Goal: Task Accomplishment & Management: Use online tool/utility

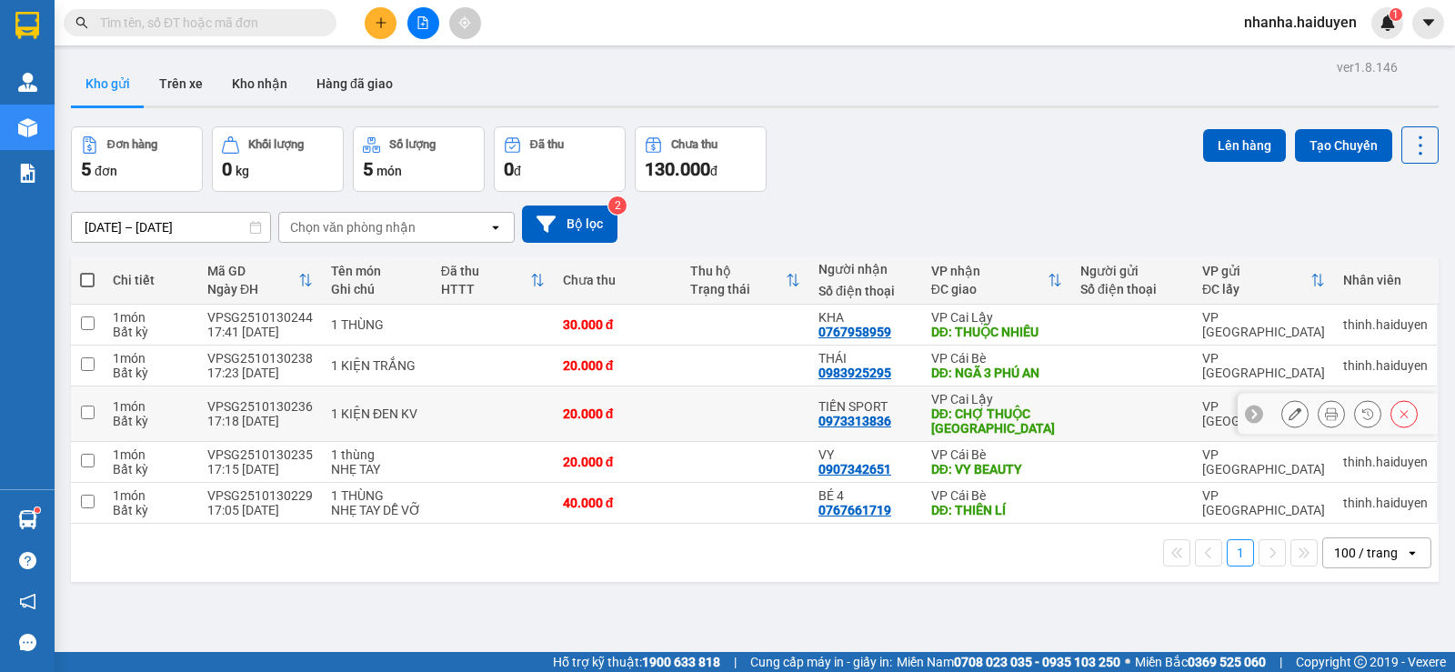
scroll to position [84, 0]
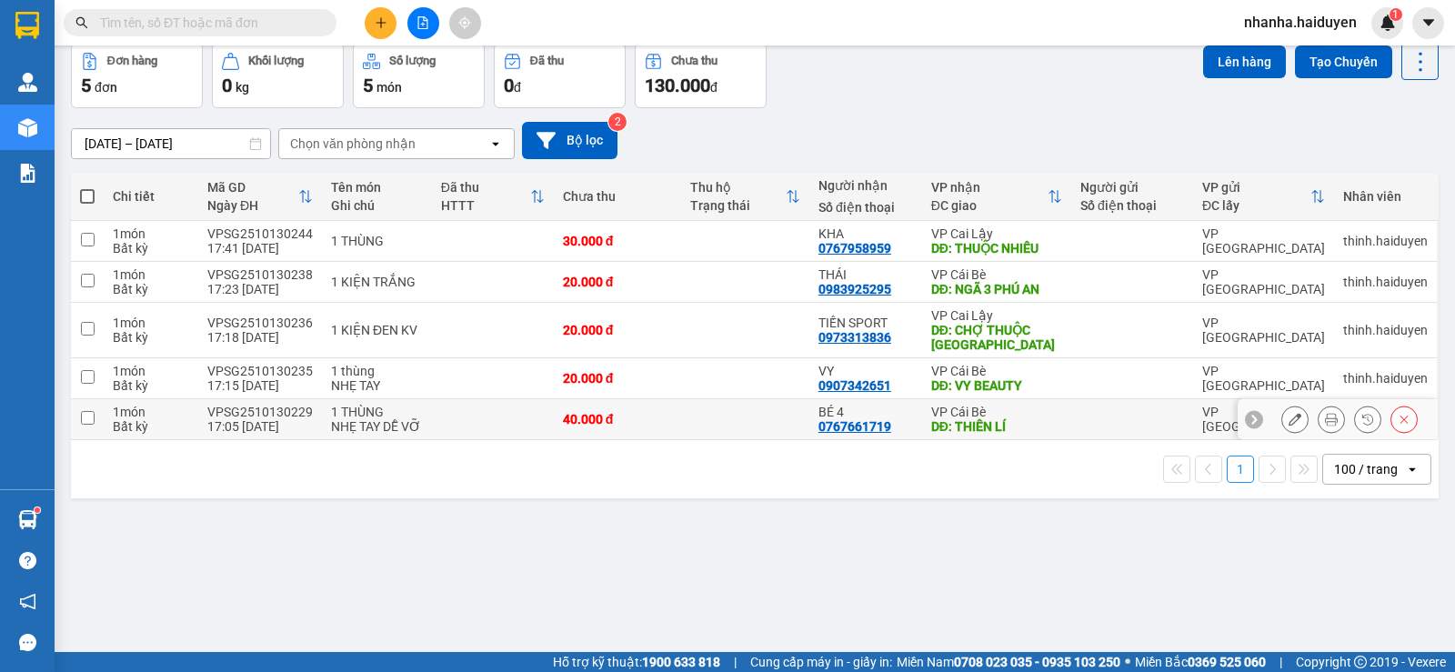
click at [737, 416] on td at bounding box center [745, 419] width 128 height 41
checkbox input "true"
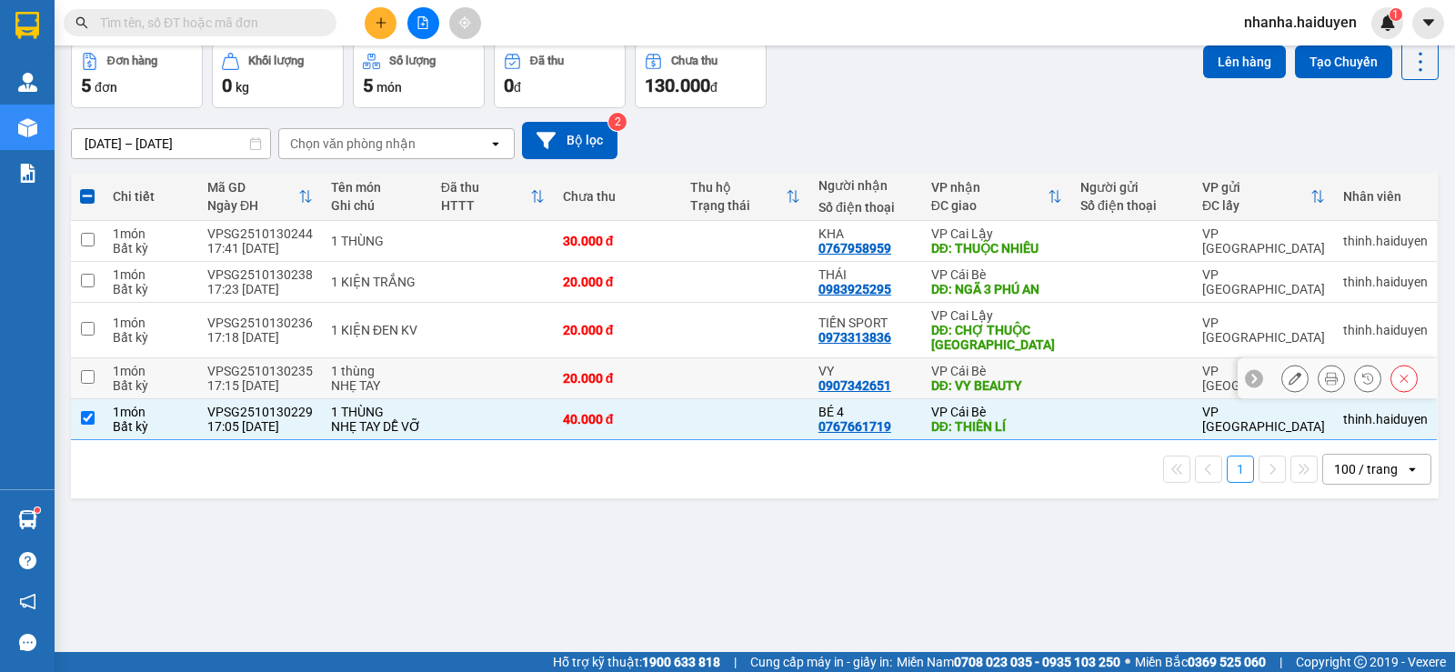
click at [736, 365] on td at bounding box center [745, 378] width 128 height 41
checkbox input "true"
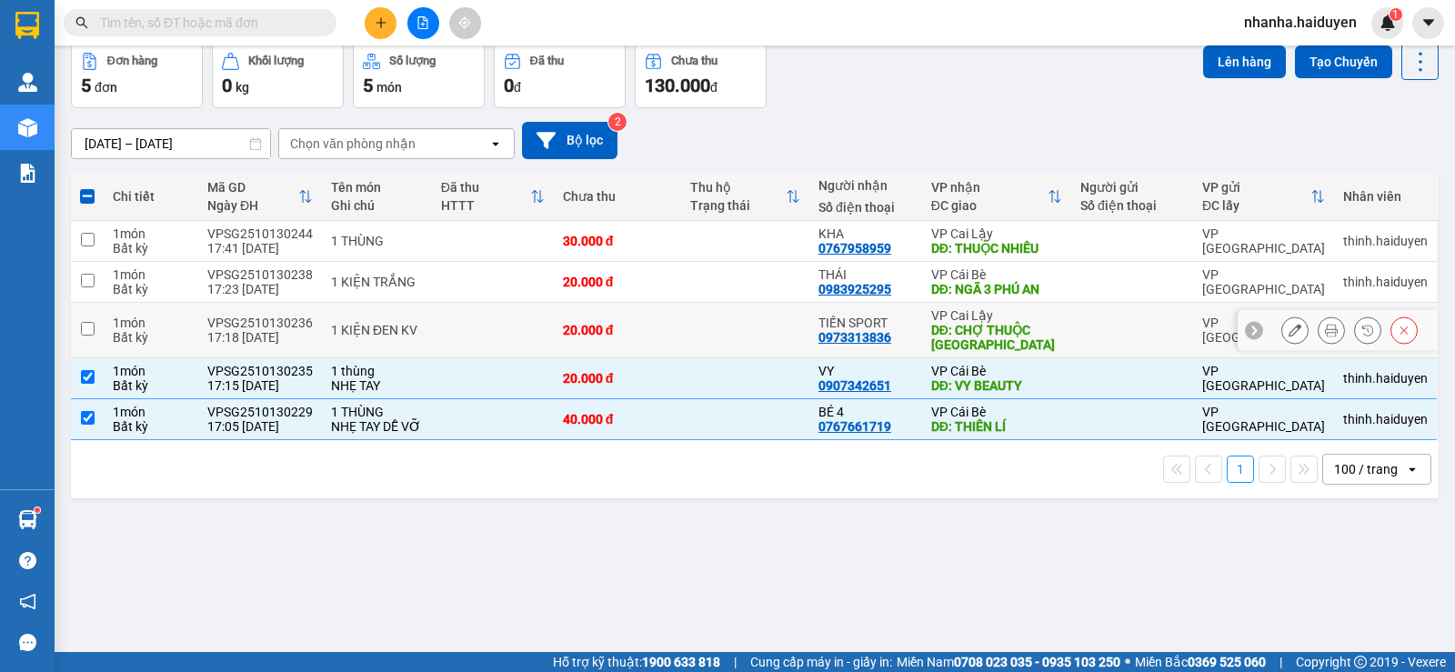
click at [733, 320] on td at bounding box center [745, 330] width 128 height 55
checkbox input "true"
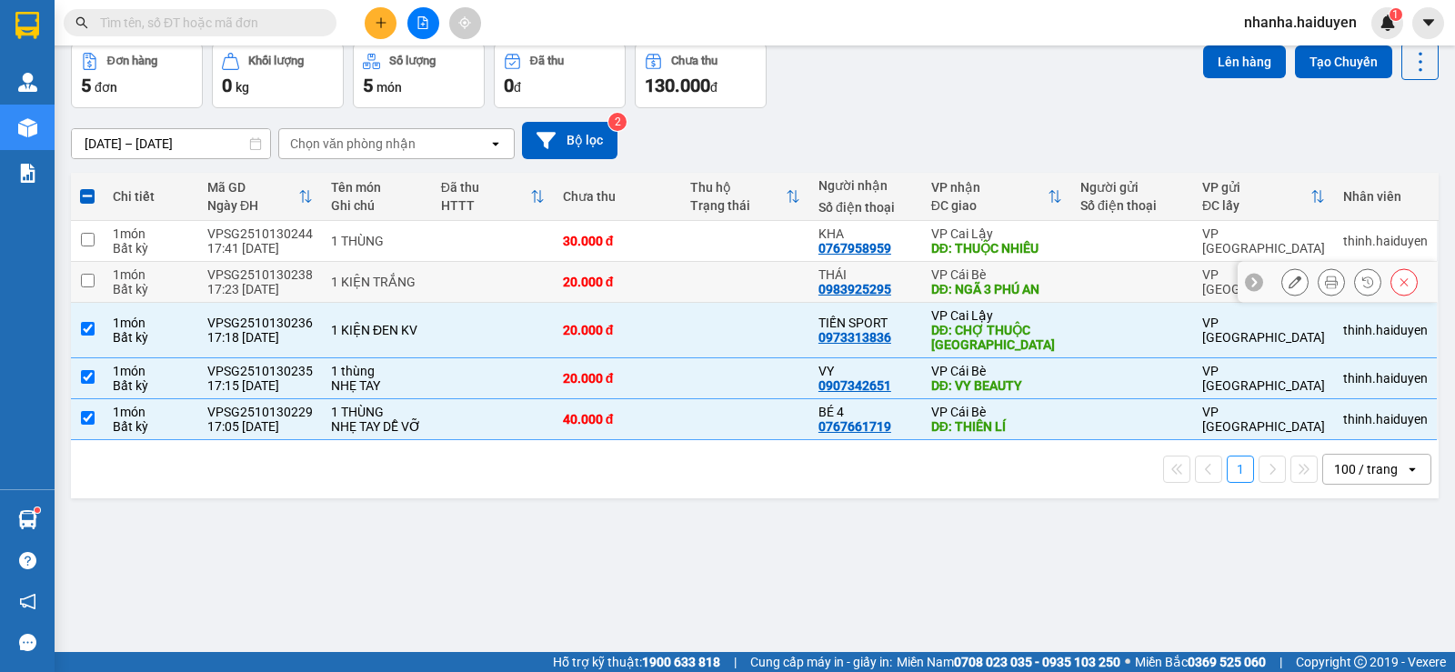
click at [724, 277] on td at bounding box center [745, 282] width 128 height 41
checkbox input "true"
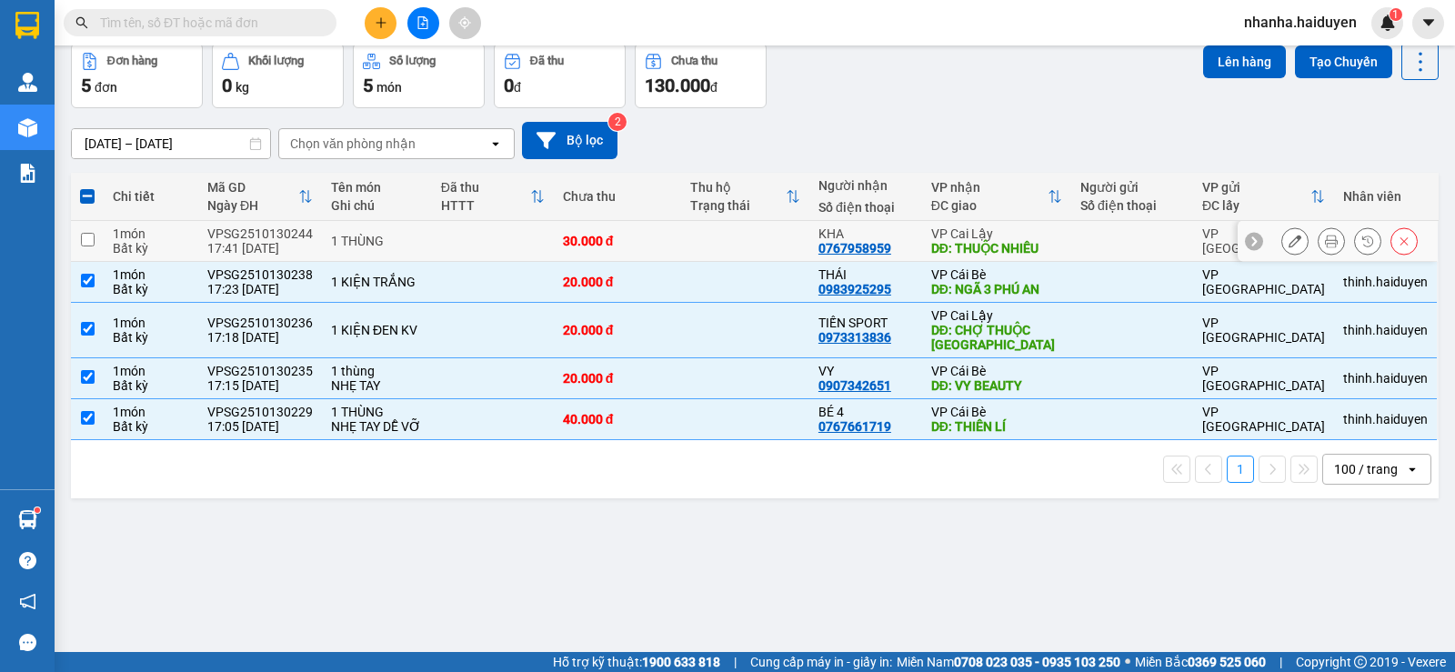
click at [715, 236] on td at bounding box center [745, 241] width 128 height 41
checkbox input "true"
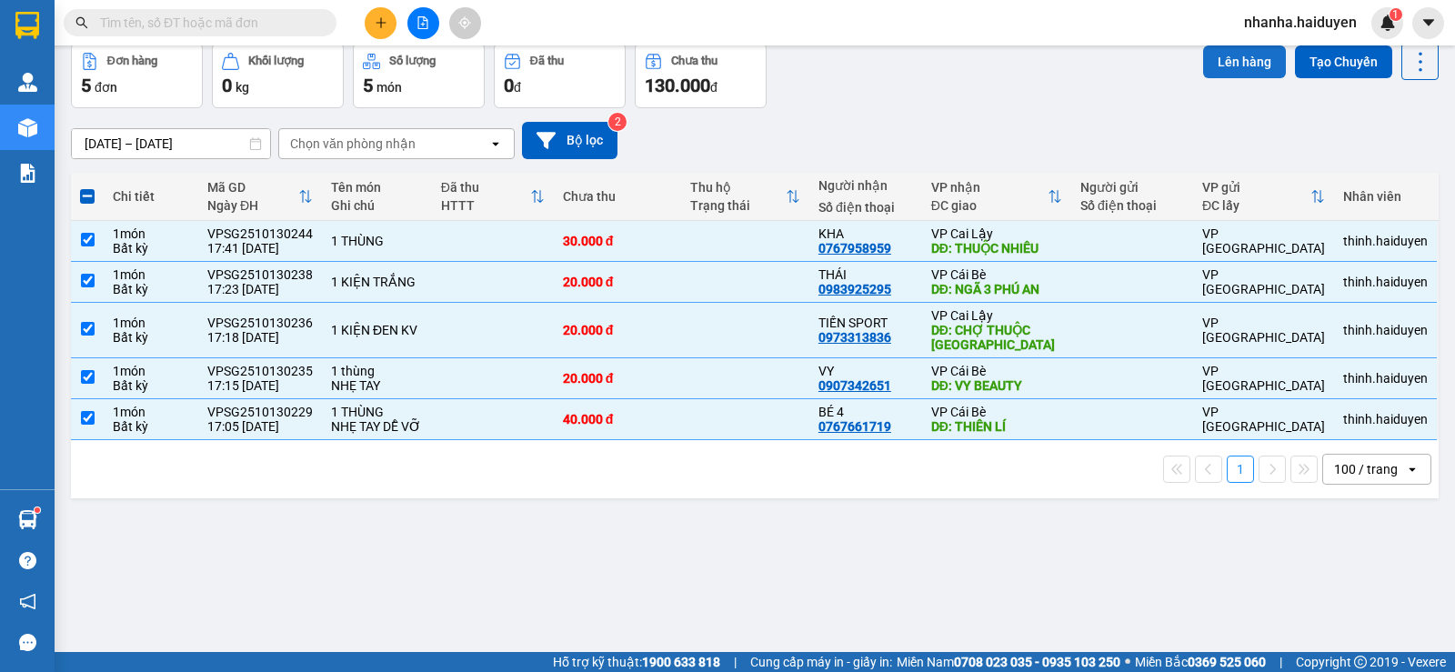
click at [1206, 61] on button "Lên hàng" at bounding box center [1244, 61] width 83 height 33
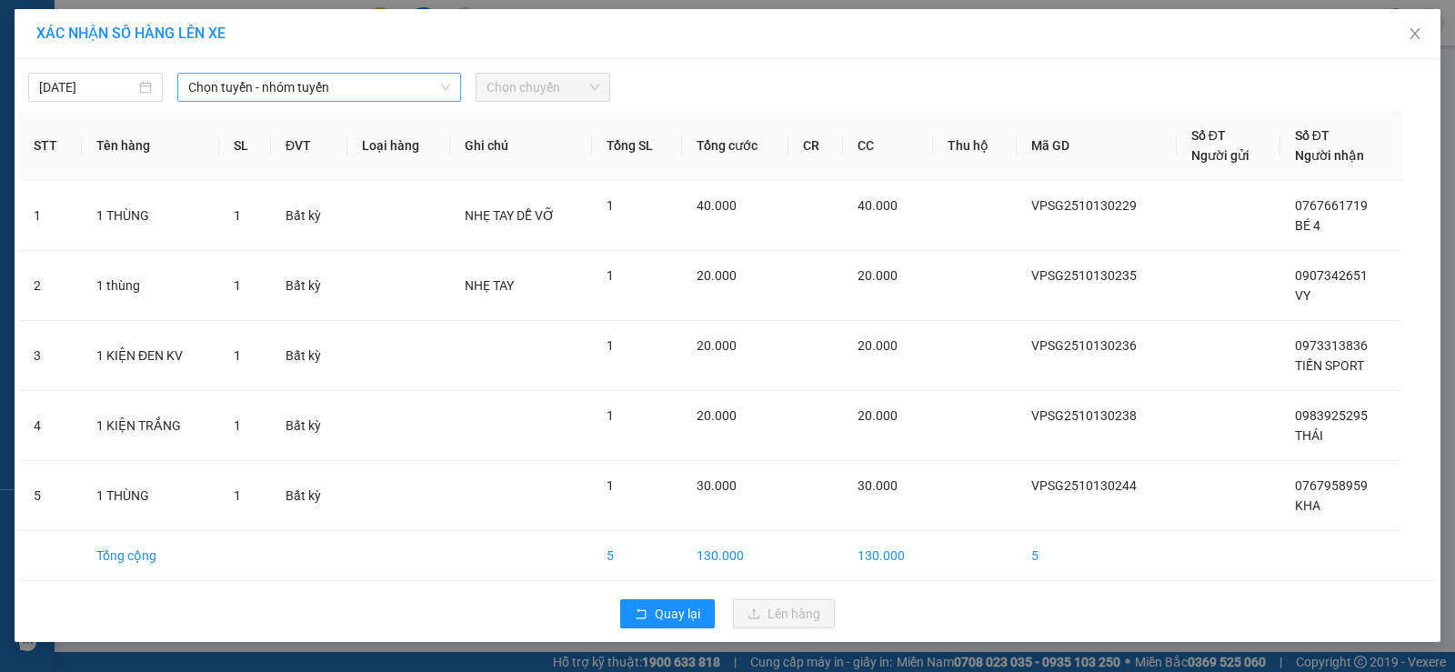
click at [411, 94] on span "Chọn tuyến - nhóm tuyến" at bounding box center [319, 87] width 262 height 27
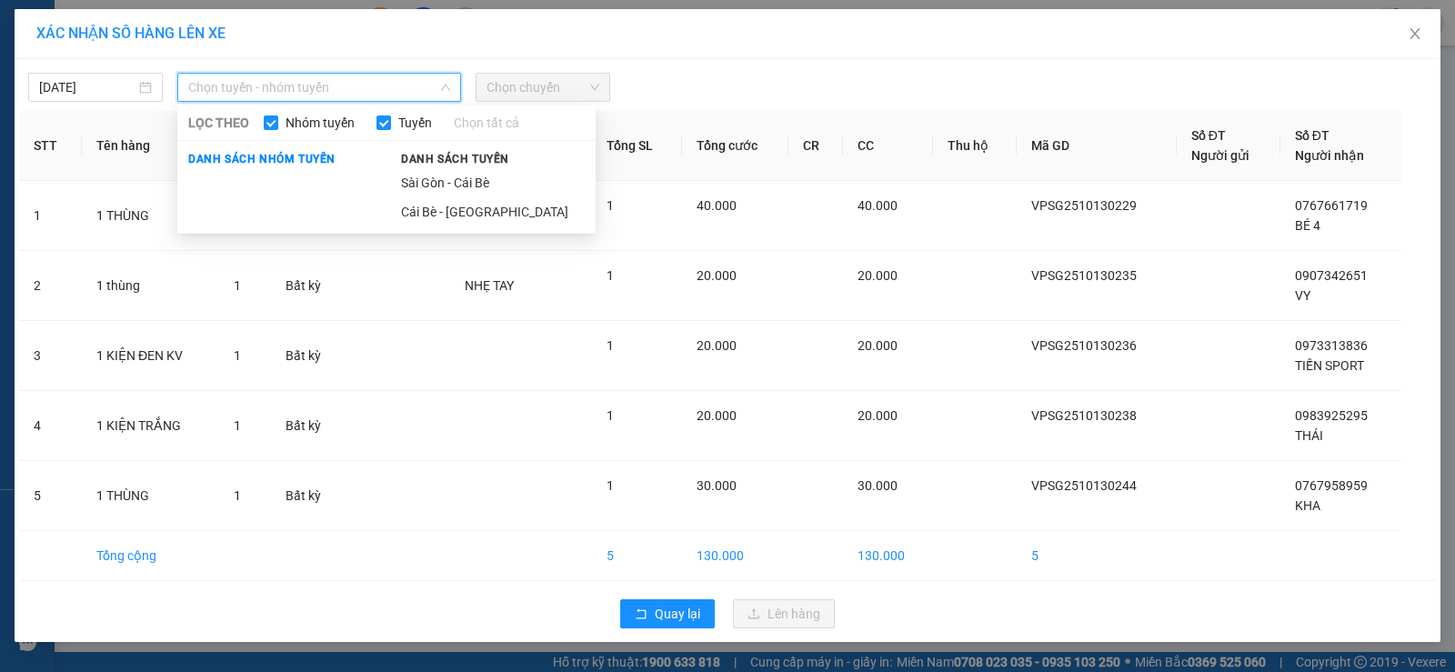
click at [464, 167] on div "Danh sách tuyến Sài Gòn - Cái Bè Cái Bè - Sài Gòn" at bounding box center [493, 187] width 206 height 78
click at [467, 176] on li "Sài Gòn - Cái Bè" at bounding box center [493, 182] width 206 height 29
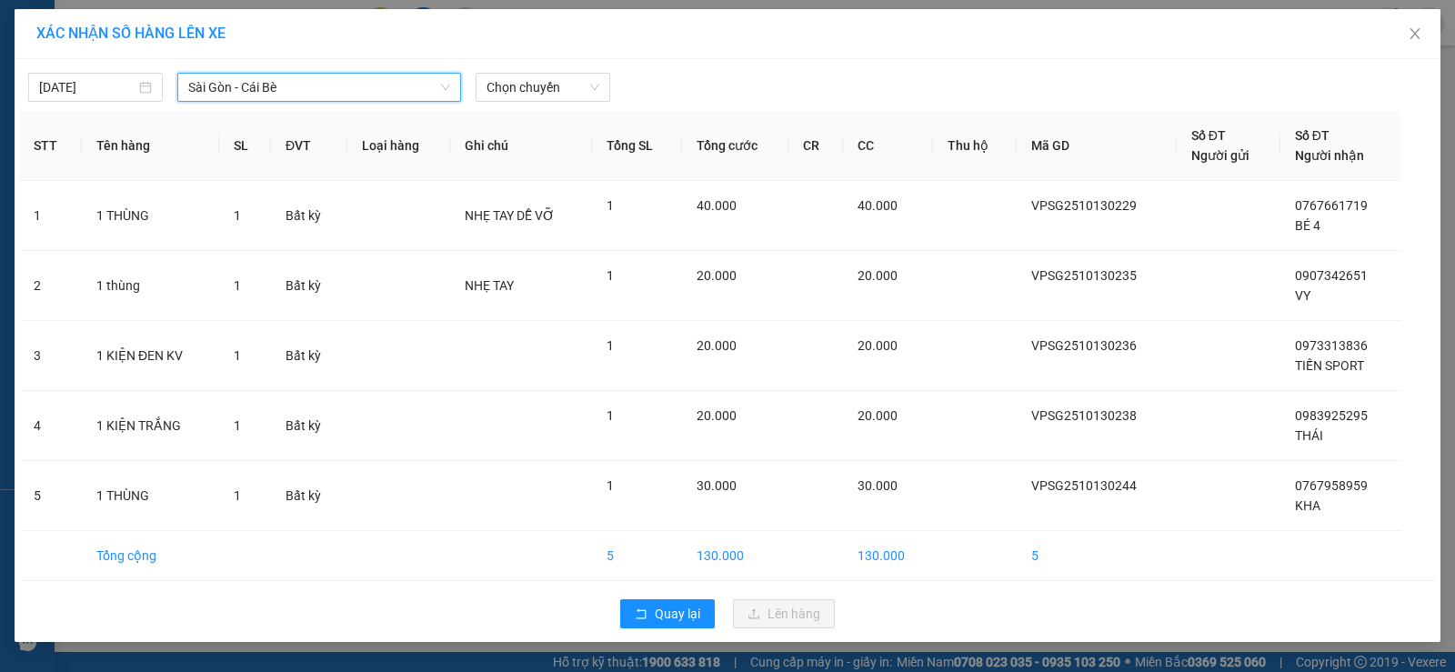
click at [535, 60] on div "13/10/2025 Sài Gòn - Cái Bè Sài Gòn - Cái Bè LỌC THEO Nhóm tuyến Tuyến Chọn tất…" at bounding box center [728, 350] width 1426 height 583
click at [523, 89] on span "Chọn chuyến" at bounding box center [543, 87] width 113 height 27
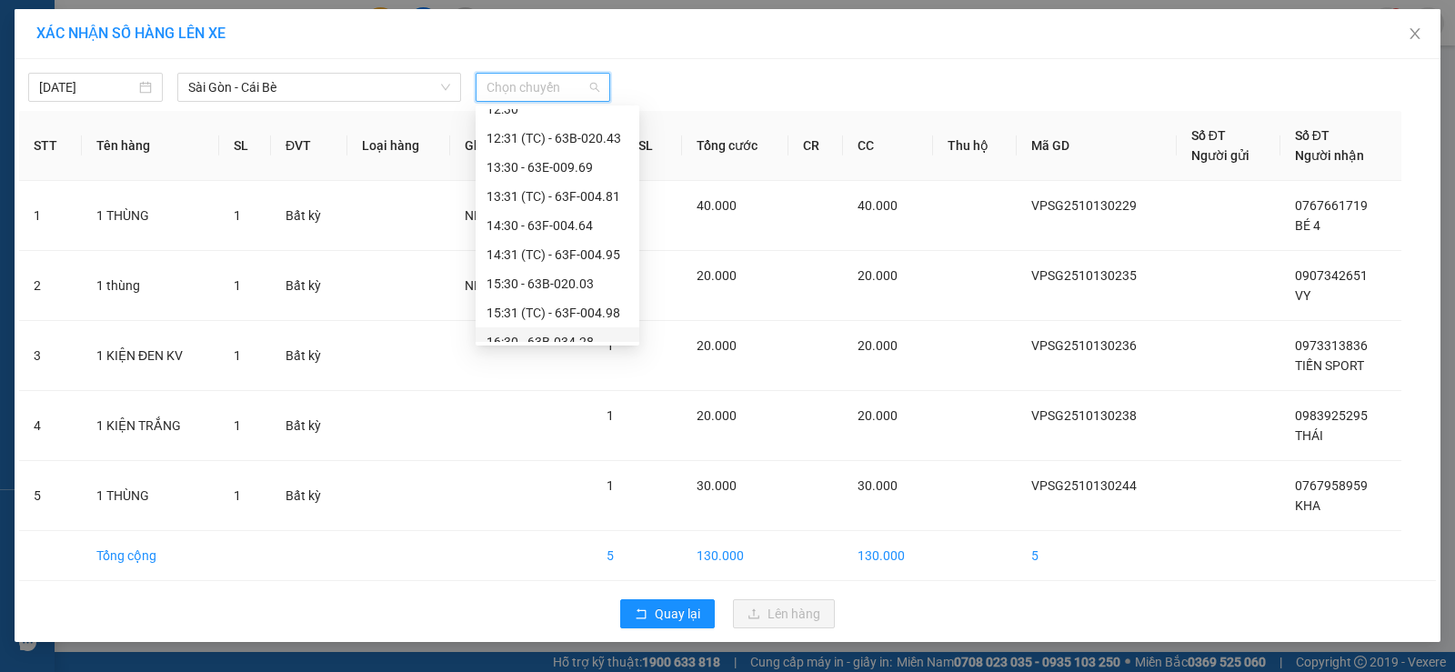
scroll to position [553, 0]
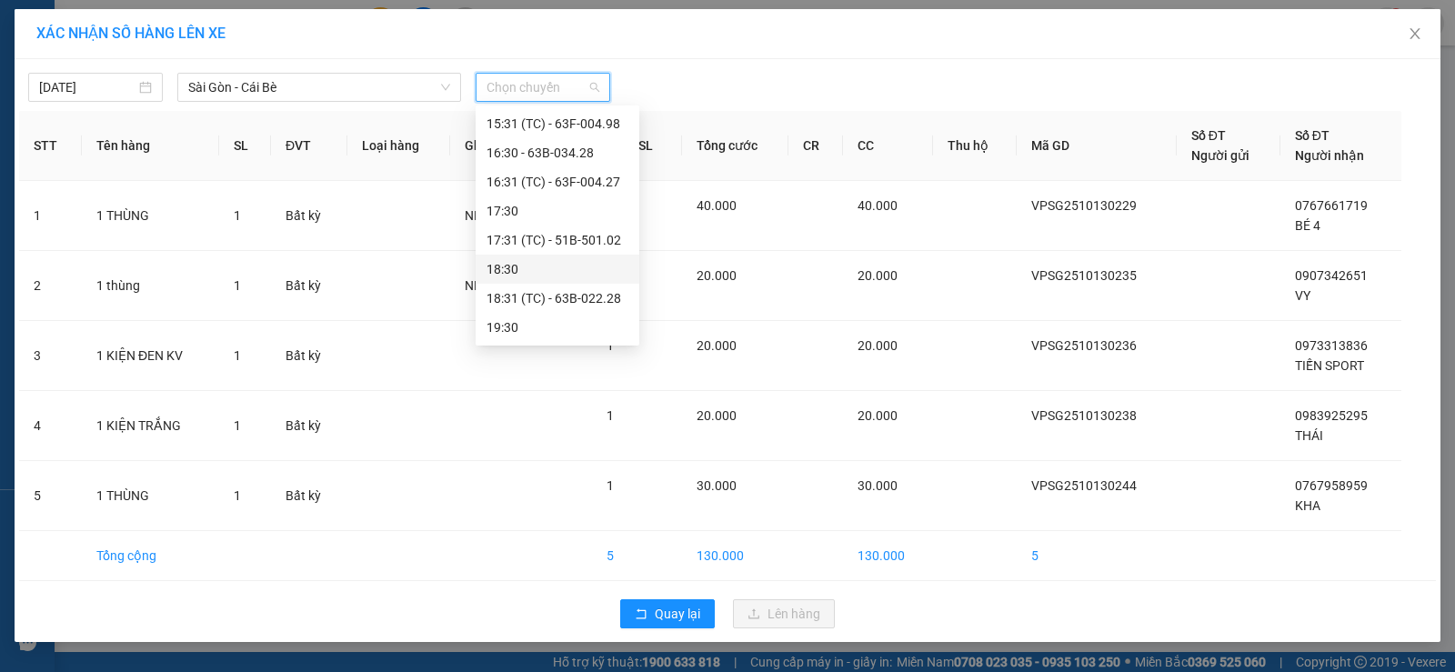
click at [542, 269] on div "18:30" at bounding box center [558, 269] width 142 height 20
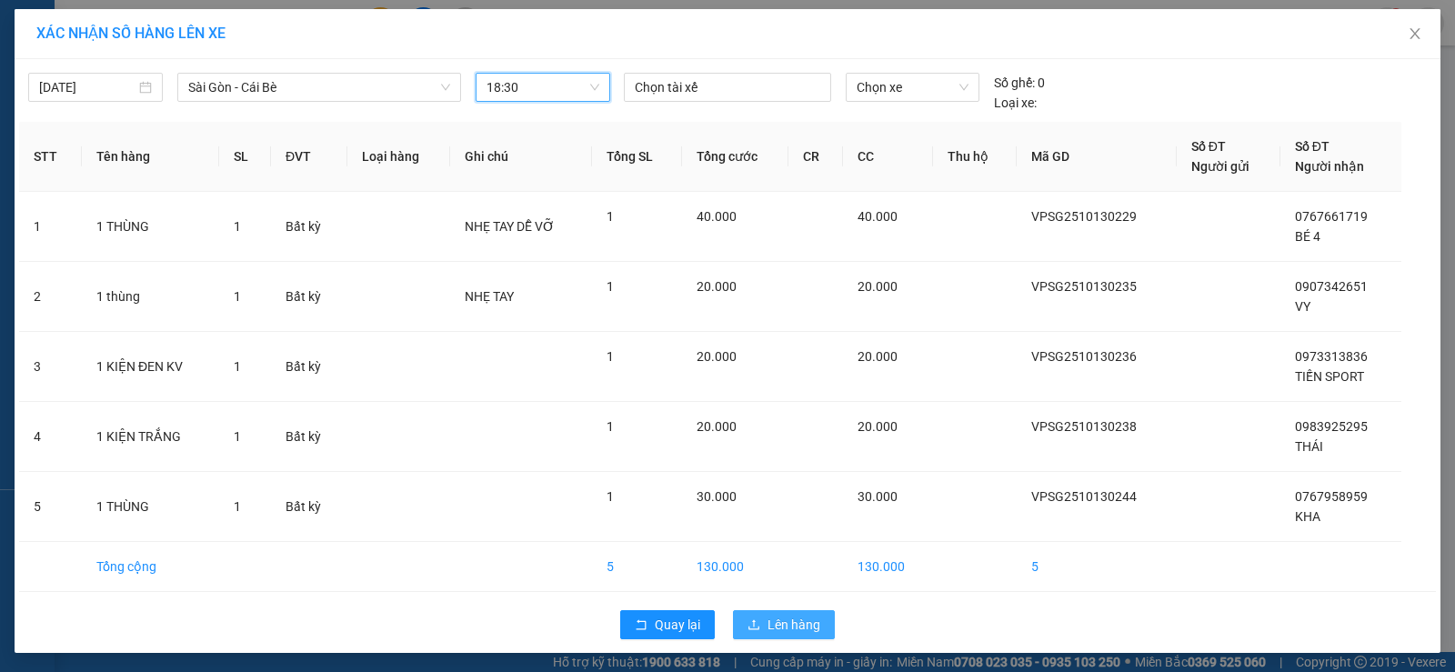
click at [760, 625] on button "Lên hàng" at bounding box center [784, 624] width 102 height 29
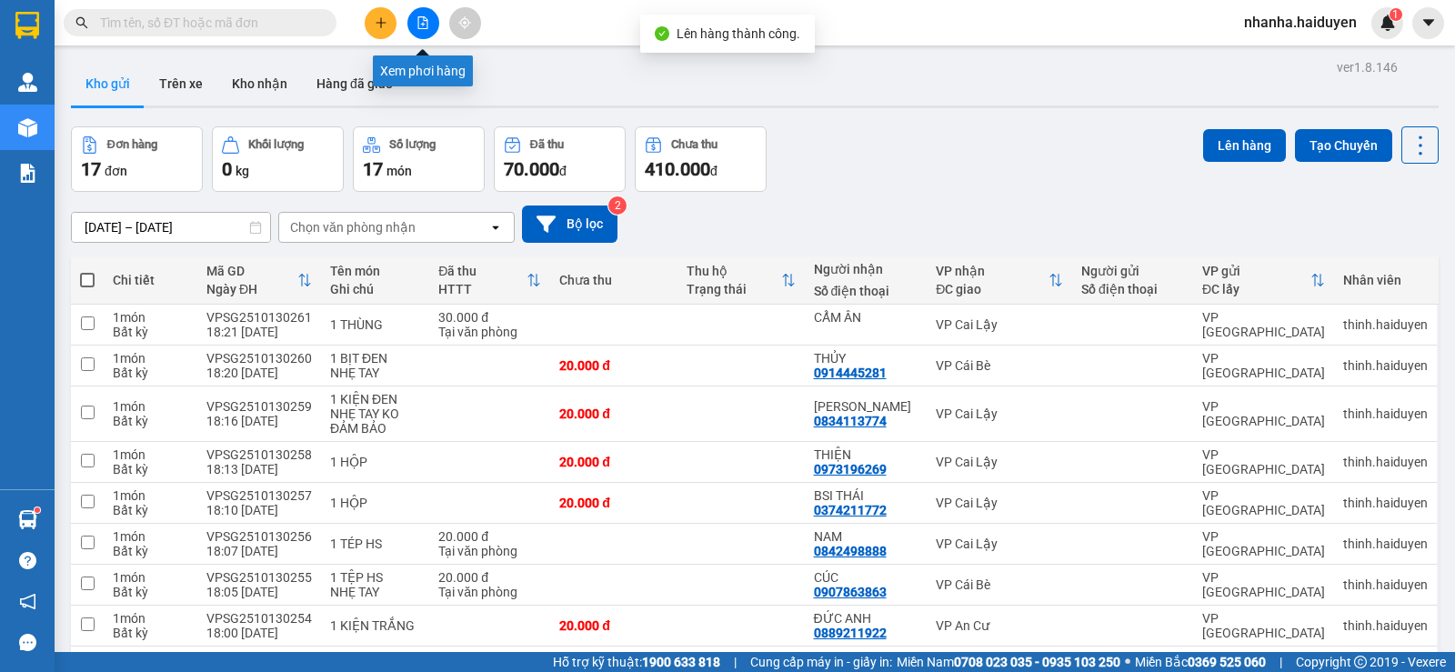
click at [420, 15] on button at bounding box center [423, 23] width 32 height 32
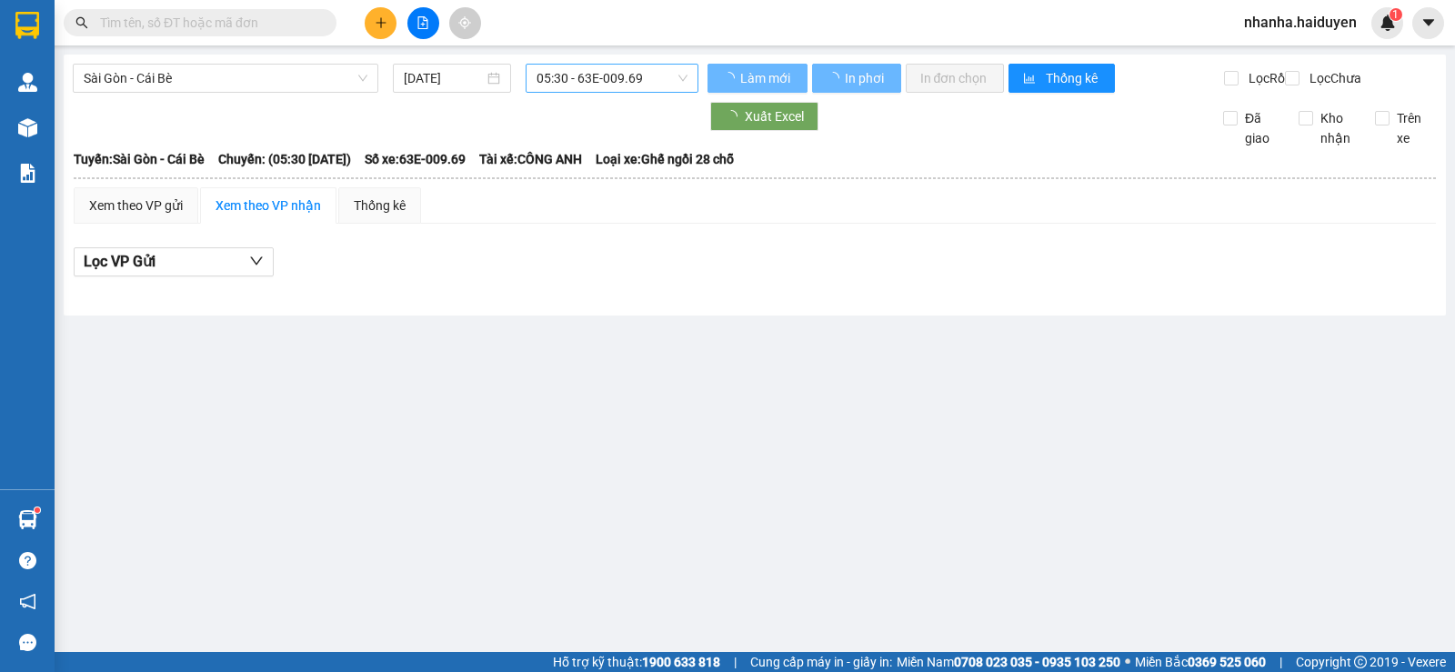
click at [574, 72] on span "05:30 - 63E-009.69" at bounding box center [612, 78] width 150 height 27
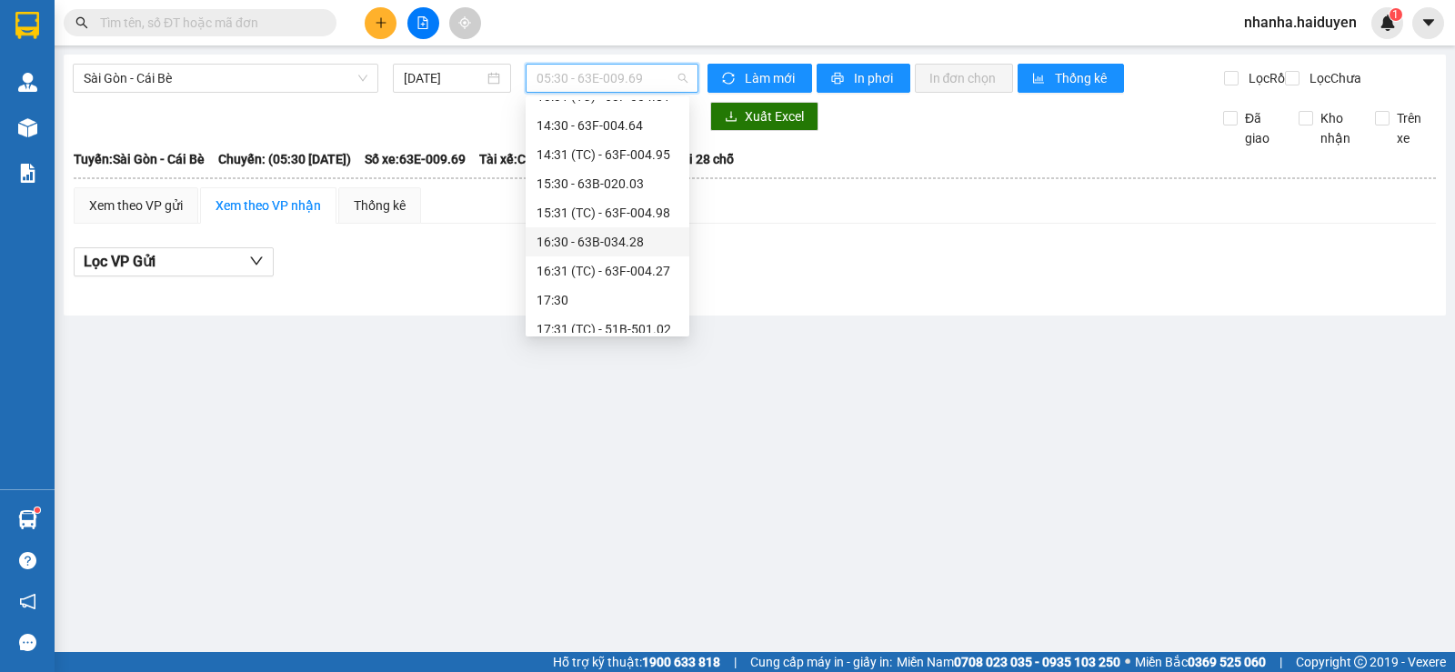
scroll to position [553, 0]
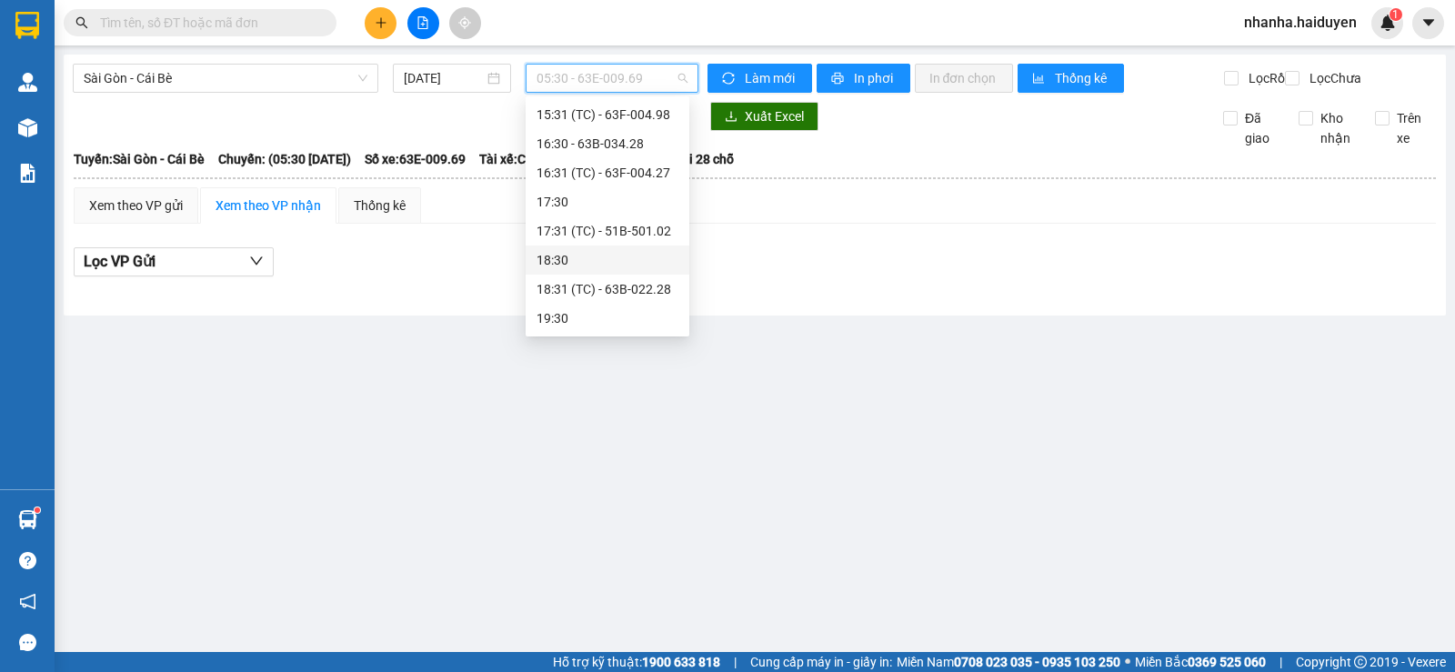
click at [592, 258] on div "18:30" at bounding box center [608, 260] width 142 height 20
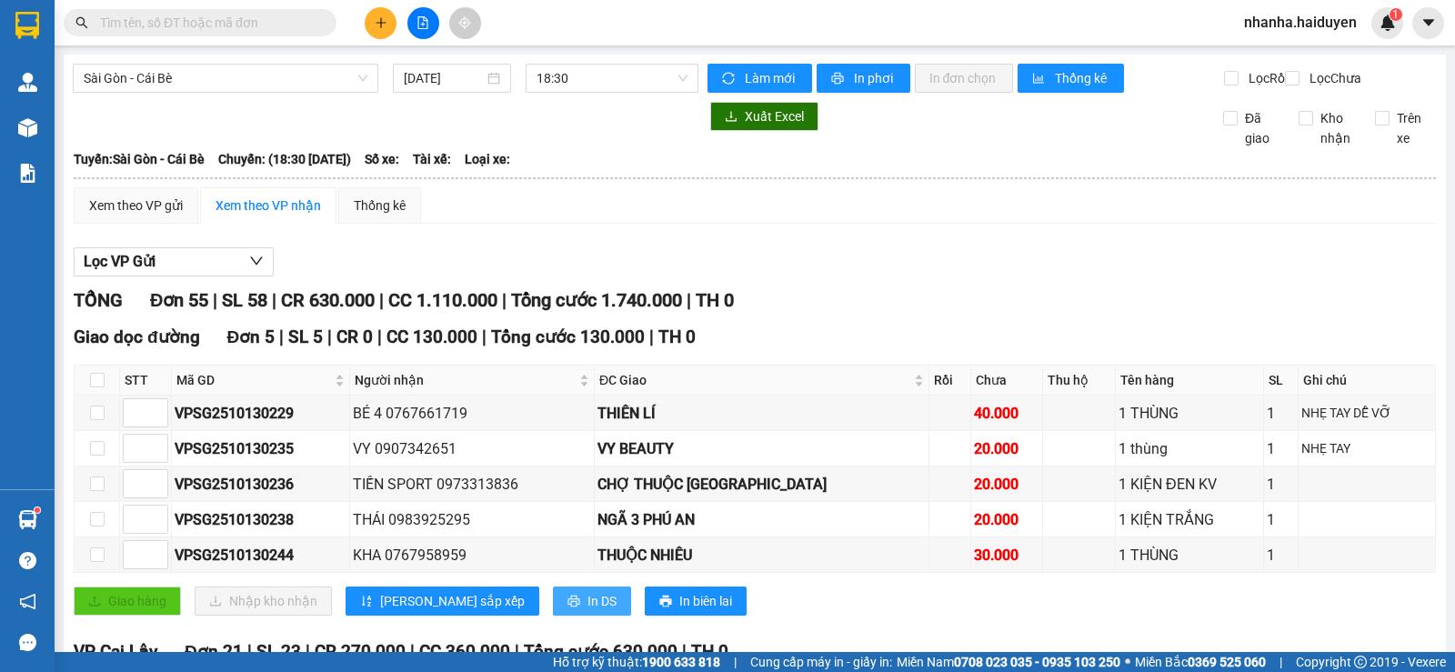
click at [553, 616] on button "In DS" at bounding box center [592, 601] width 78 height 29
drag, startPoint x: 94, startPoint y: 391, endPoint x: 101, endPoint y: 429, distance: 38.9
click at [94, 387] on input "checkbox" at bounding box center [97, 380] width 15 height 15
checkbox input "true"
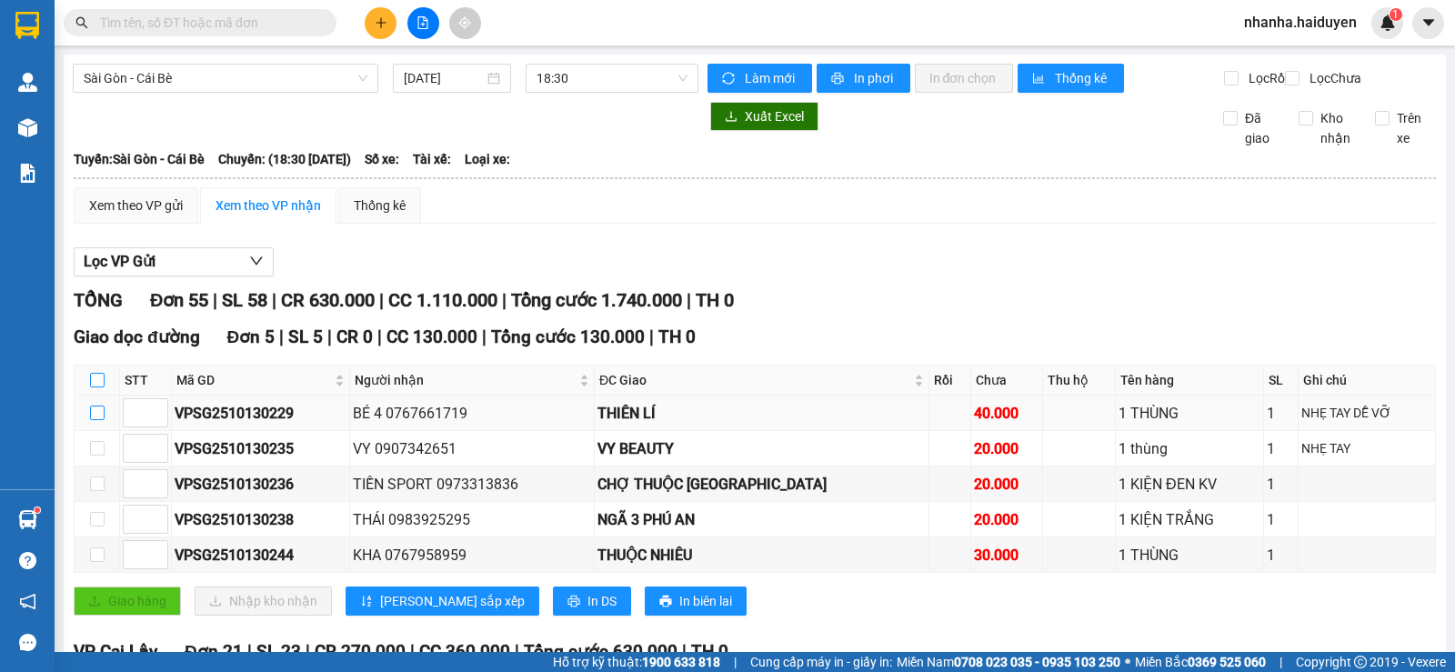
checkbox input "true"
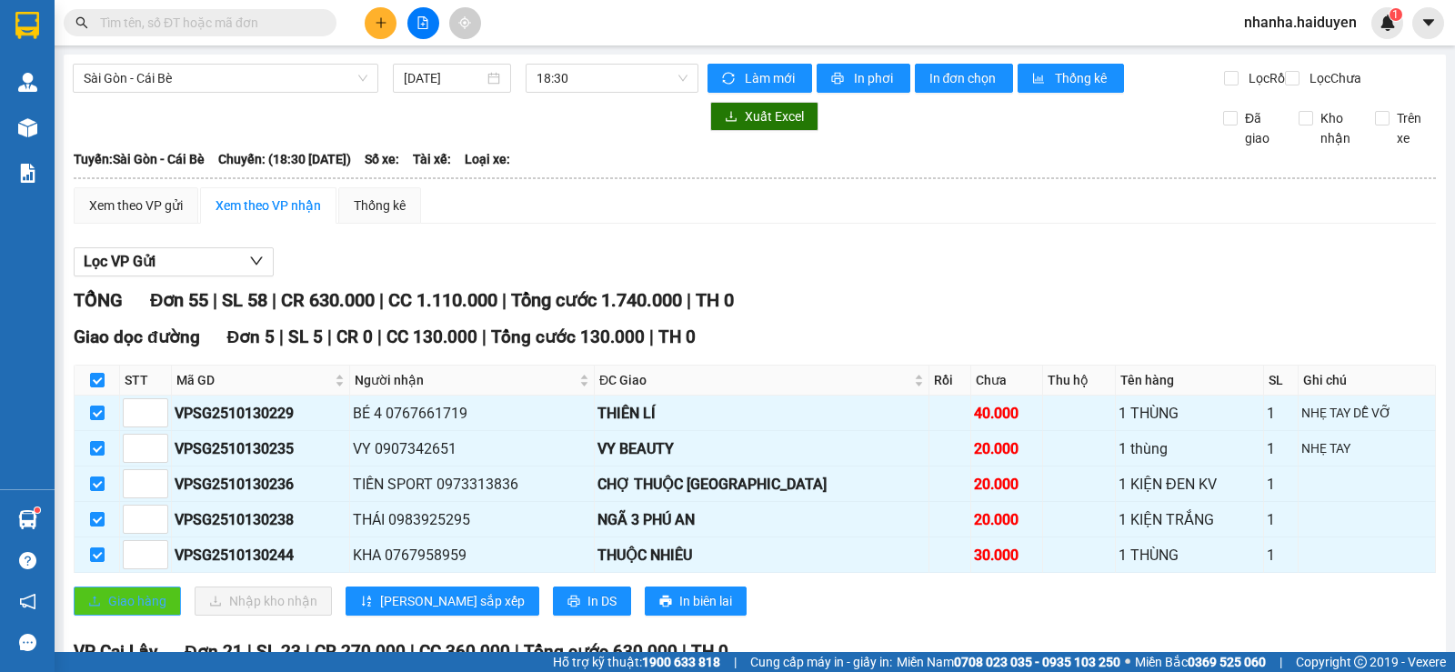
click at [116, 611] on span "Giao hàng" at bounding box center [137, 601] width 58 height 20
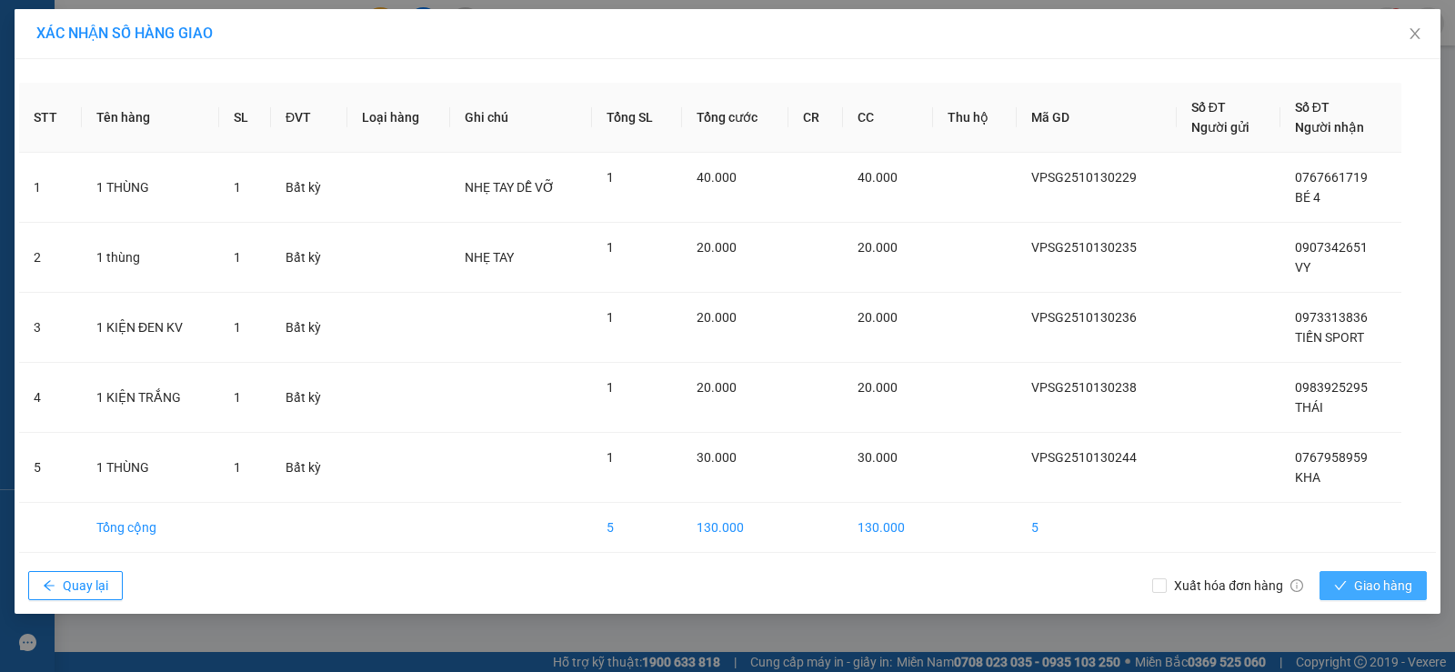
click at [1368, 588] on span "Giao hàng" at bounding box center [1383, 586] width 58 height 20
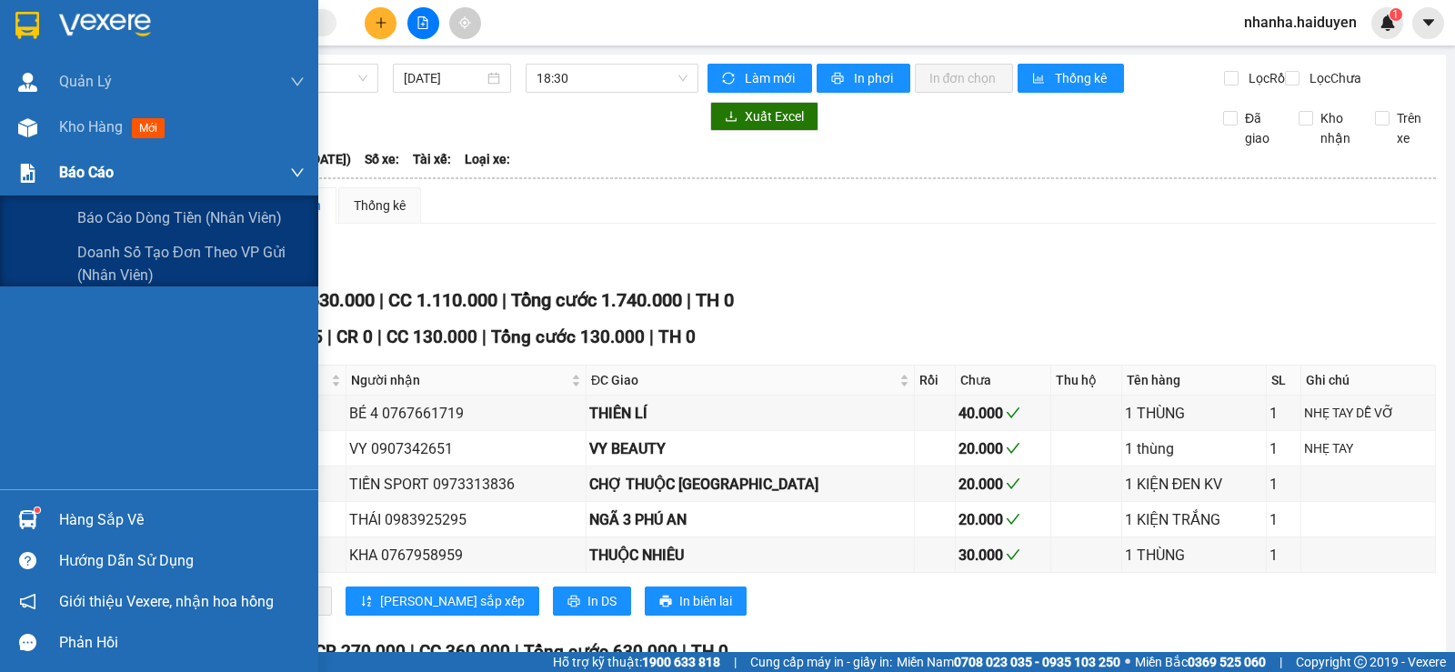
click at [82, 168] on span "Báo cáo" at bounding box center [86, 172] width 55 height 23
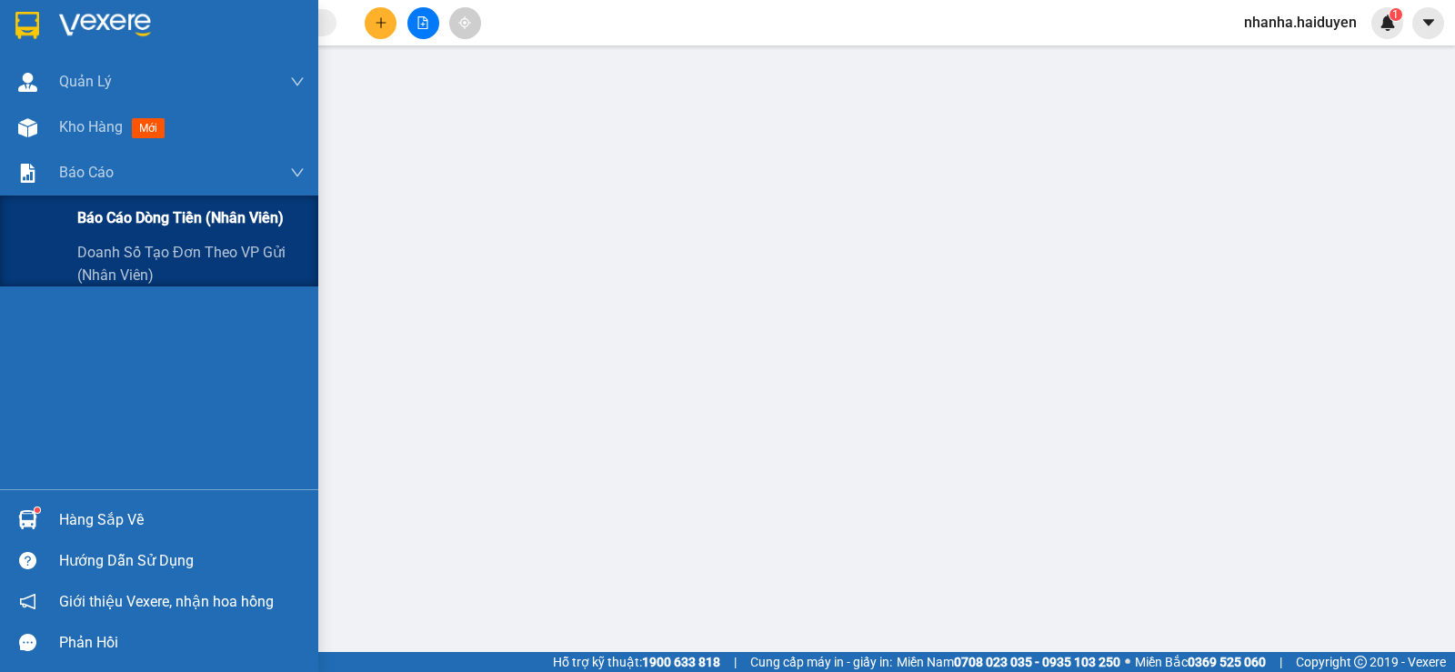
click at [83, 216] on span "Báo cáo dòng tiền (nhân viên)" at bounding box center [180, 217] width 206 height 23
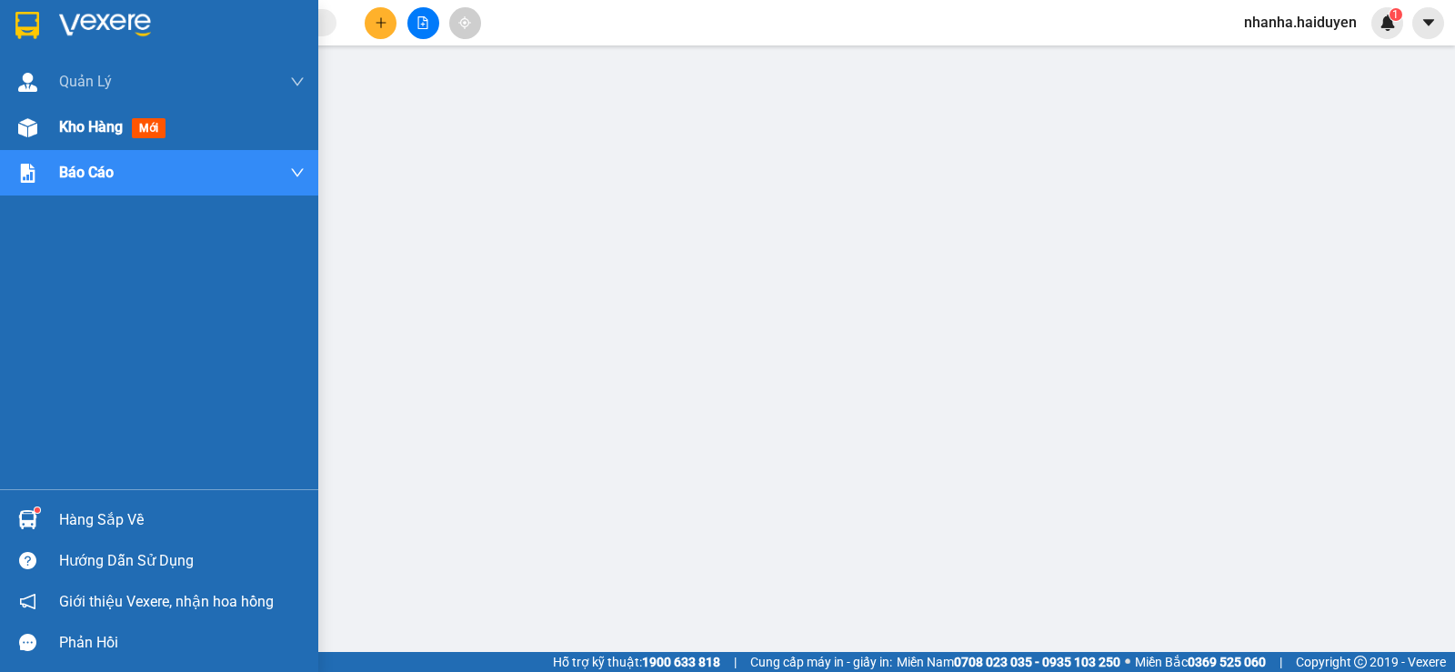
drag, startPoint x: 39, startPoint y: 142, endPoint x: 48, endPoint y: 120, distance: 23.6
click at [39, 143] on div at bounding box center [28, 128] width 32 height 32
click at [47, 112] on div "Kho hàng mới" at bounding box center [159, 127] width 318 height 45
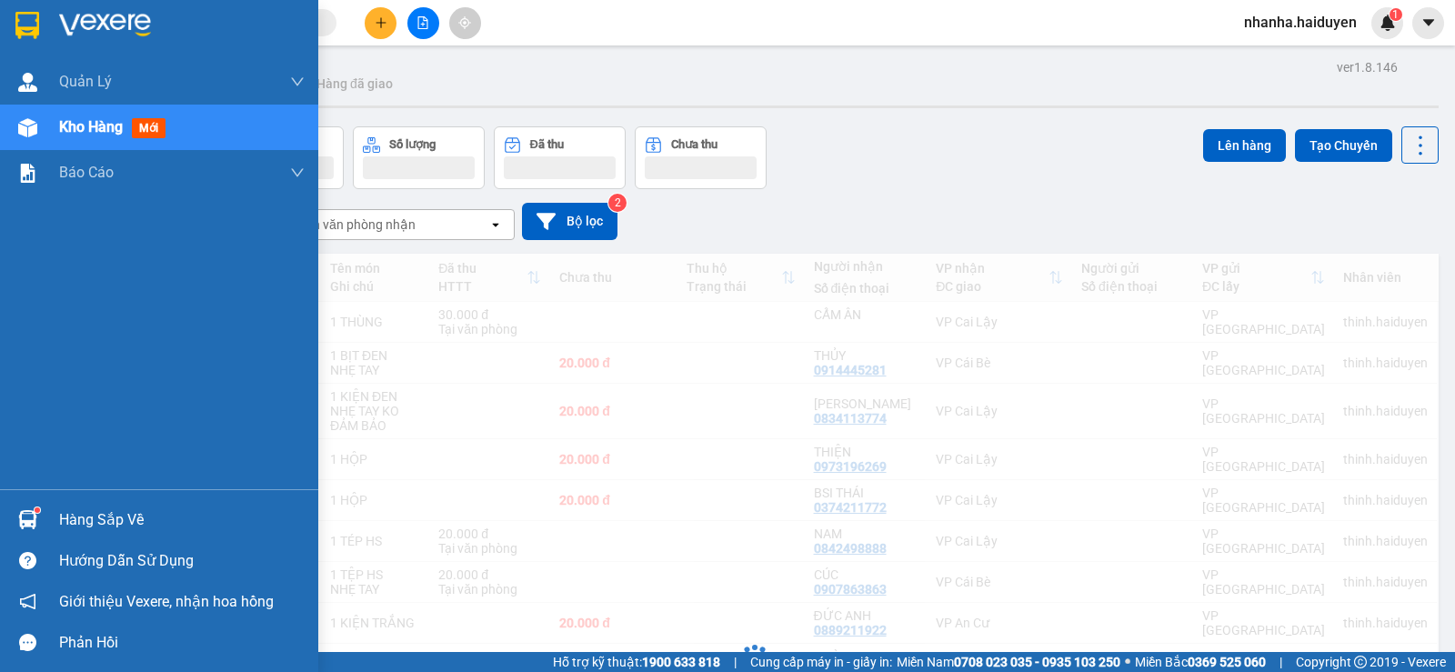
click at [48, 120] on div "Kho hàng mới" at bounding box center [159, 127] width 318 height 45
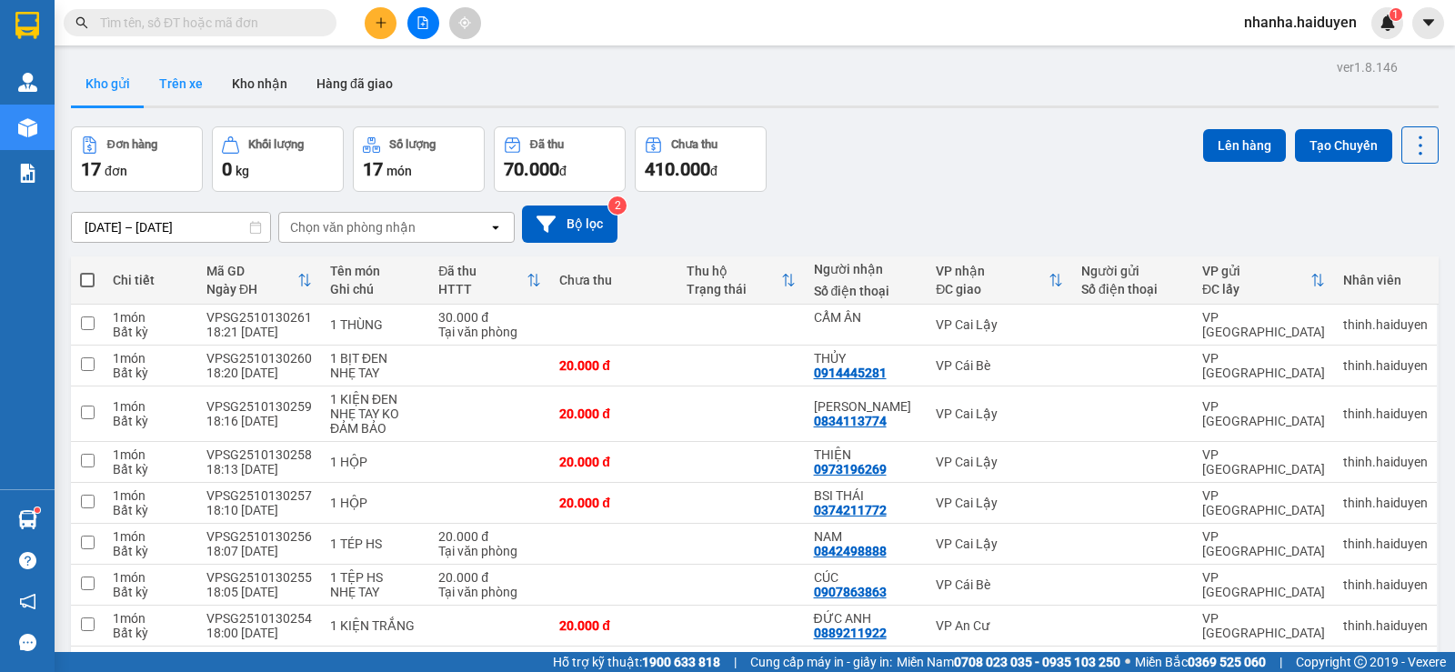
click at [163, 70] on button "Trên xe" at bounding box center [181, 84] width 73 height 44
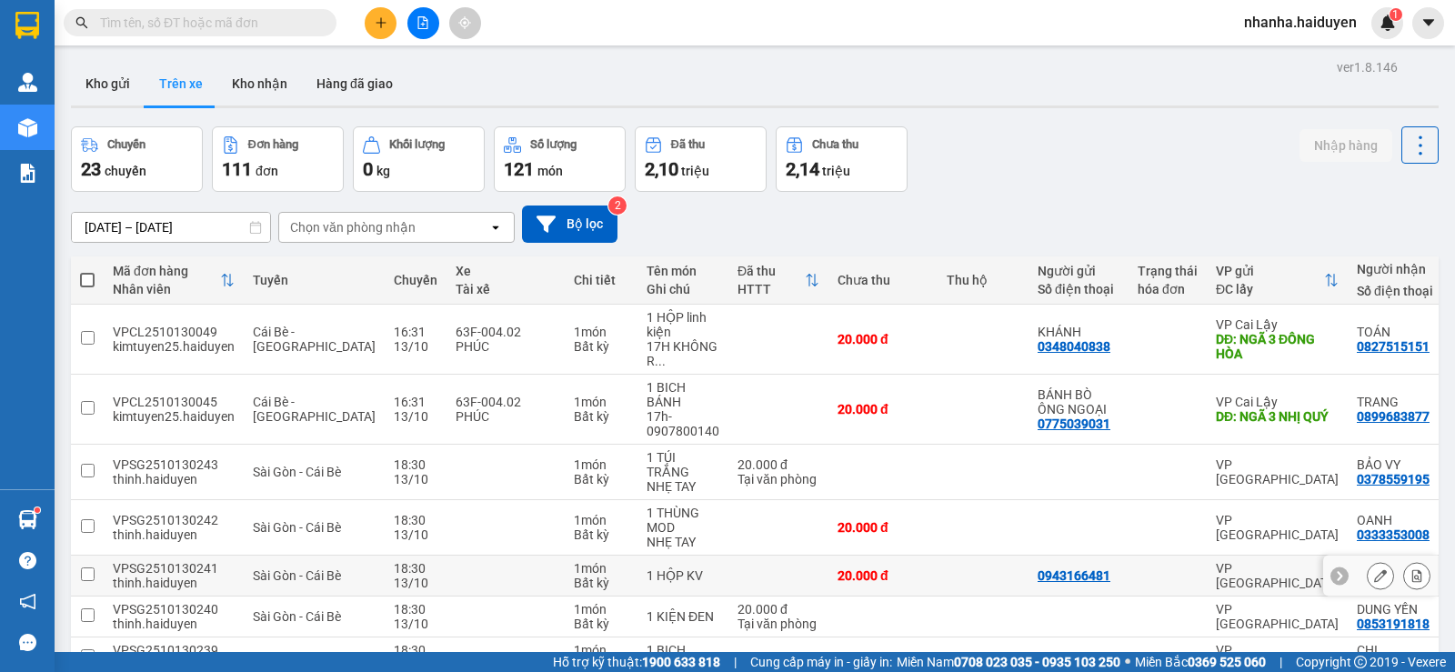
scroll to position [231, 0]
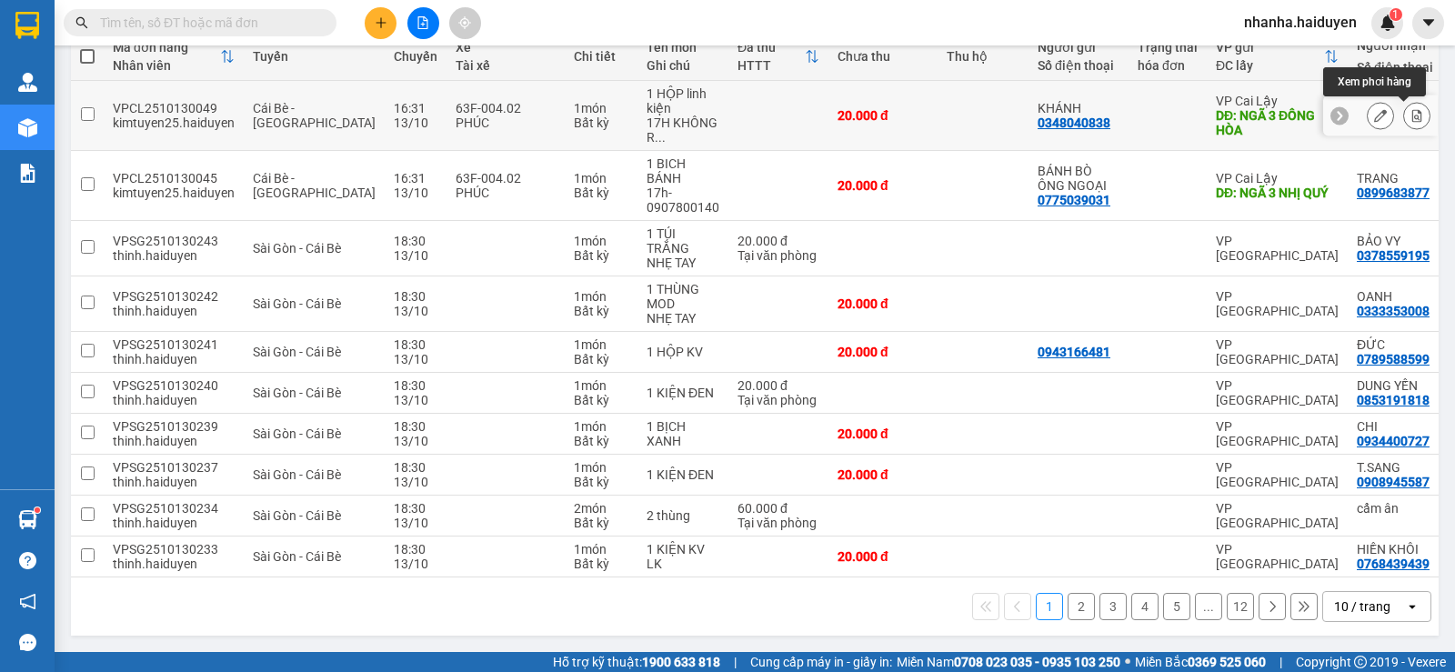
click at [1413, 115] on icon at bounding box center [1418, 115] width 10 height 13
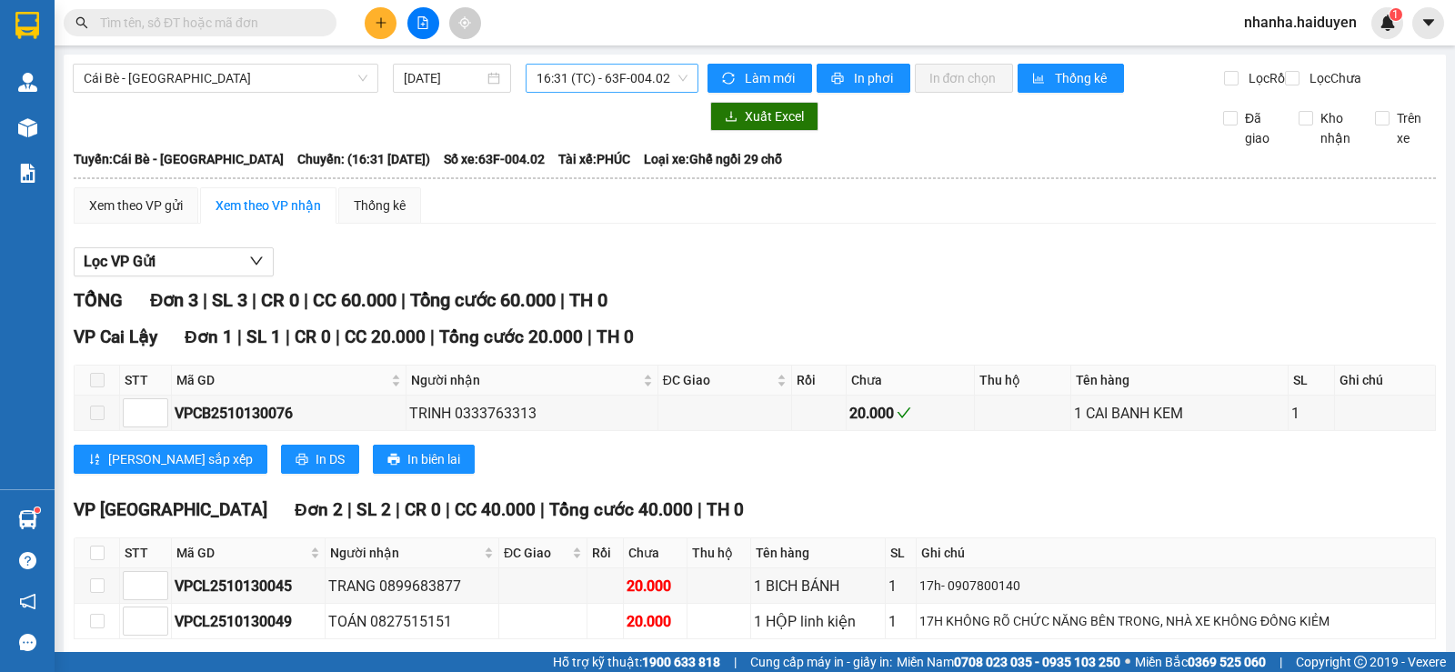
click at [639, 75] on span "16:31 (TC) - 63F-004.02" at bounding box center [612, 78] width 150 height 27
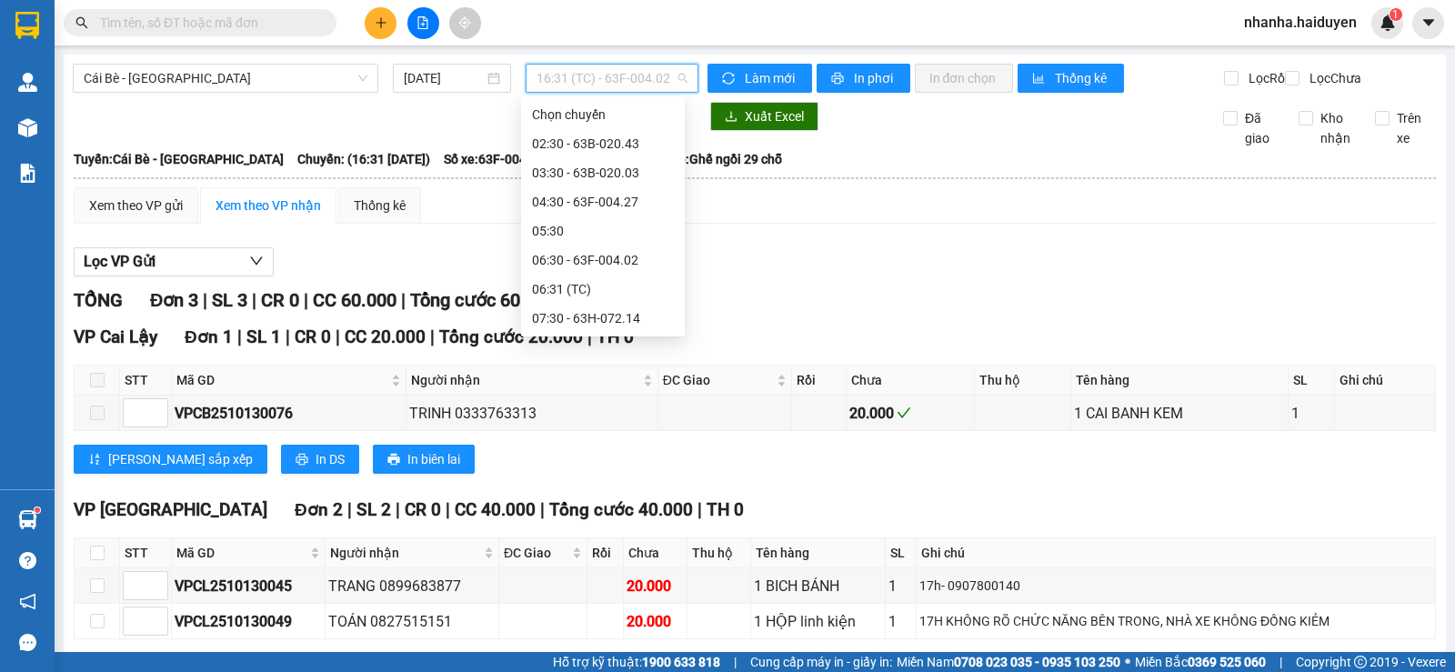
scroll to position [466, 0]
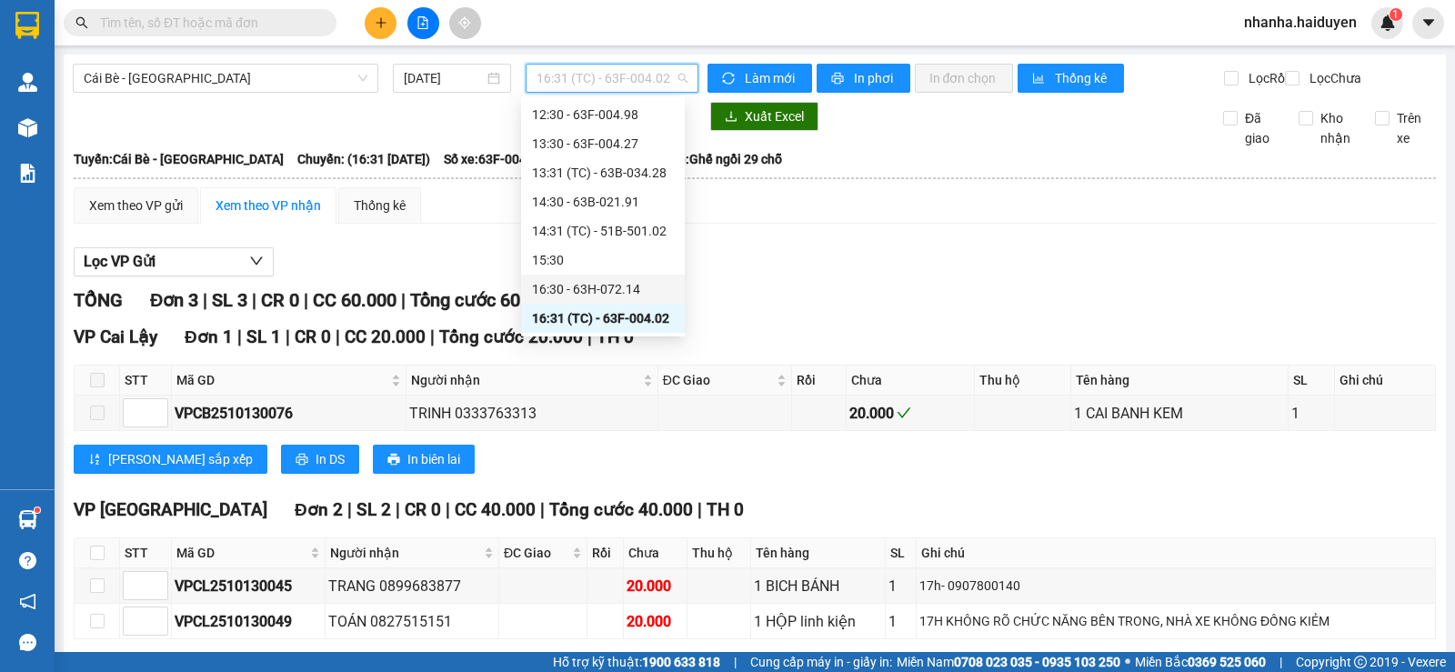
click at [645, 278] on div "16:30 - 63H-072.14" at bounding box center [603, 289] width 164 height 29
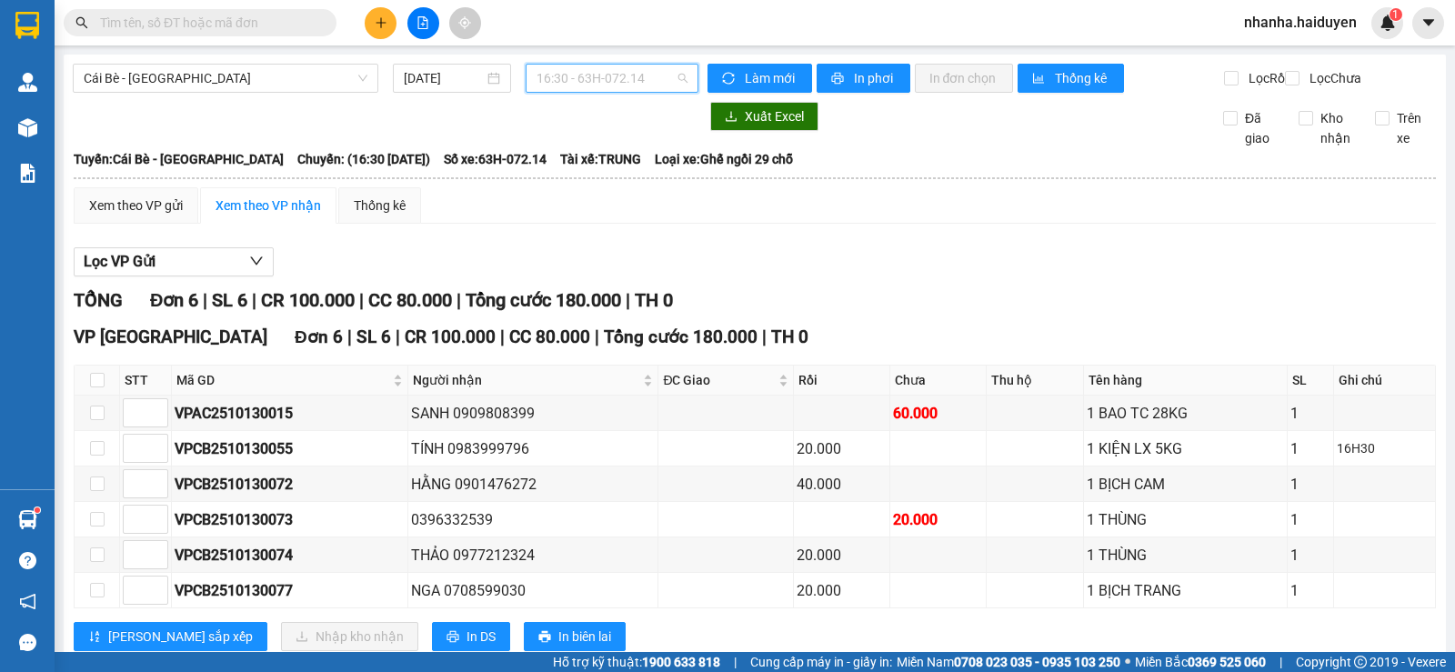
click at [605, 80] on span "16:30 - 63H-072.14" at bounding box center [612, 78] width 150 height 27
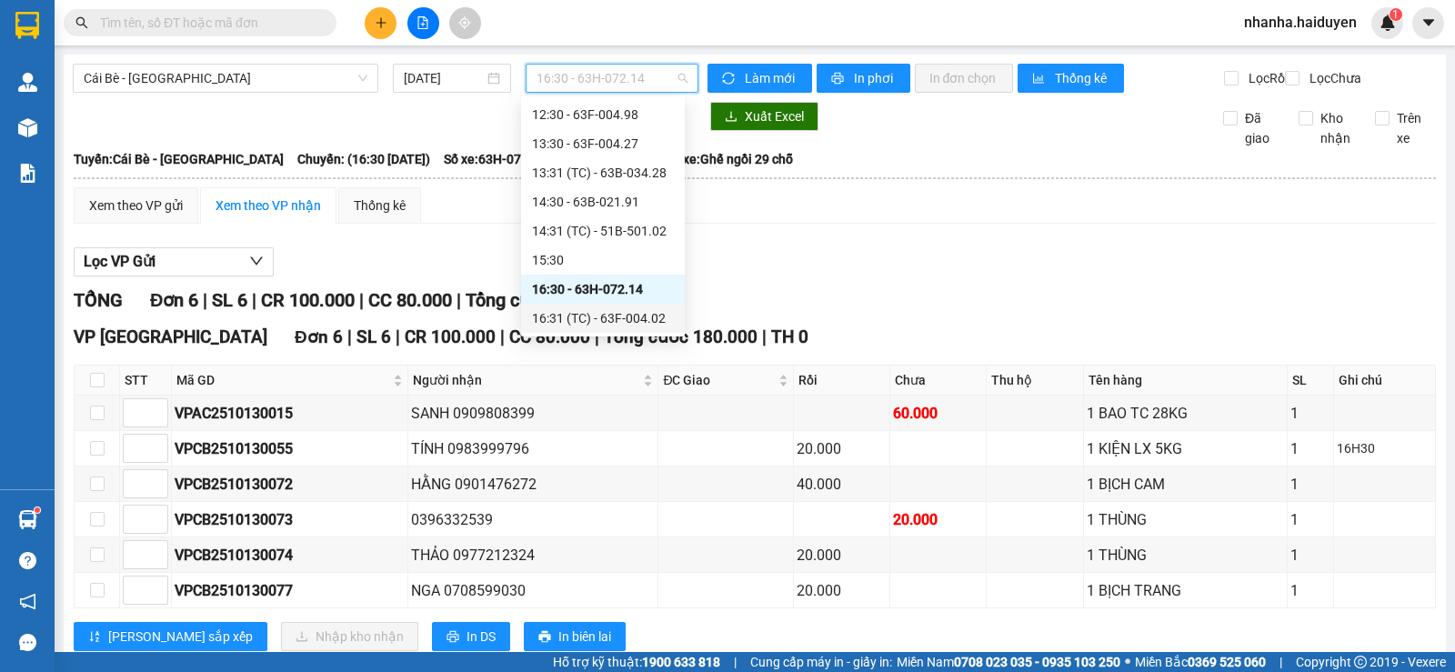
click at [596, 318] on div "16:31 (TC) - 63F-004.02" at bounding box center [603, 318] width 142 height 20
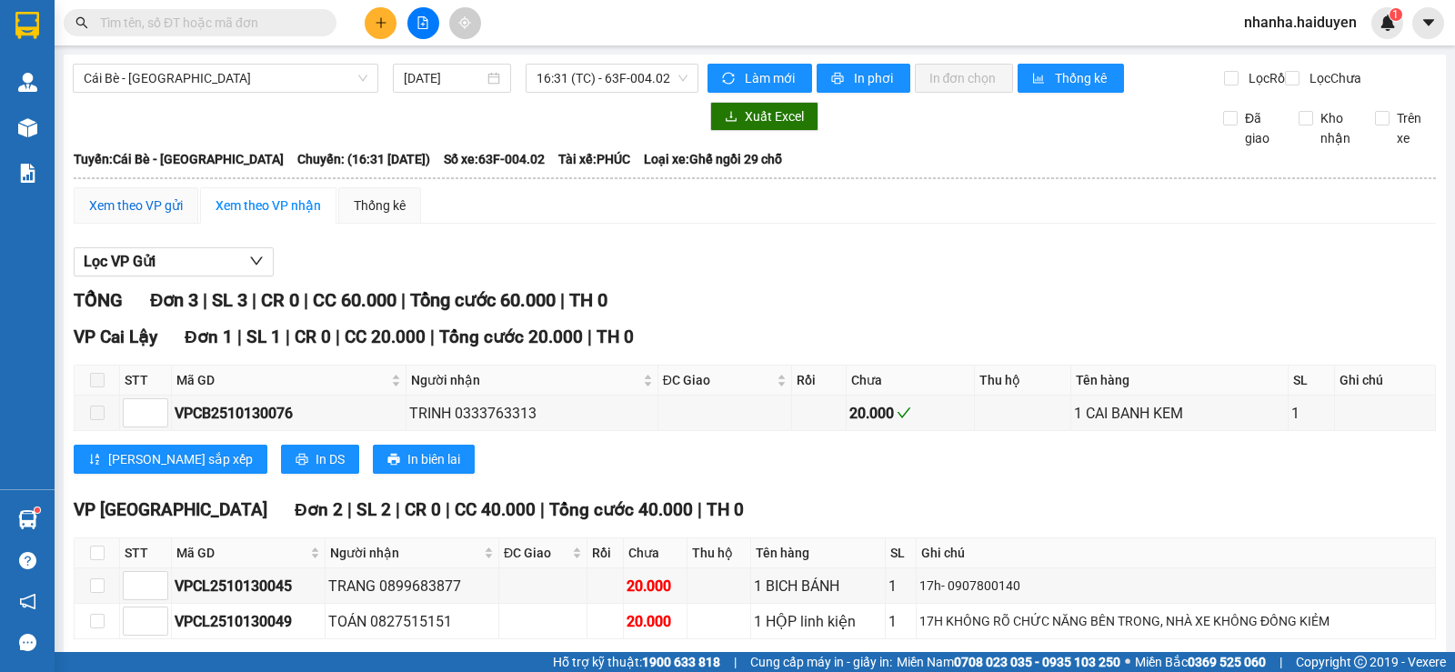
click at [121, 215] on div "Xem theo VP gửi" at bounding box center [136, 206] width 94 height 20
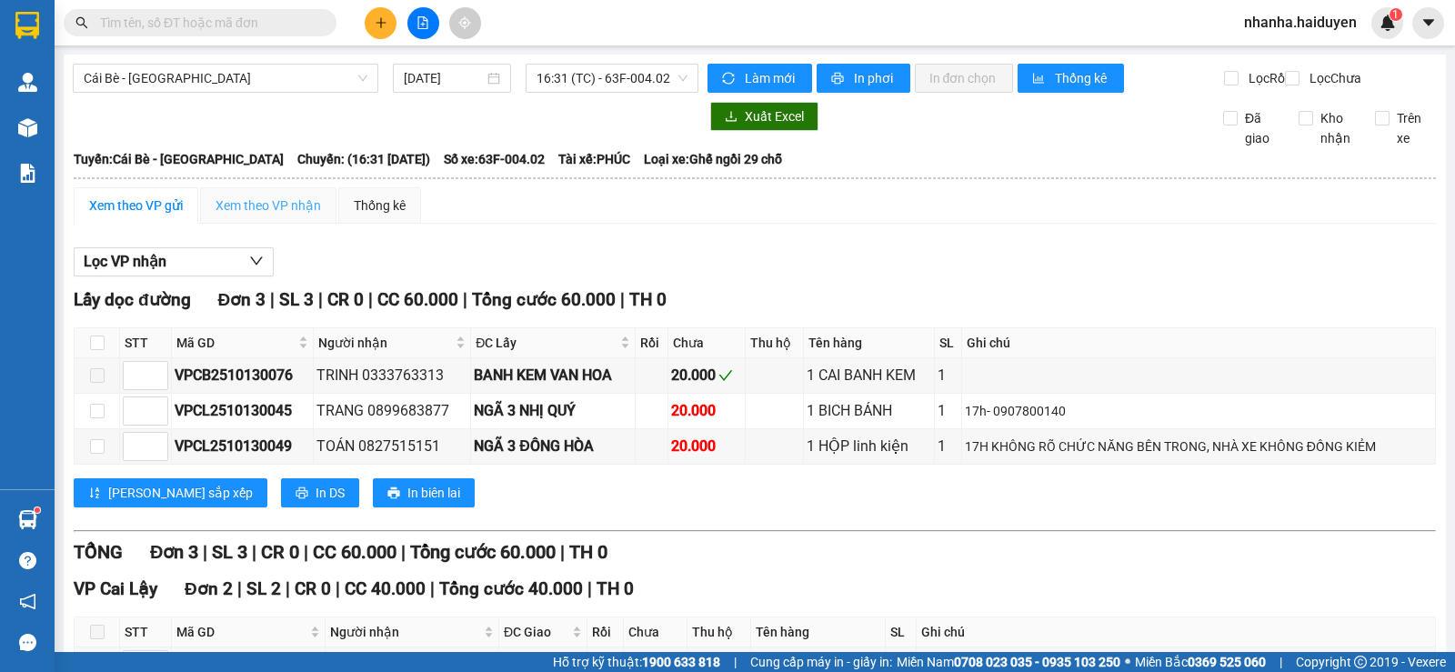
click at [257, 210] on div "Xem theo VP nhận" at bounding box center [268, 205] width 136 height 36
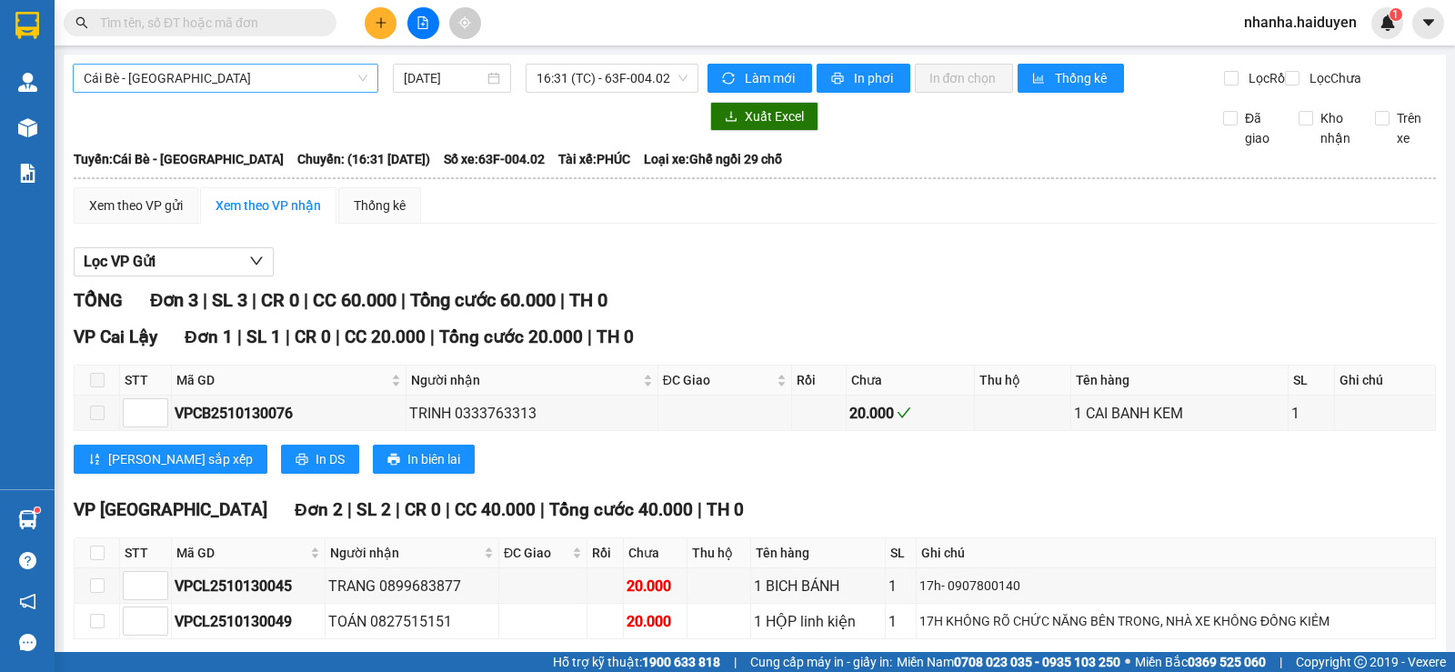
click at [363, 71] on span "Cái Bè - [GEOGRAPHIC_DATA]" at bounding box center [226, 78] width 284 height 27
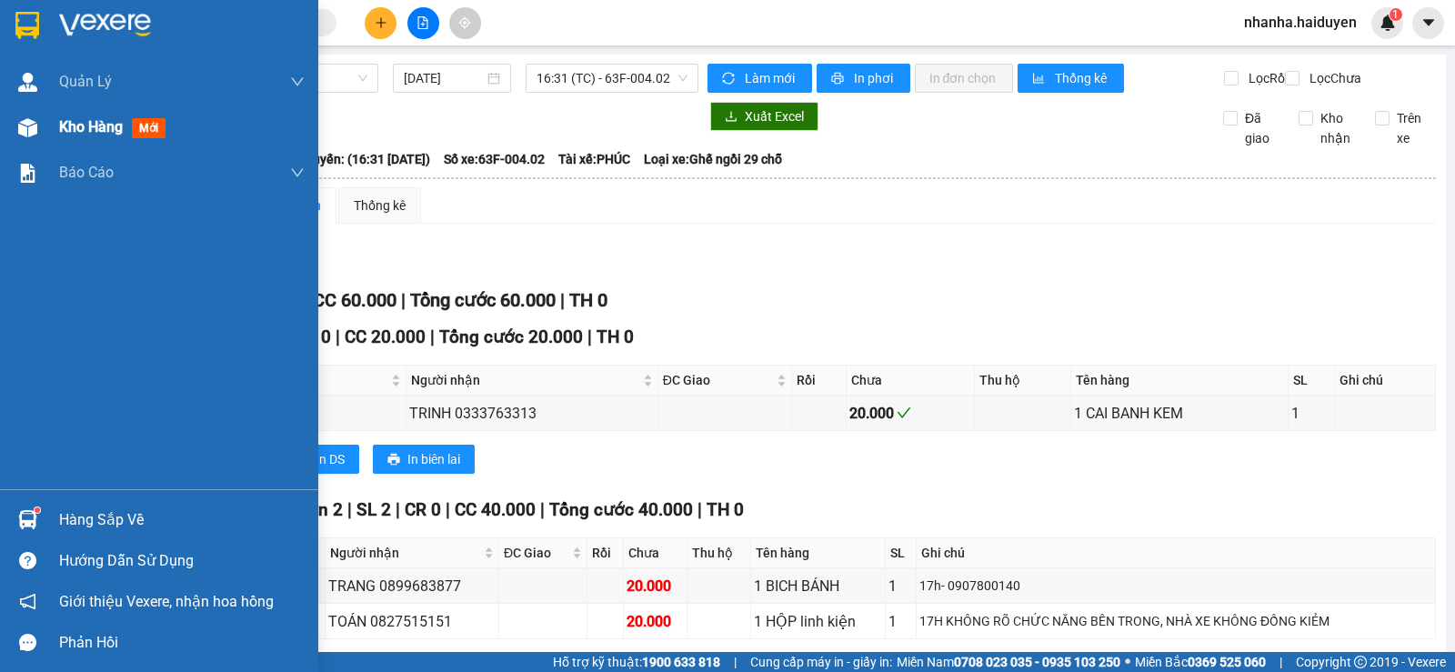
click at [46, 127] on div "Kho hàng mới" at bounding box center [159, 127] width 318 height 45
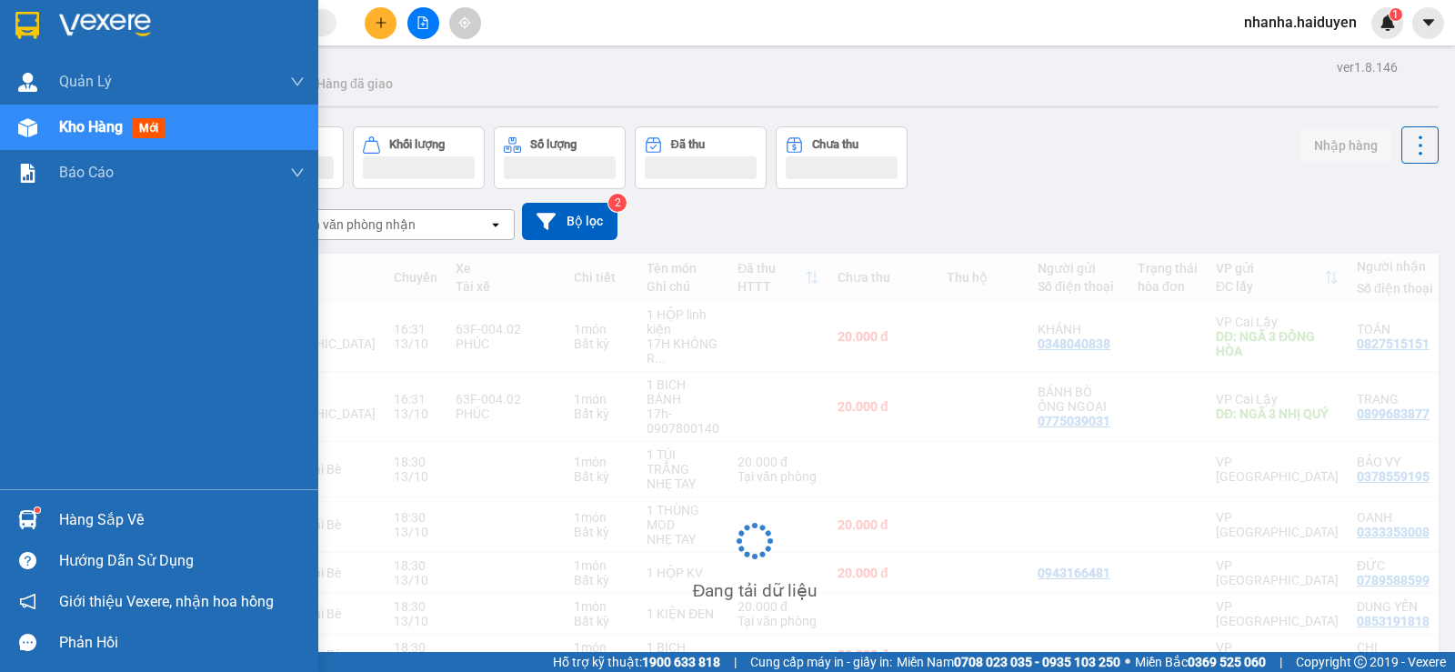
click at [99, 133] on span "Kho hàng" at bounding box center [91, 126] width 64 height 17
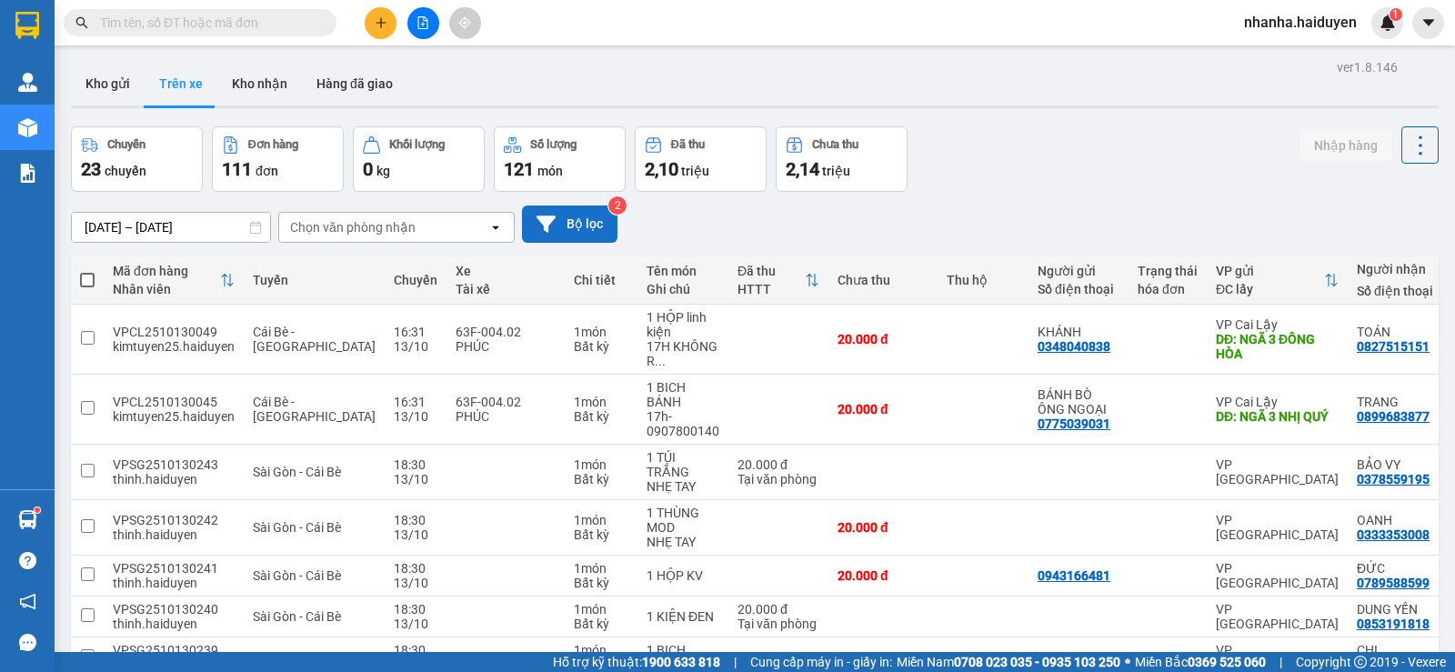
click at [592, 227] on button "Bộ lọc" at bounding box center [570, 224] width 96 height 37
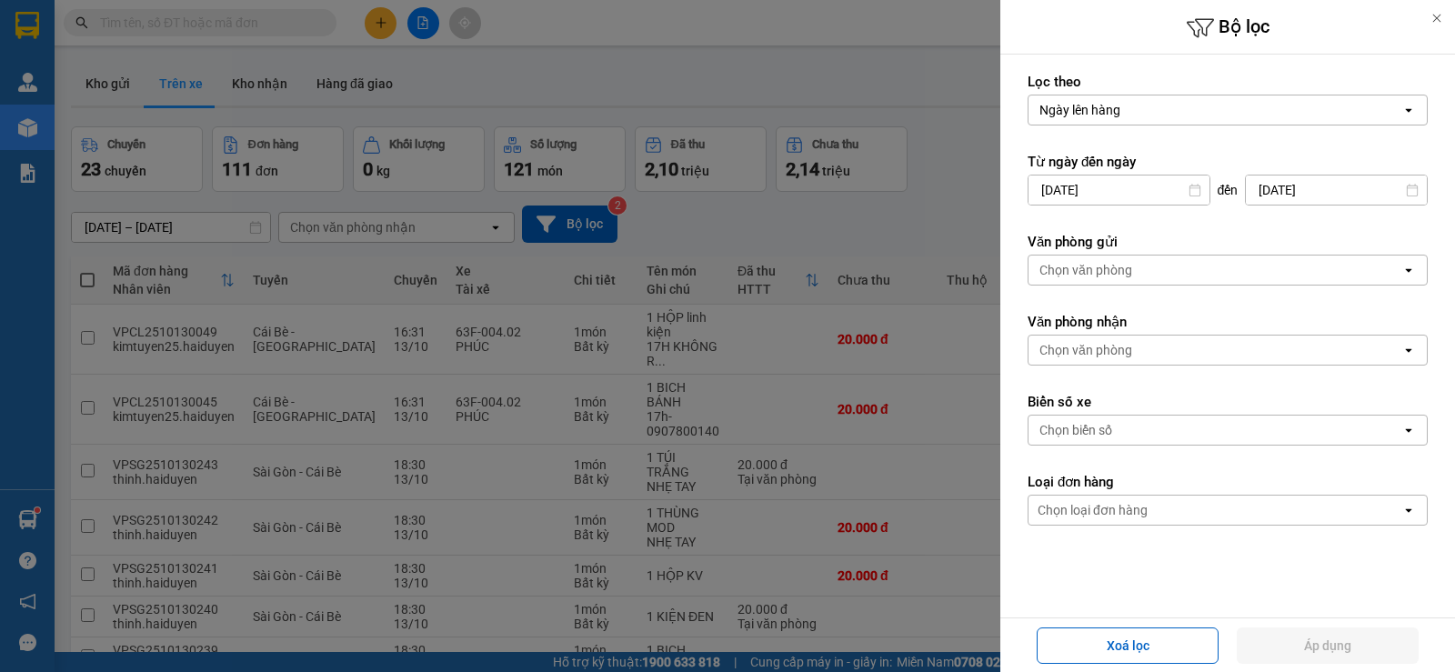
click at [1232, 267] on div "Chọn văn phòng" at bounding box center [1215, 270] width 373 height 29
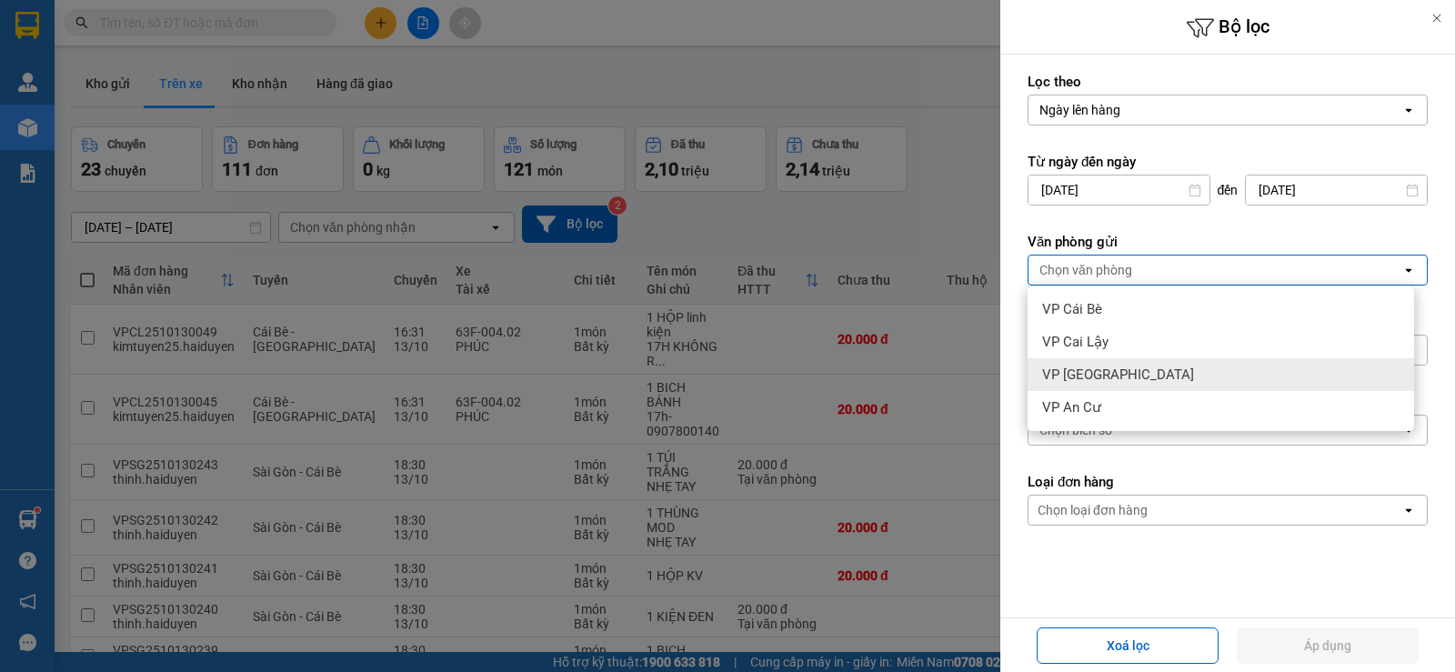
click at [1142, 371] on div "VP [GEOGRAPHIC_DATA]" at bounding box center [1221, 374] width 387 height 33
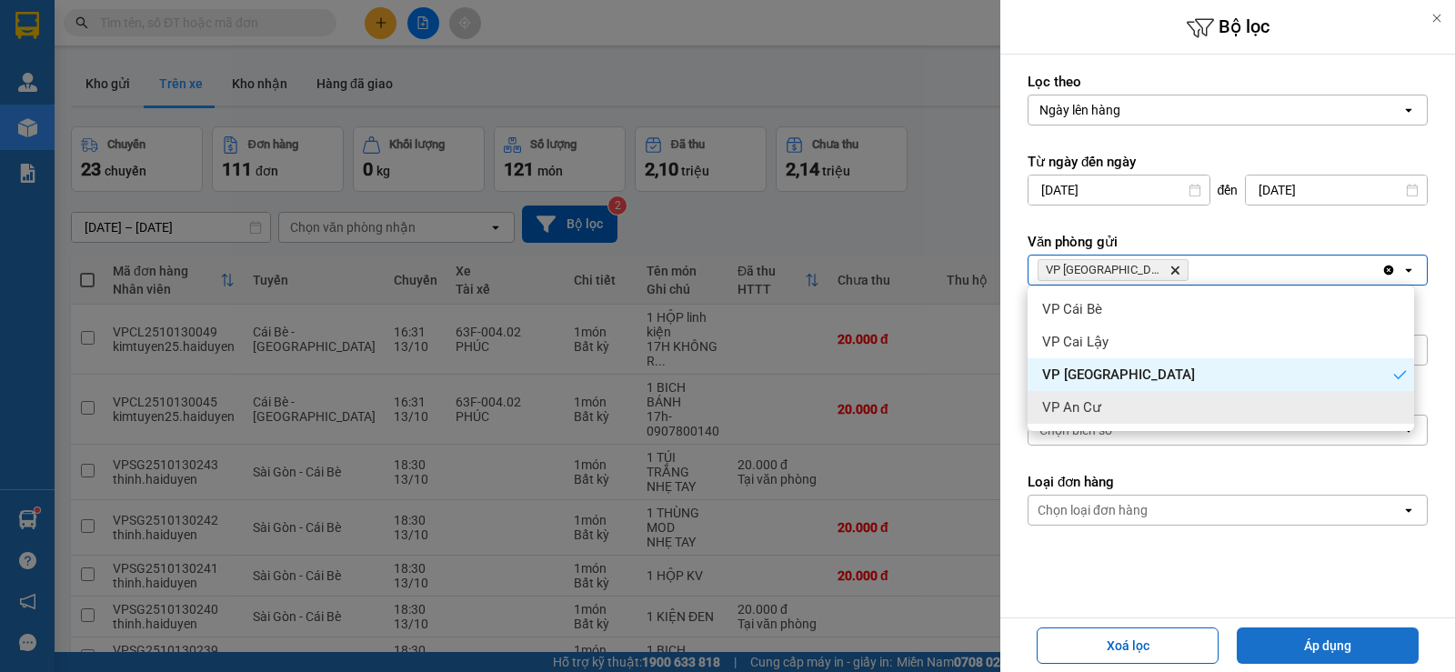
click at [1269, 646] on button "Áp dụng" at bounding box center [1328, 646] width 182 height 36
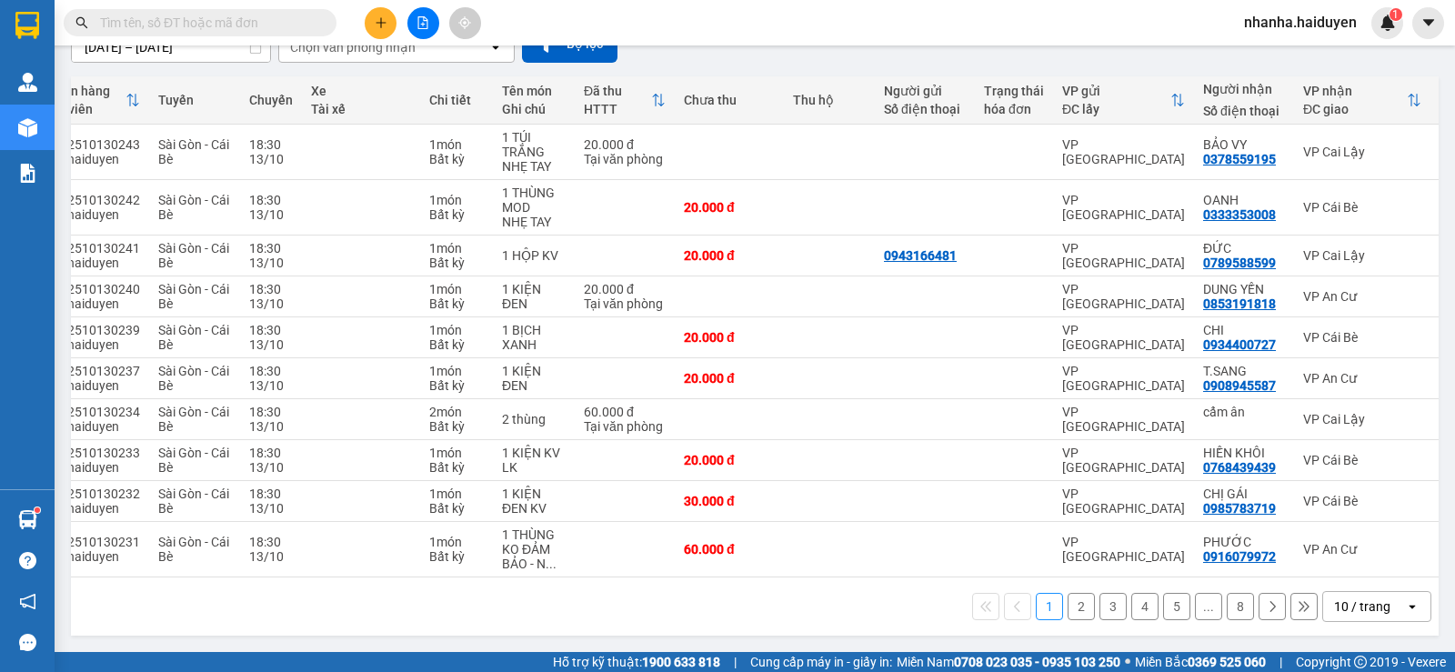
scroll to position [0, 137]
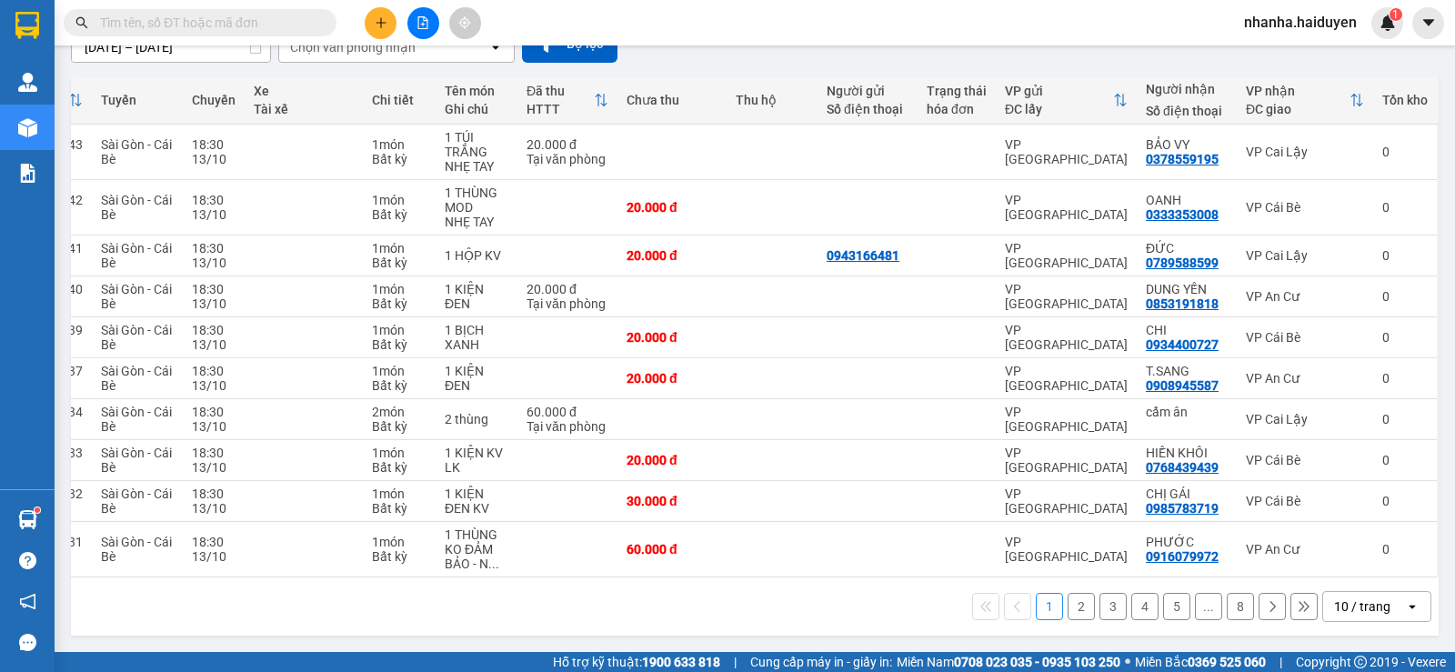
click at [1378, 594] on div "10 / trang" at bounding box center [1364, 606] width 82 height 29
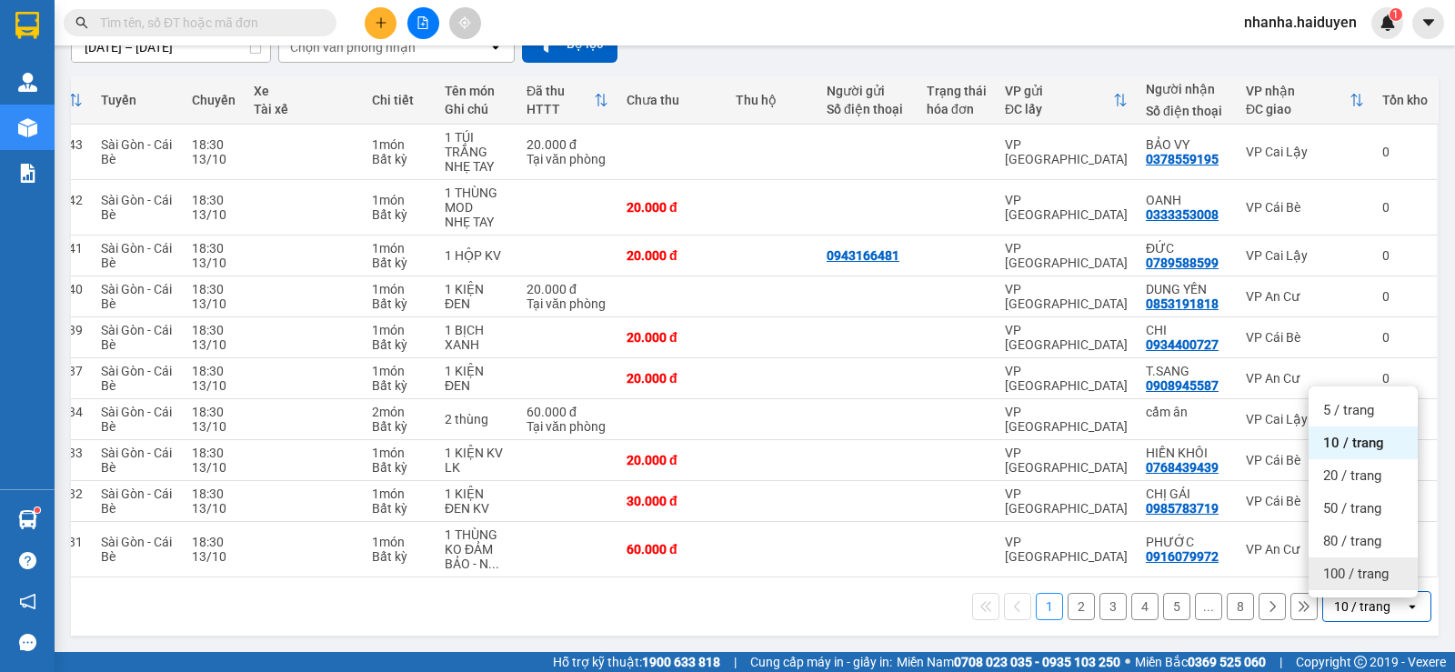
click at [1367, 568] on span "100 / trang" at bounding box center [1355, 574] width 65 height 18
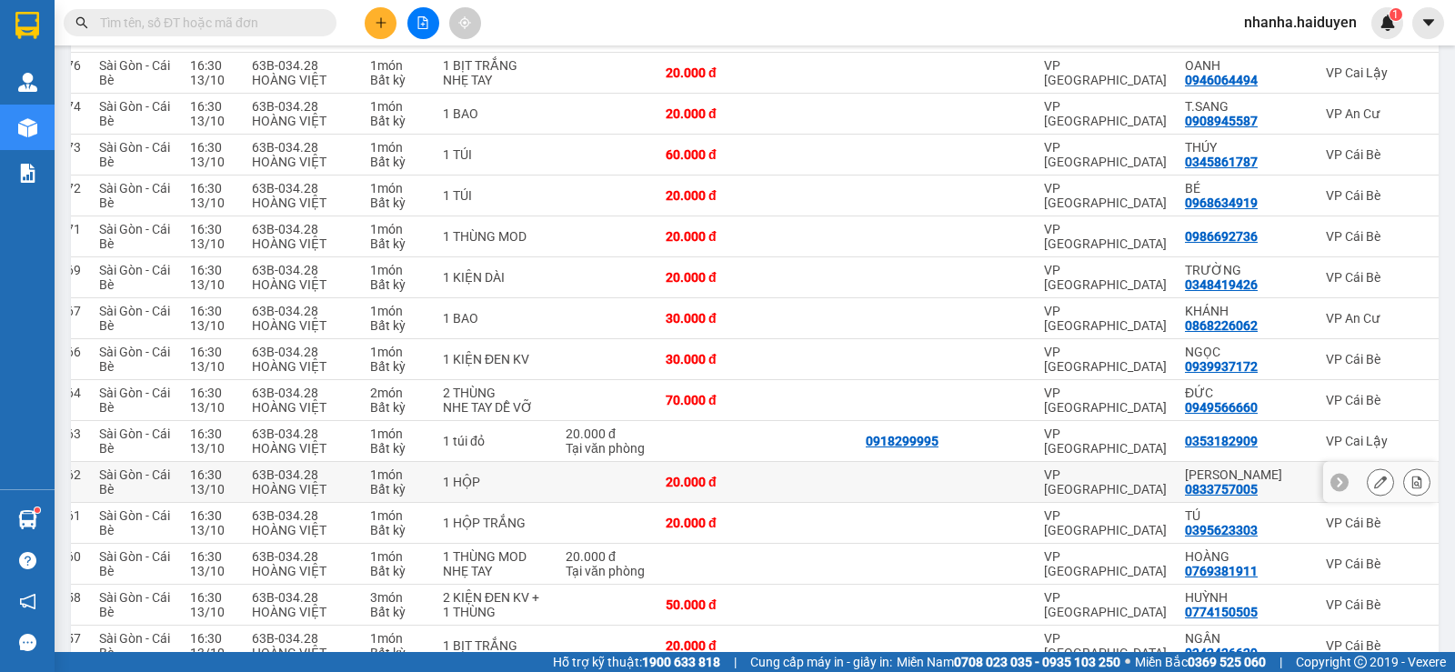
scroll to position [2188, 0]
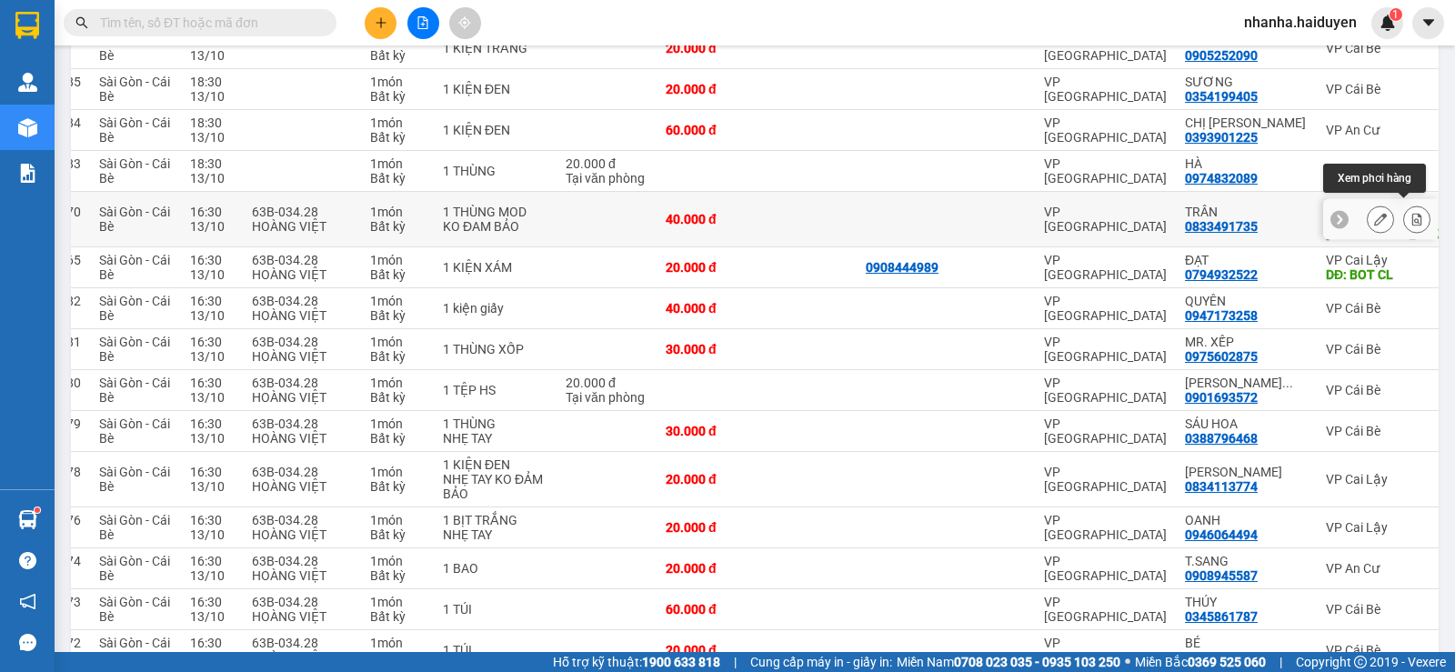
click at [1411, 213] on icon at bounding box center [1417, 219] width 13 height 13
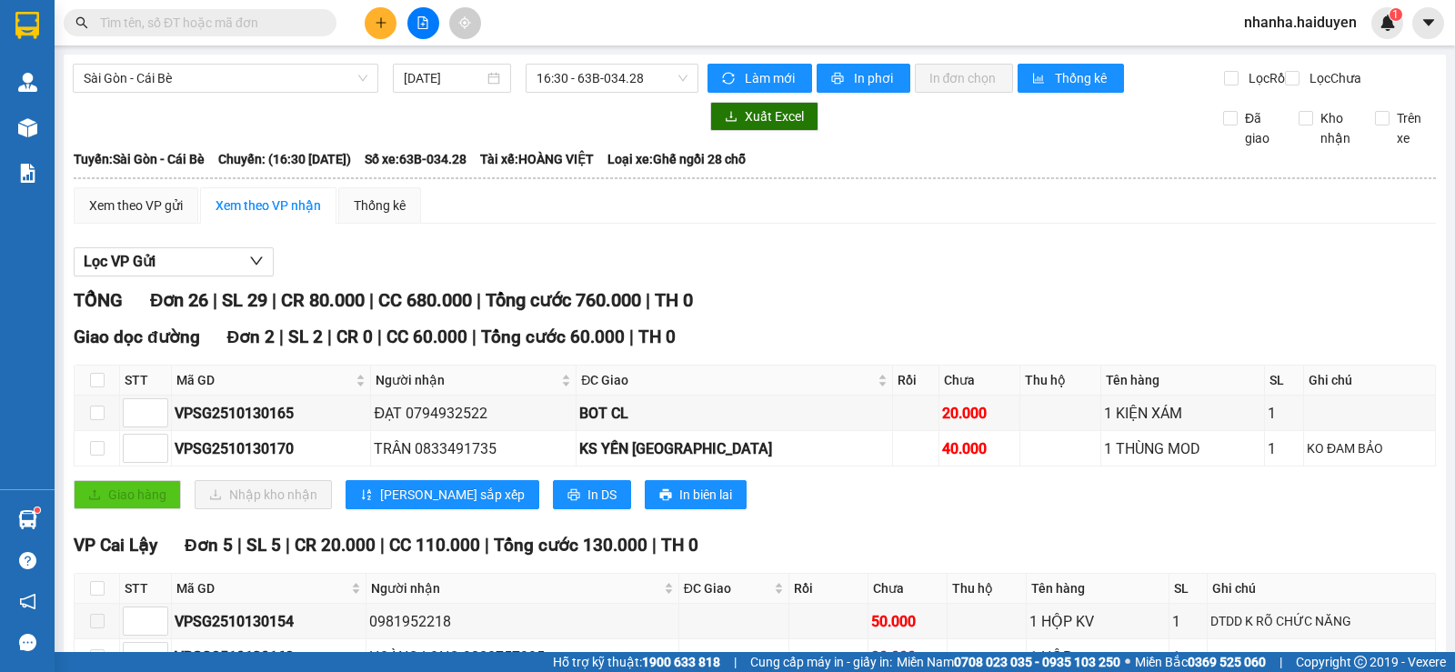
click at [105, 396] on th at bounding box center [97, 381] width 45 height 30
click at [98, 387] on input "checkbox" at bounding box center [97, 380] width 15 height 15
checkbox input "true"
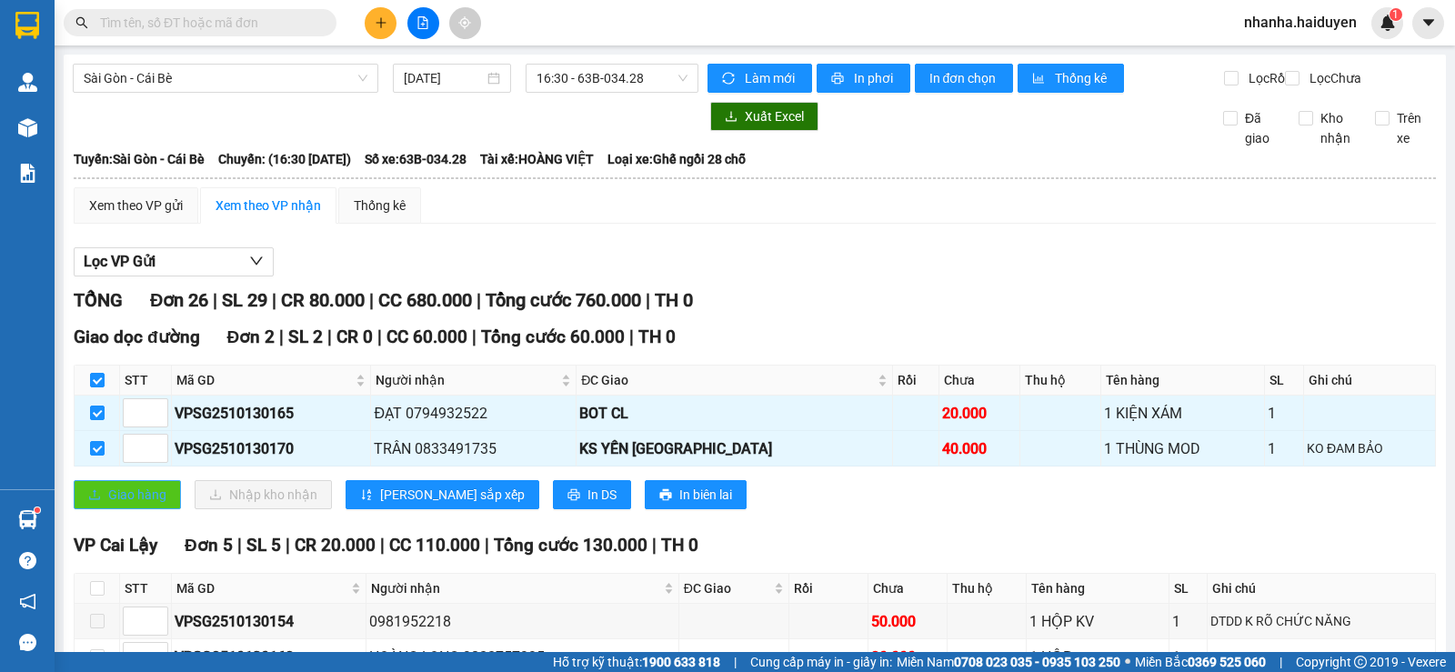
click at [115, 505] on span "Giao hàng" at bounding box center [137, 495] width 58 height 20
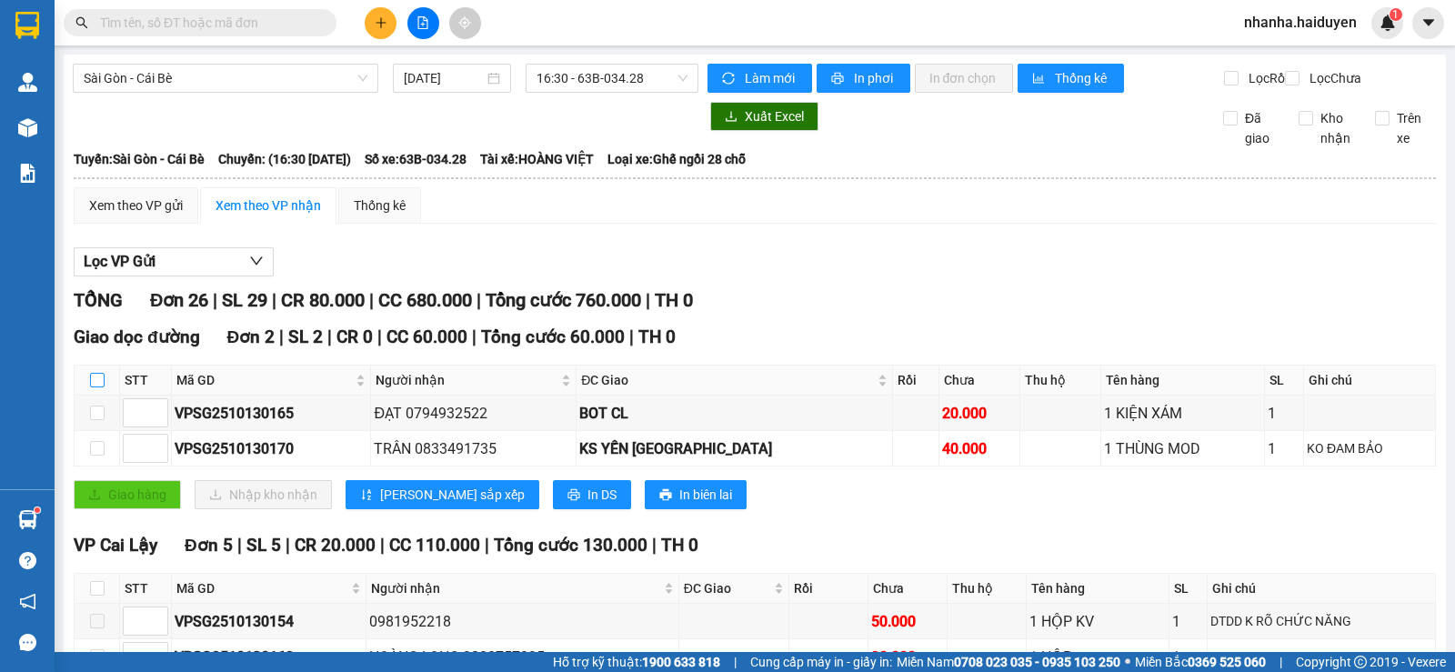
click at [96, 387] on input "checkbox" at bounding box center [97, 380] width 15 height 15
checkbox input "true"
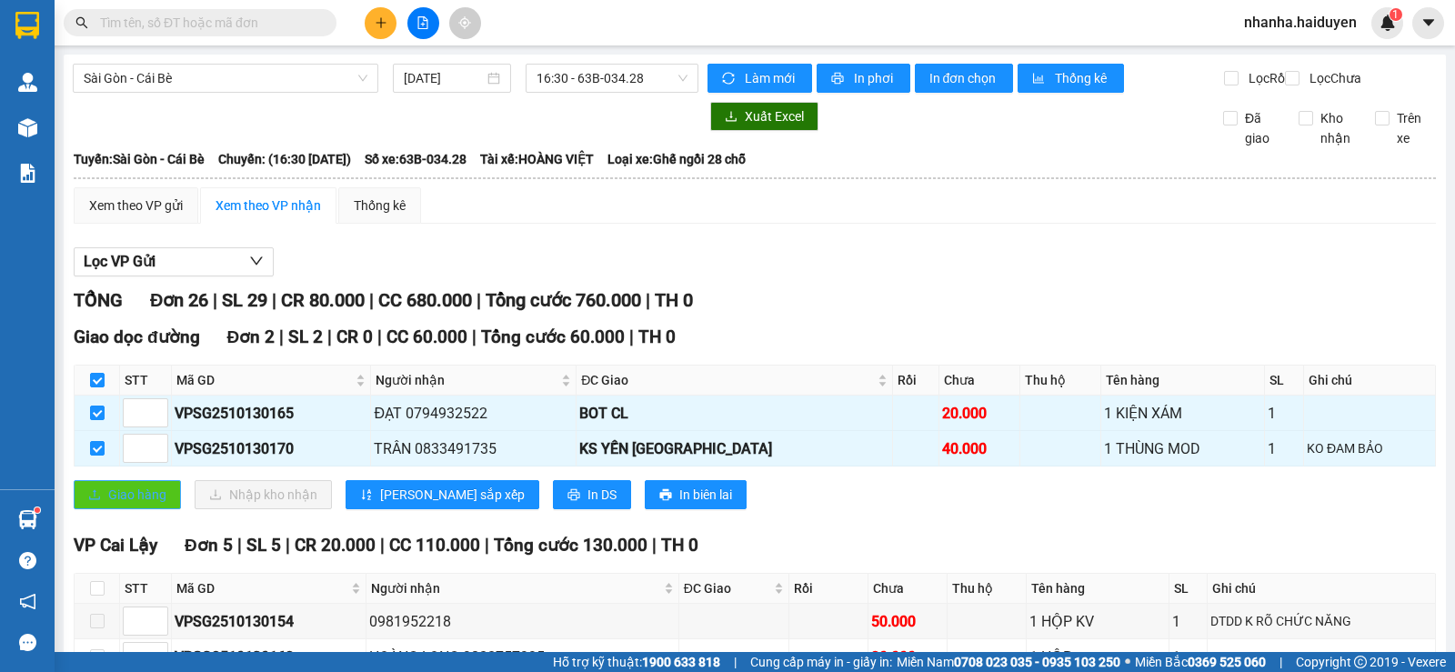
click at [96, 501] on icon "upload" at bounding box center [94, 494] width 13 height 13
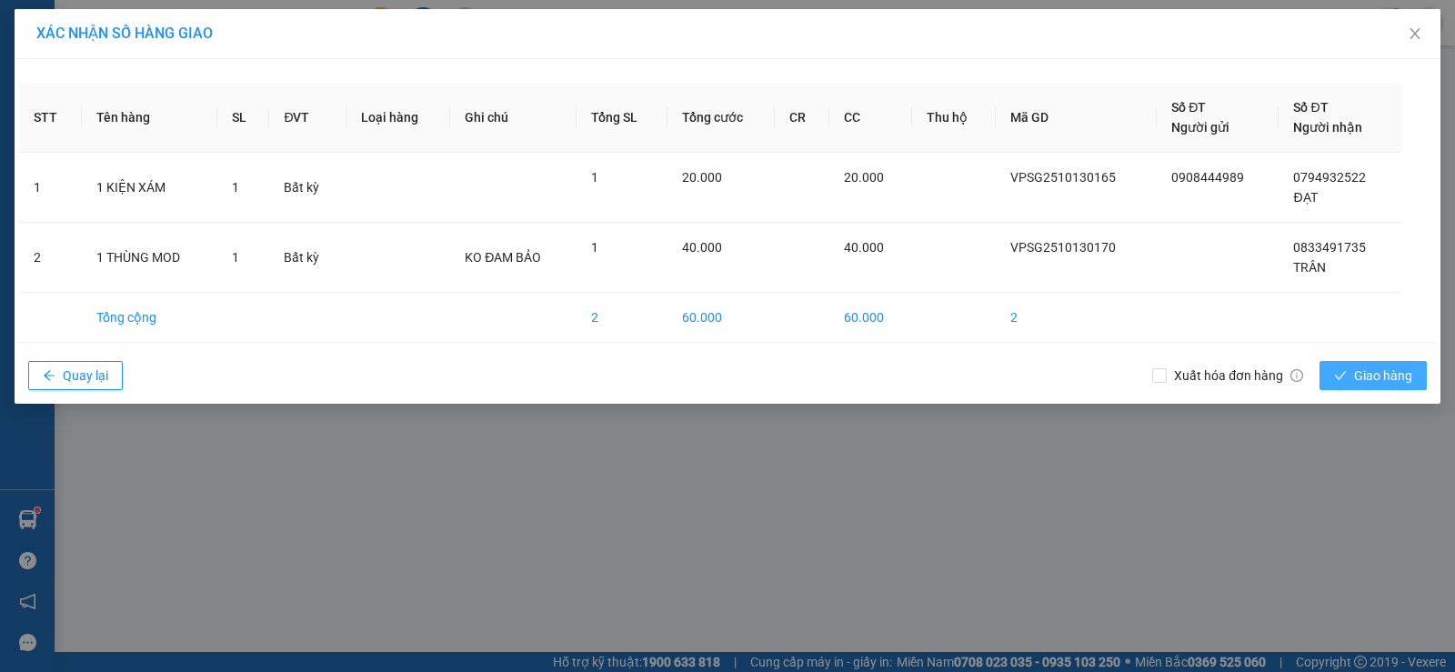
click at [1350, 368] on button "Giao hàng" at bounding box center [1373, 375] width 107 height 29
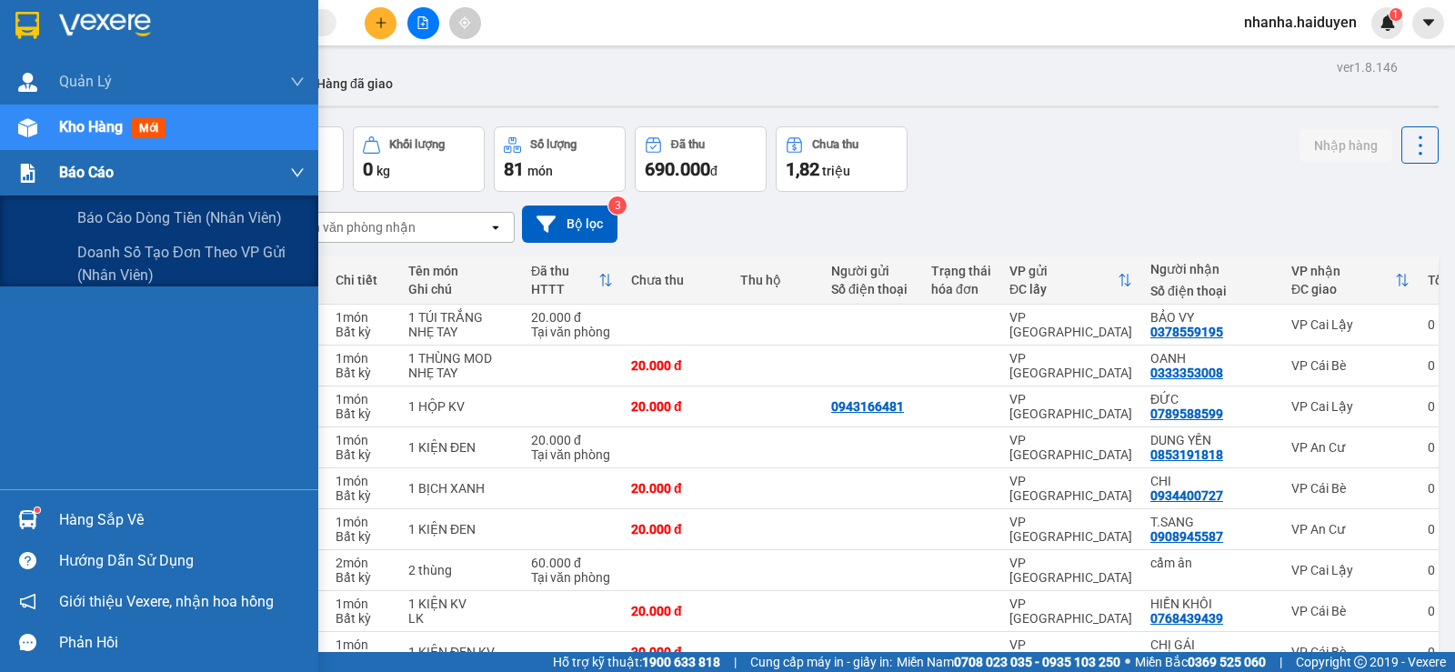
click at [96, 183] on span "Báo cáo" at bounding box center [86, 172] width 55 height 23
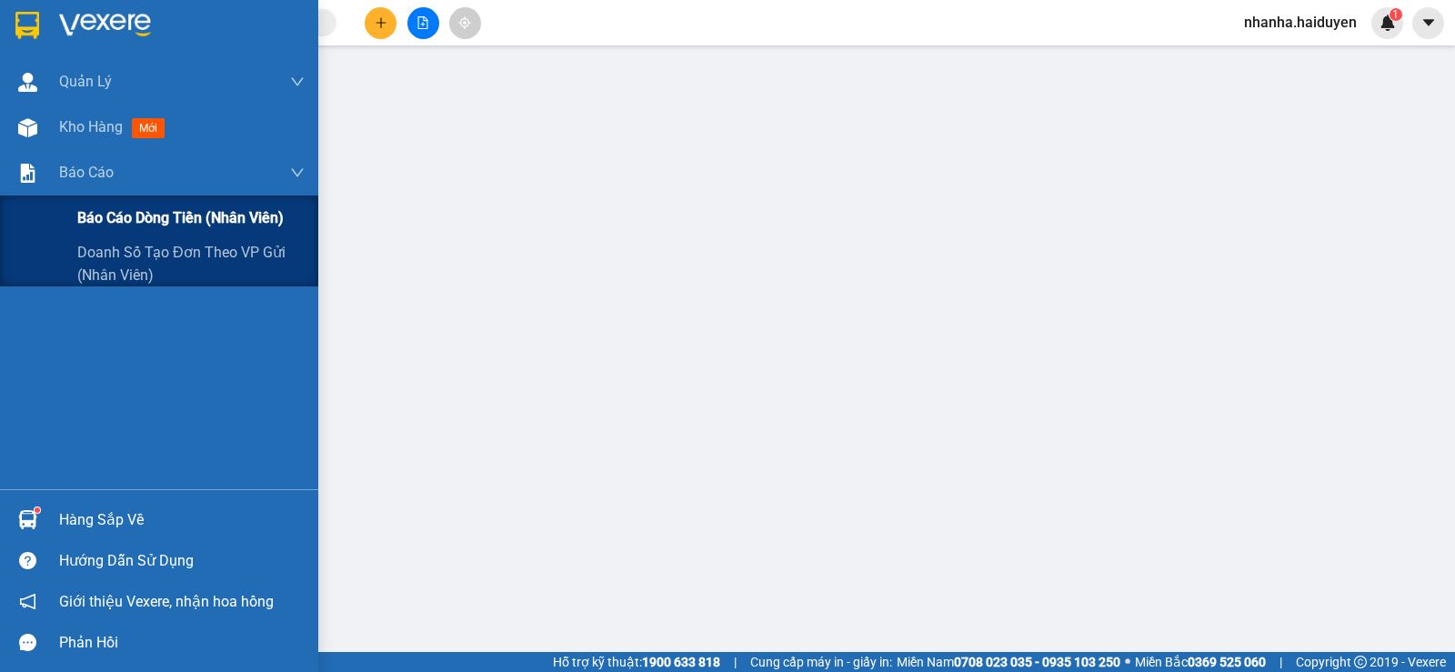
click at [100, 218] on span "Báo cáo dòng tiền (nhân viên)" at bounding box center [180, 217] width 206 height 23
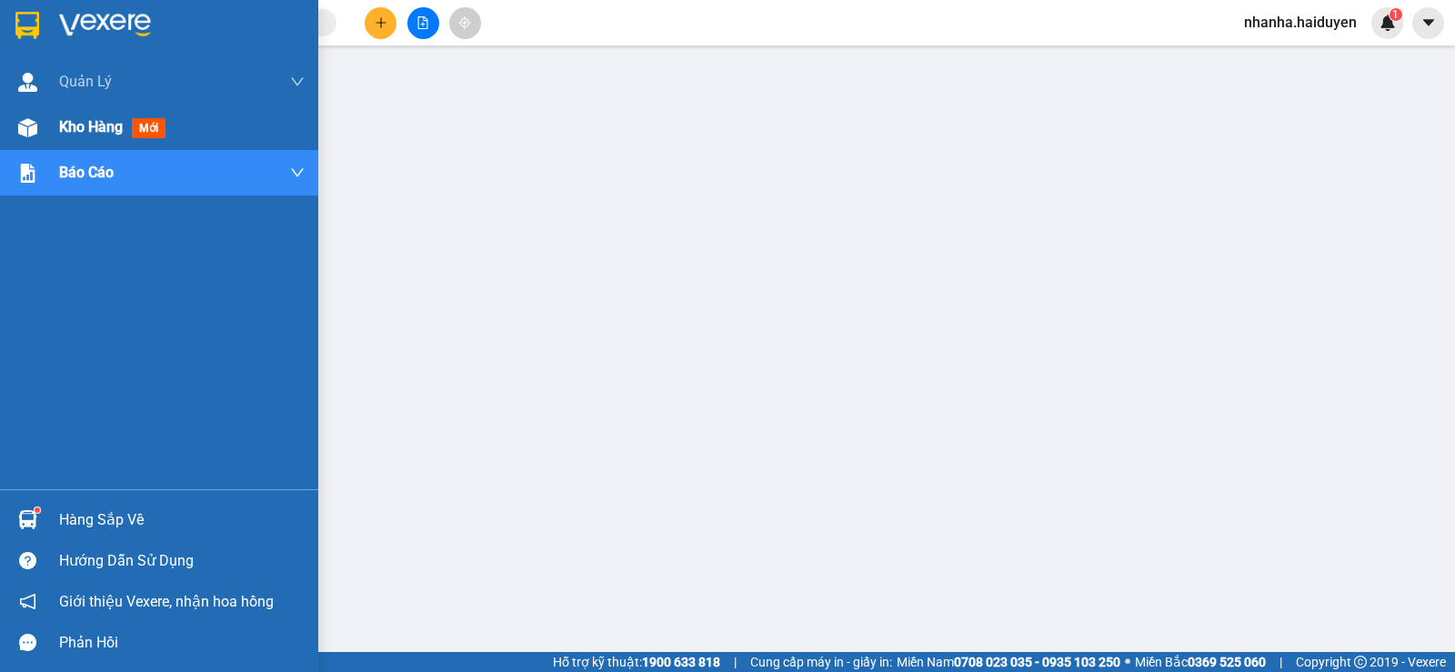
drag, startPoint x: 9, startPoint y: 112, endPoint x: 38, endPoint y: 132, distance: 35.3
click at [10, 112] on div "Kho hàng mới" at bounding box center [159, 127] width 318 height 45
click at [36, 140] on div at bounding box center [28, 128] width 32 height 32
click at [38, 132] on div at bounding box center [28, 128] width 32 height 32
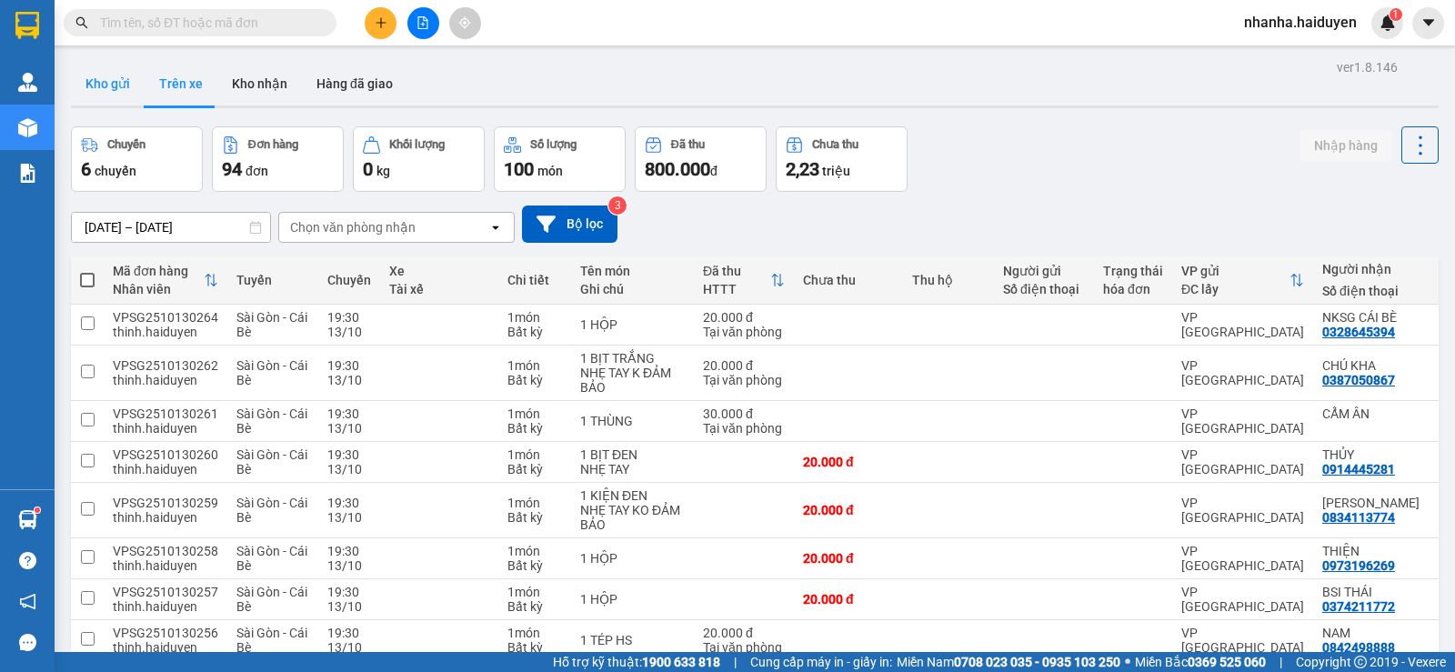
click at [130, 76] on button "Kho gửi" at bounding box center [108, 84] width 74 height 44
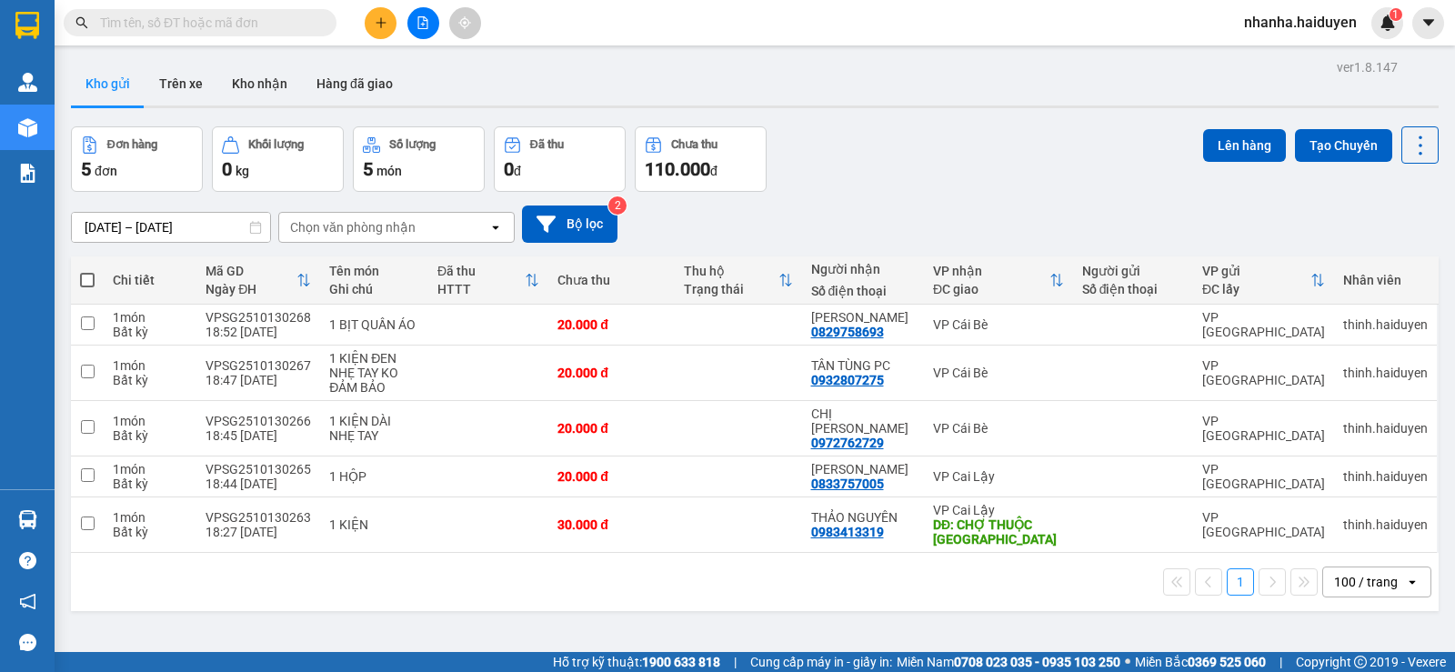
scroll to position [84, 0]
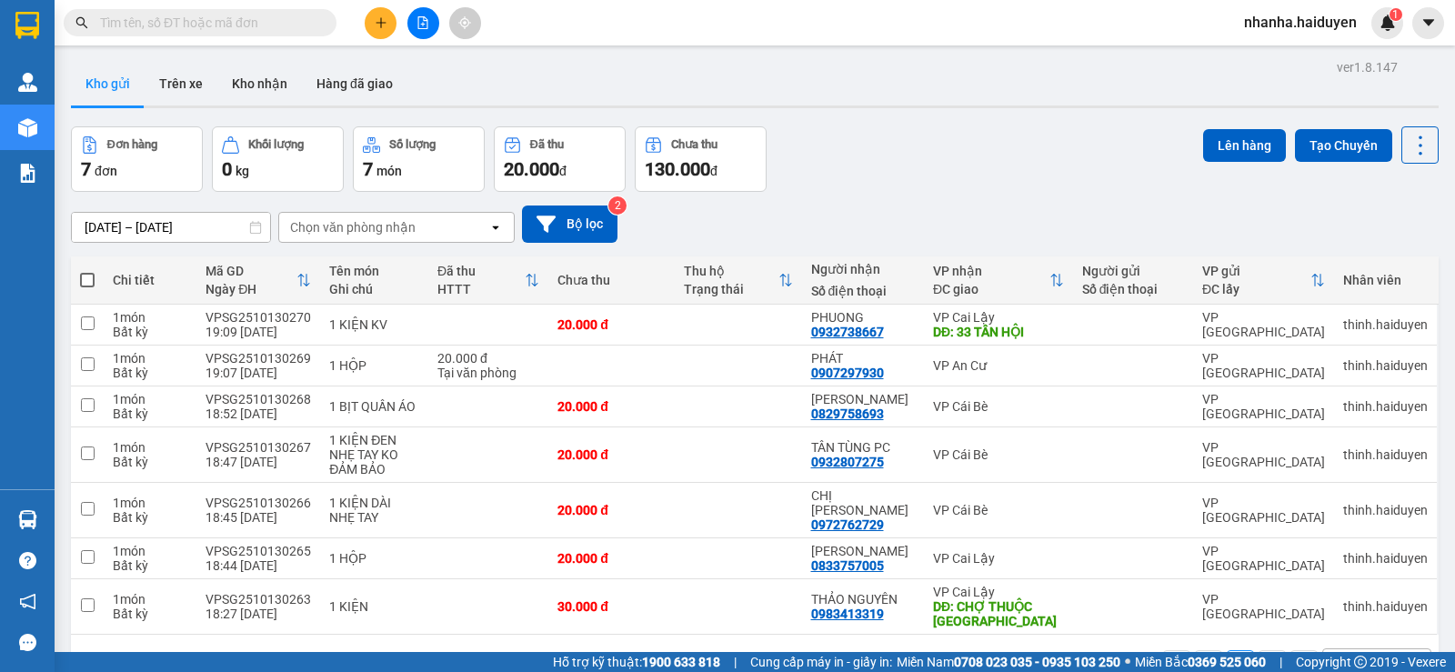
scroll to position [84, 0]
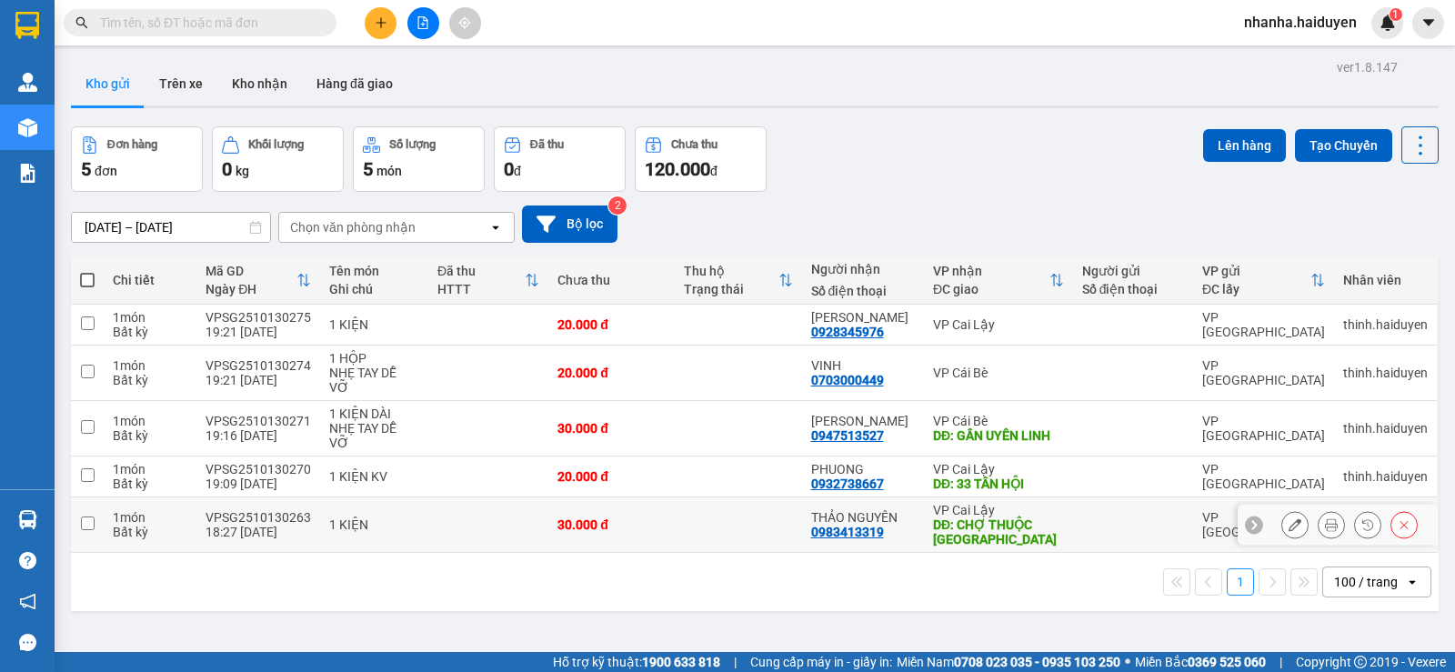
scroll to position [84, 0]
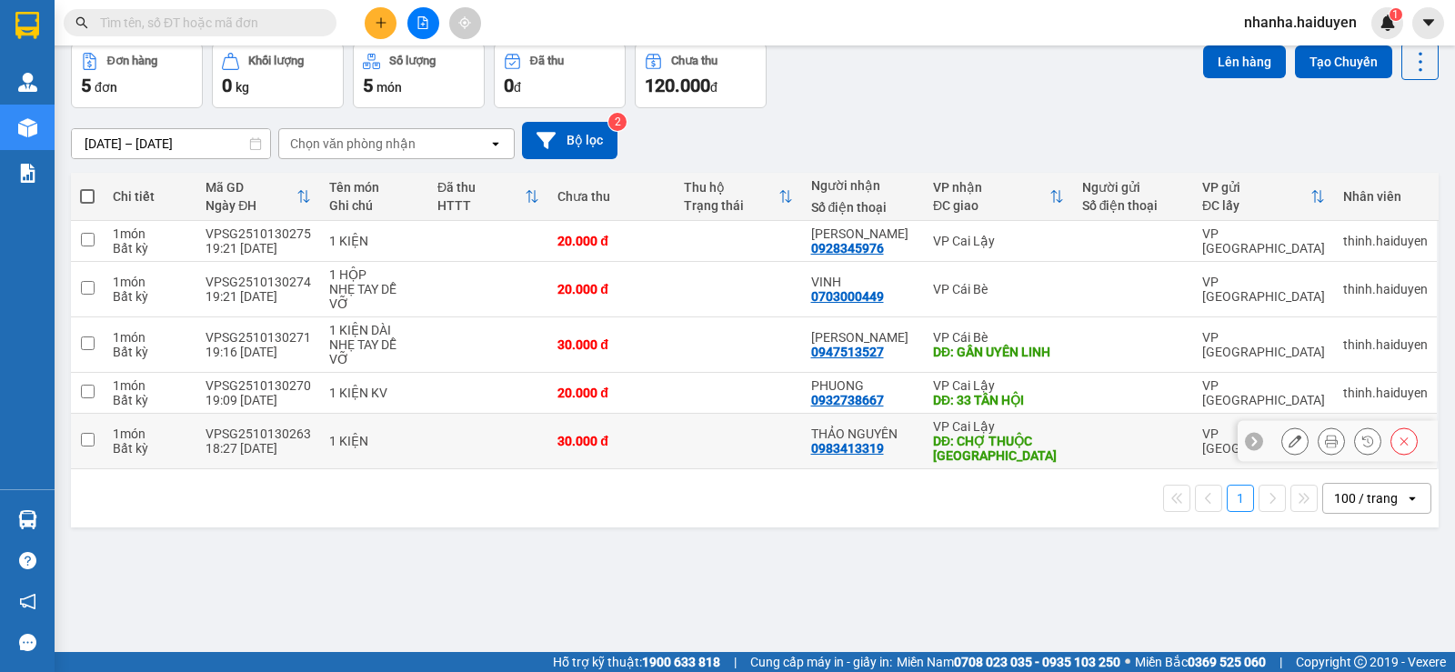
click at [740, 428] on td at bounding box center [738, 441] width 126 height 55
checkbox input "true"
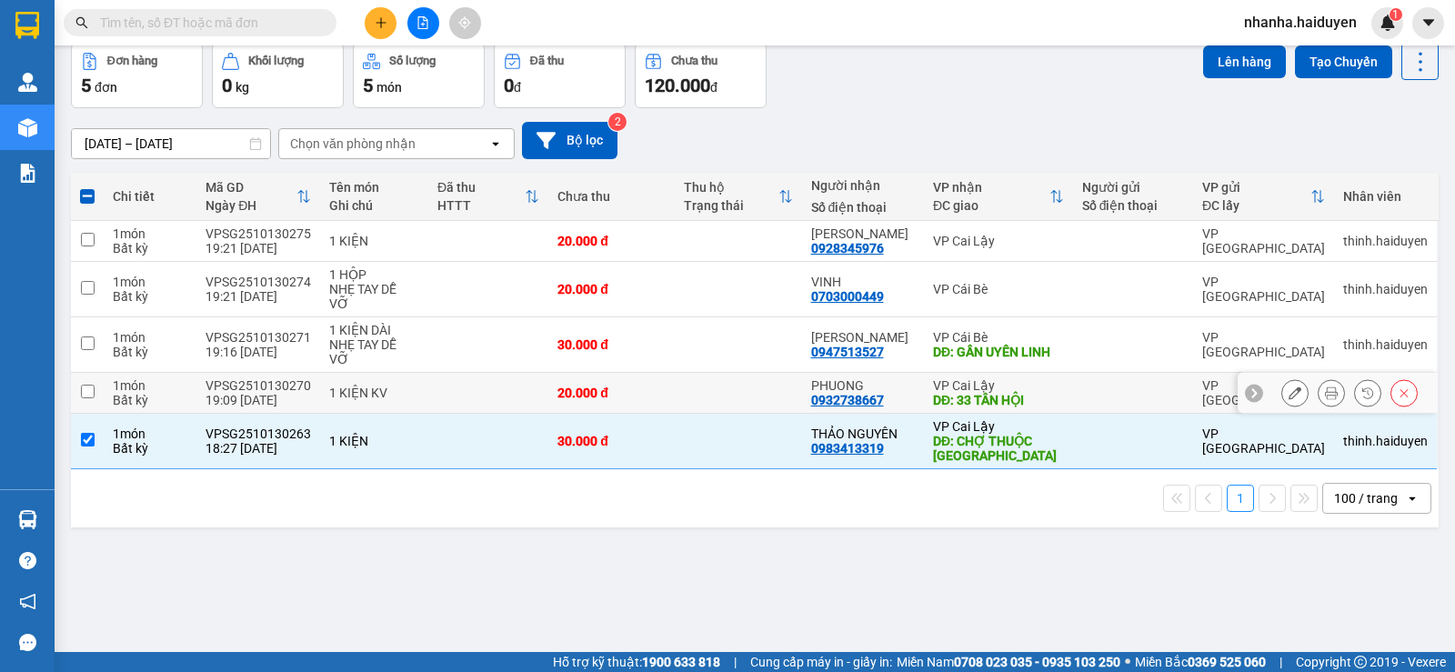
click at [741, 383] on td at bounding box center [738, 393] width 126 height 41
checkbox input "true"
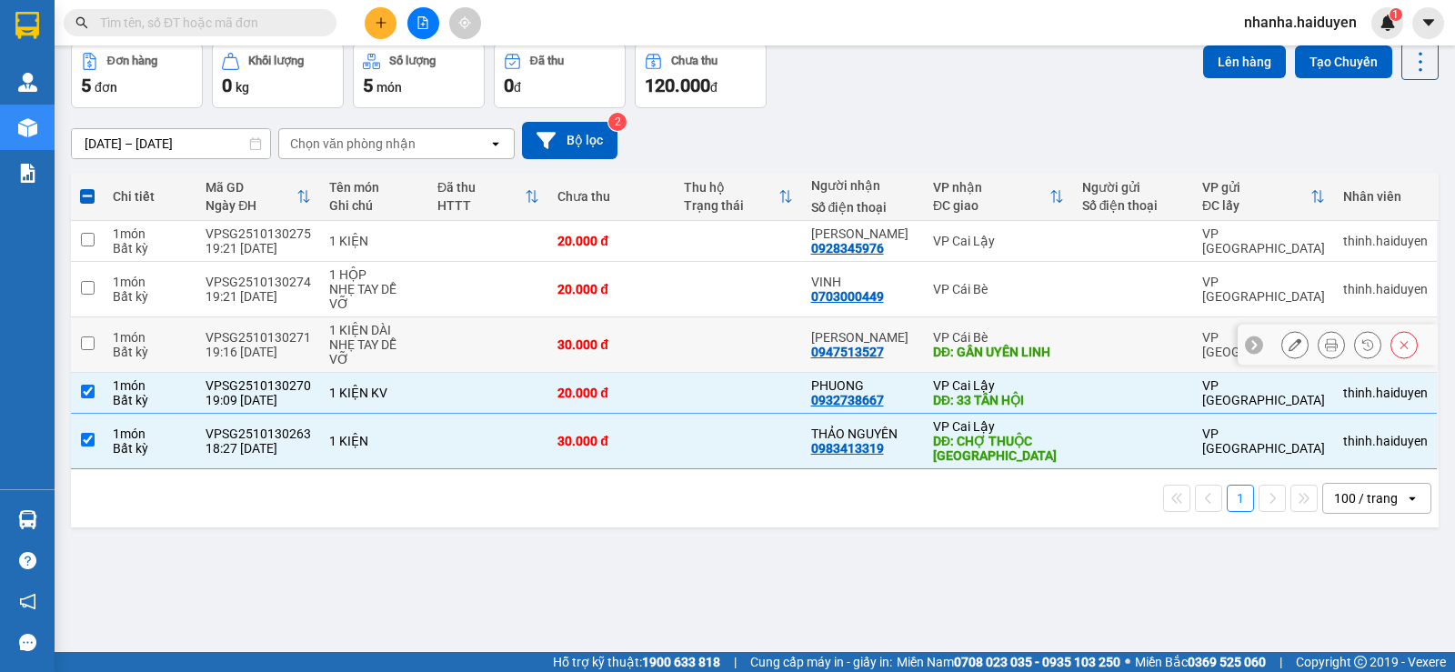
click at [744, 327] on td at bounding box center [738, 344] width 126 height 55
checkbox input "true"
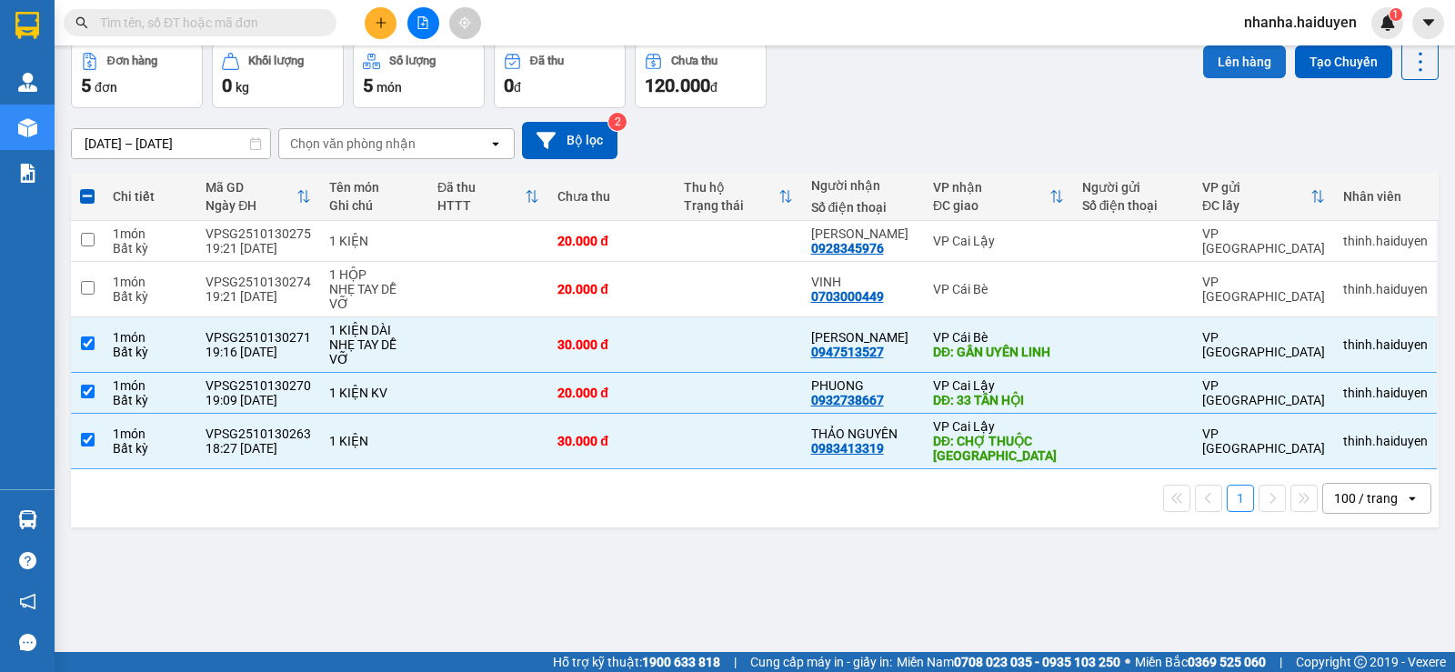
click at [1204, 68] on button "Lên hàng" at bounding box center [1244, 61] width 83 height 33
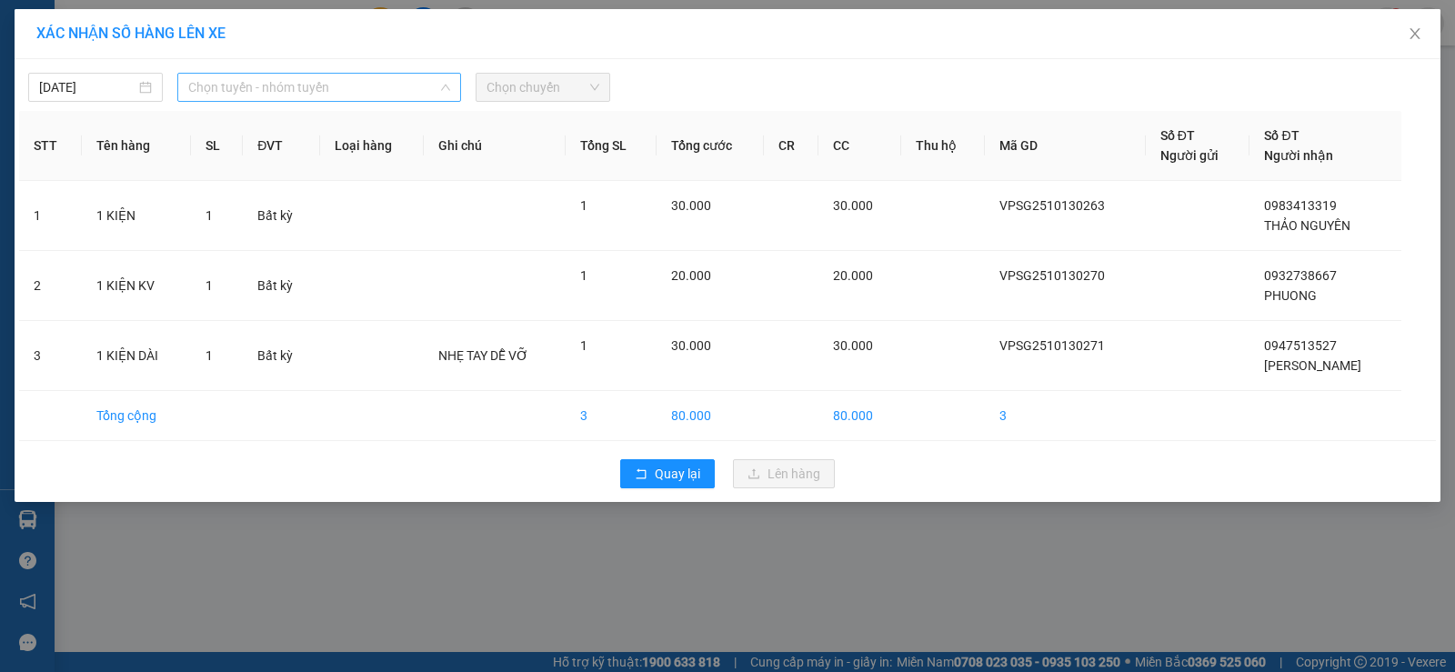
click at [297, 86] on span "Chọn tuyến - nhóm tuyến" at bounding box center [319, 87] width 262 height 27
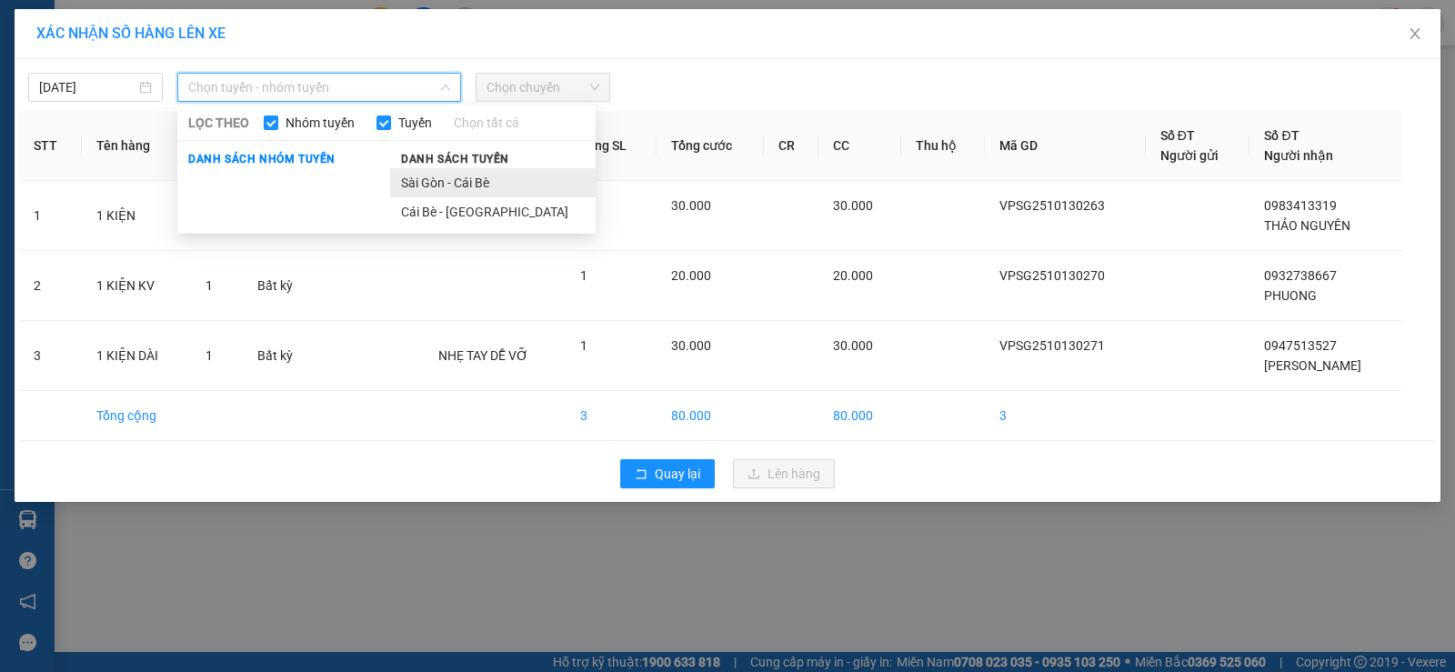
click at [489, 173] on li "Sài Gòn - Cái Bè" at bounding box center [493, 182] width 206 height 29
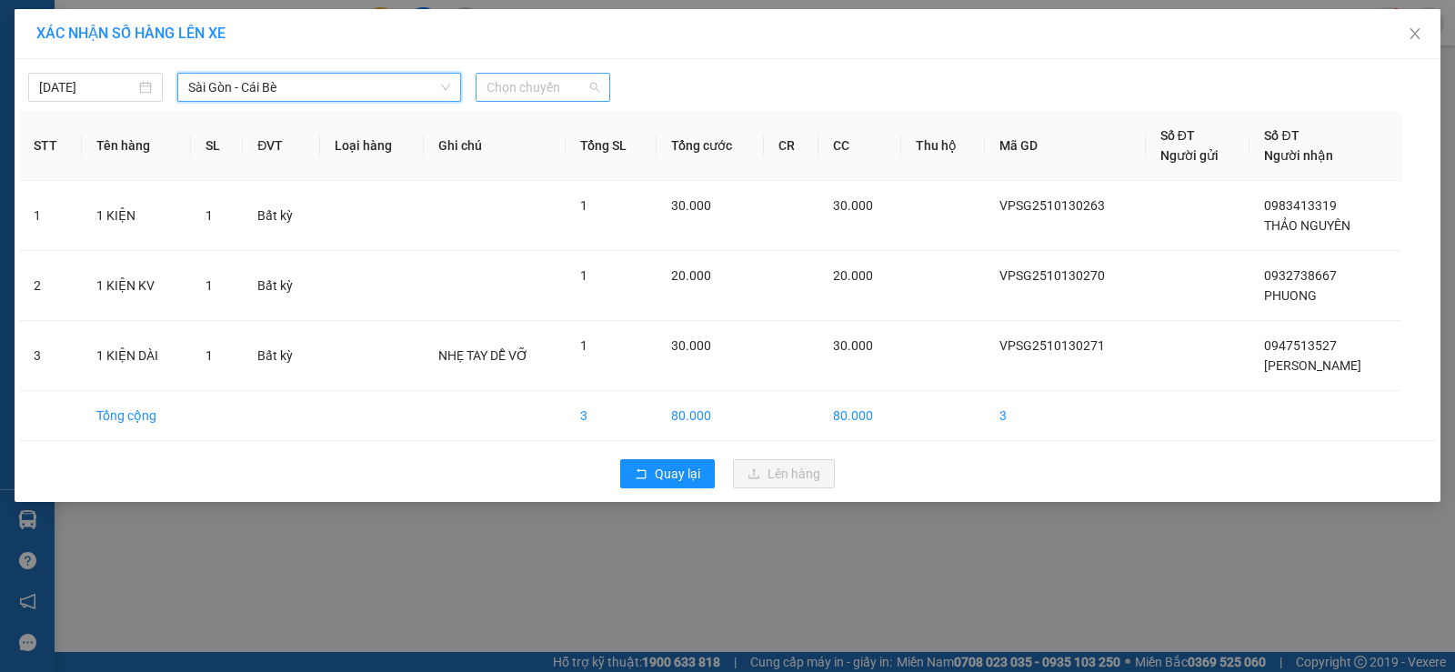
click at [520, 93] on span "Chọn chuyến" at bounding box center [543, 87] width 113 height 27
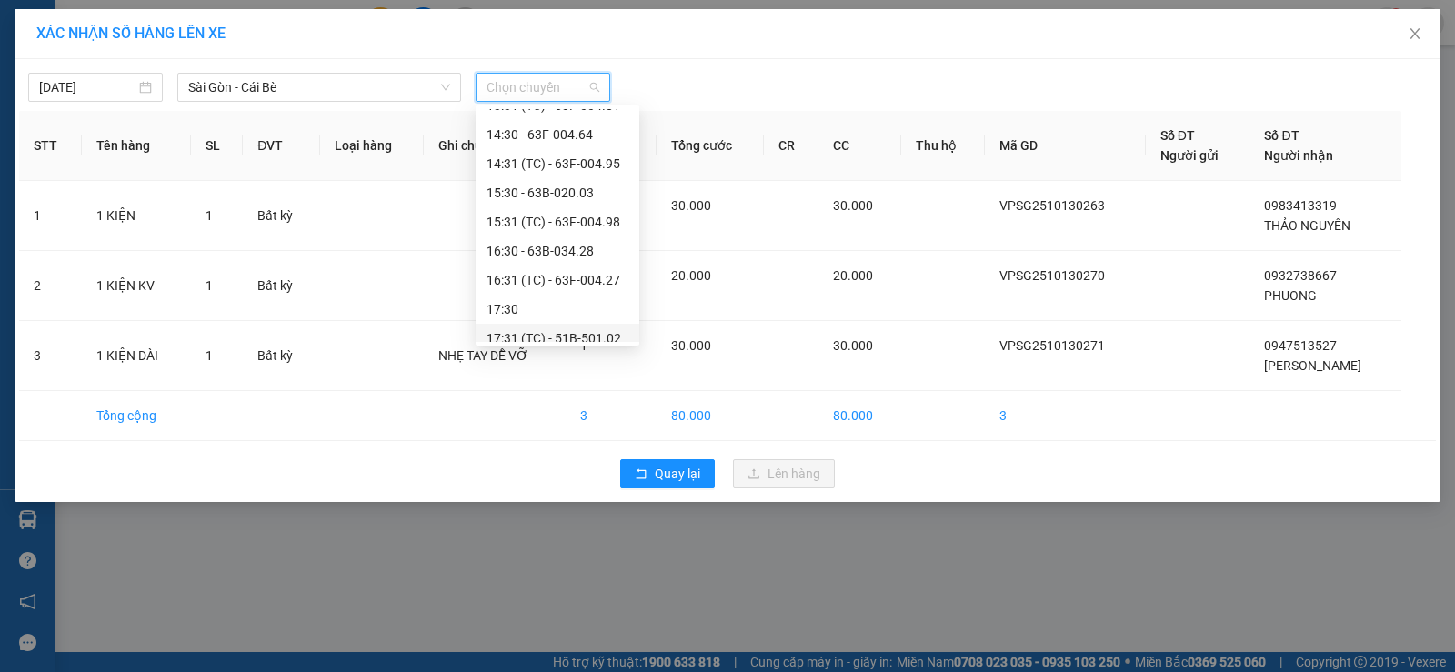
scroll to position [553, 0]
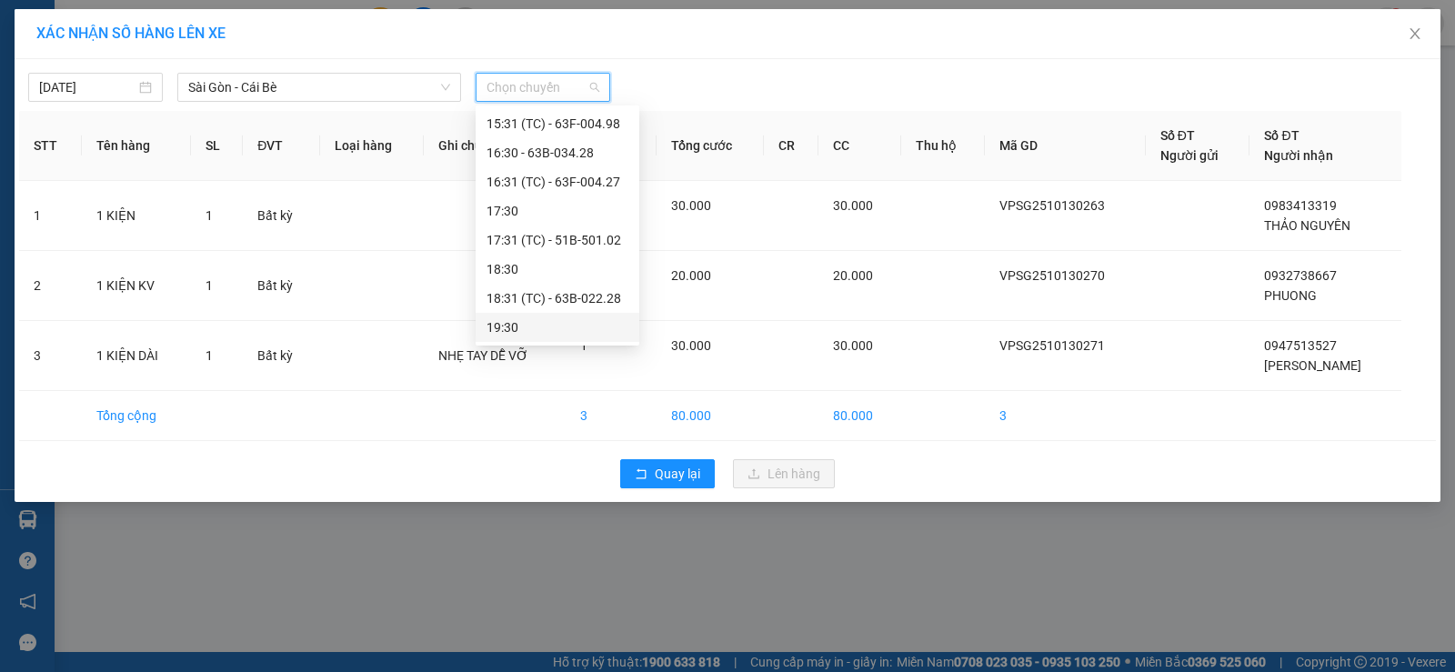
click at [542, 321] on div "19:30" at bounding box center [558, 327] width 142 height 20
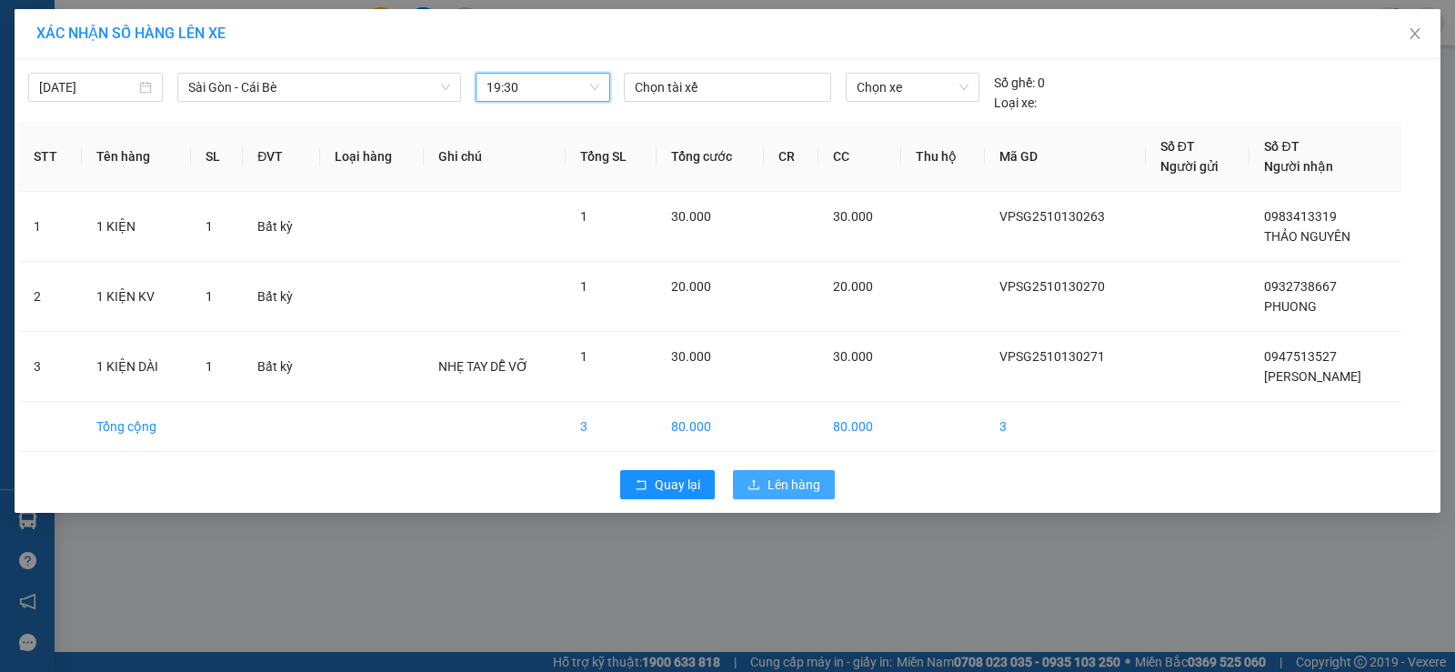
click at [787, 496] on button "Lên hàng" at bounding box center [784, 484] width 102 height 29
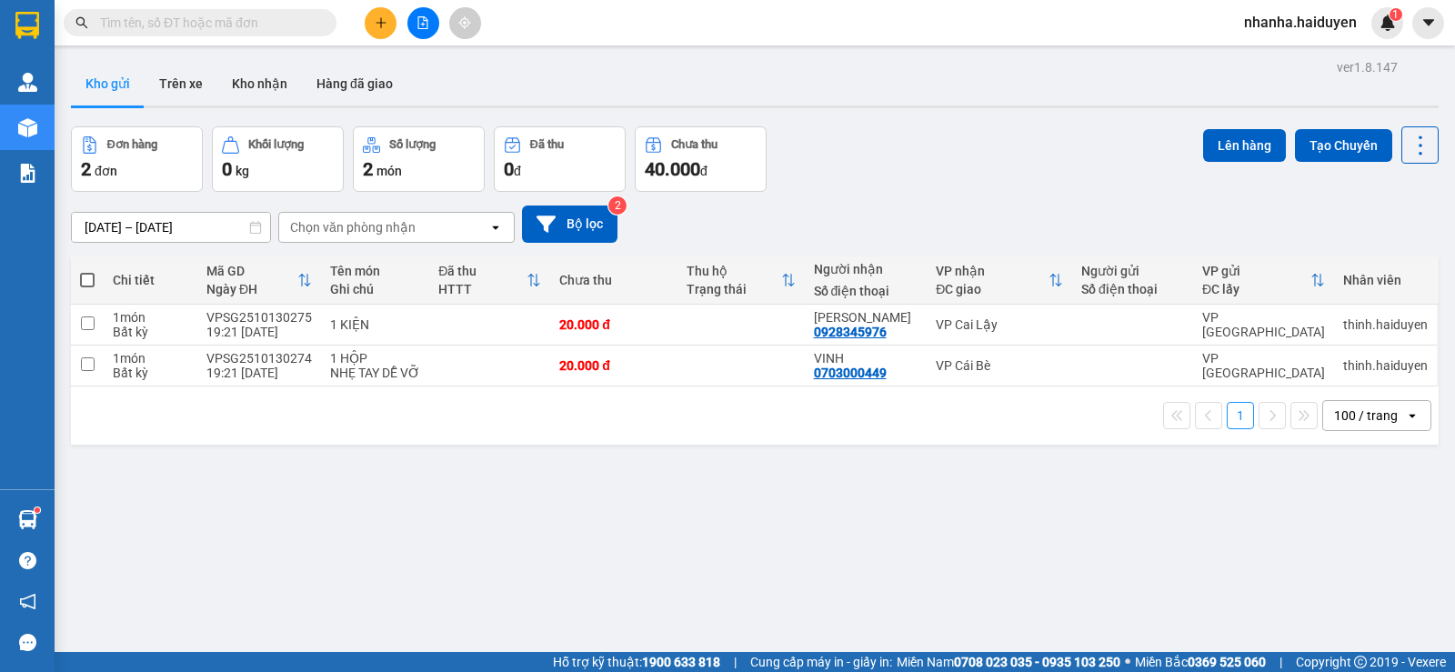
click at [787, 497] on div "ver 1.8.147 Kho gửi Trên xe Kho nhận Hàng đã giao Đơn hàng 2 đơn Khối lượng 0 k…" at bounding box center [755, 391] width 1383 height 672
click at [416, 32] on button at bounding box center [423, 23] width 32 height 32
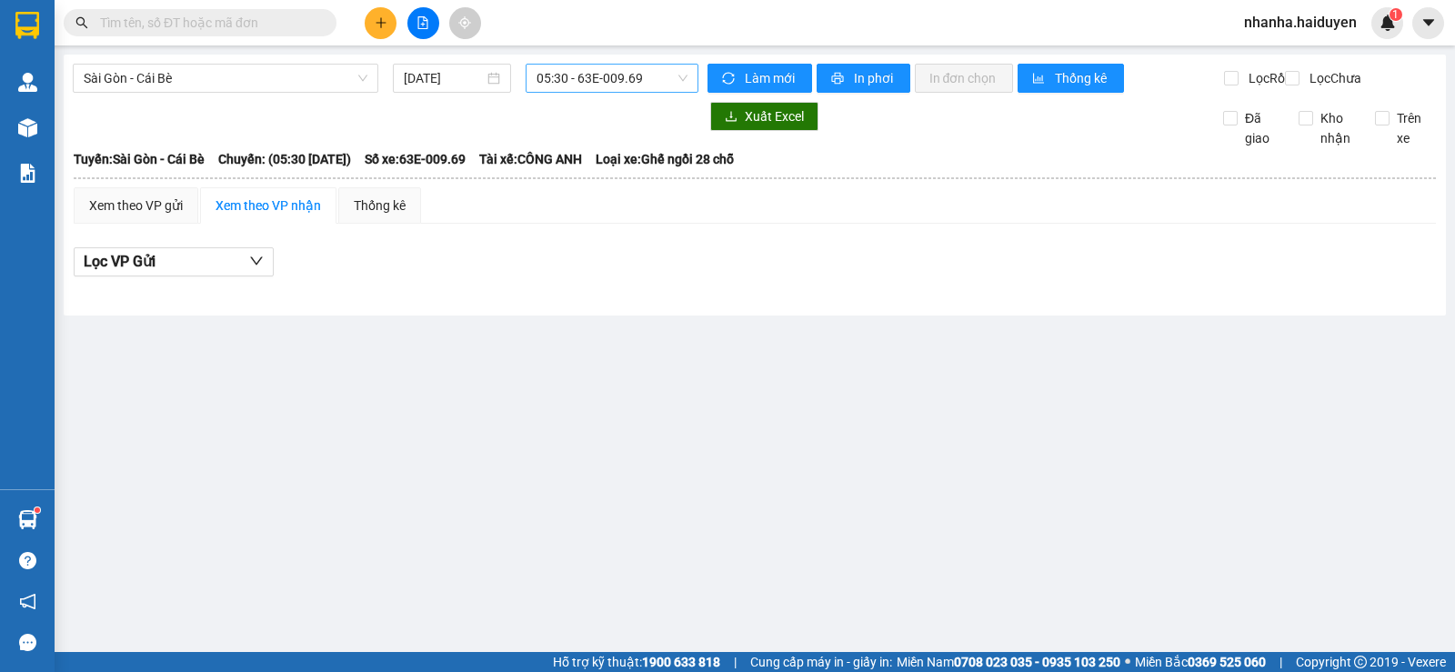
click at [579, 84] on span "05:30 - 63E-009.69" at bounding box center [612, 78] width 150 height 27
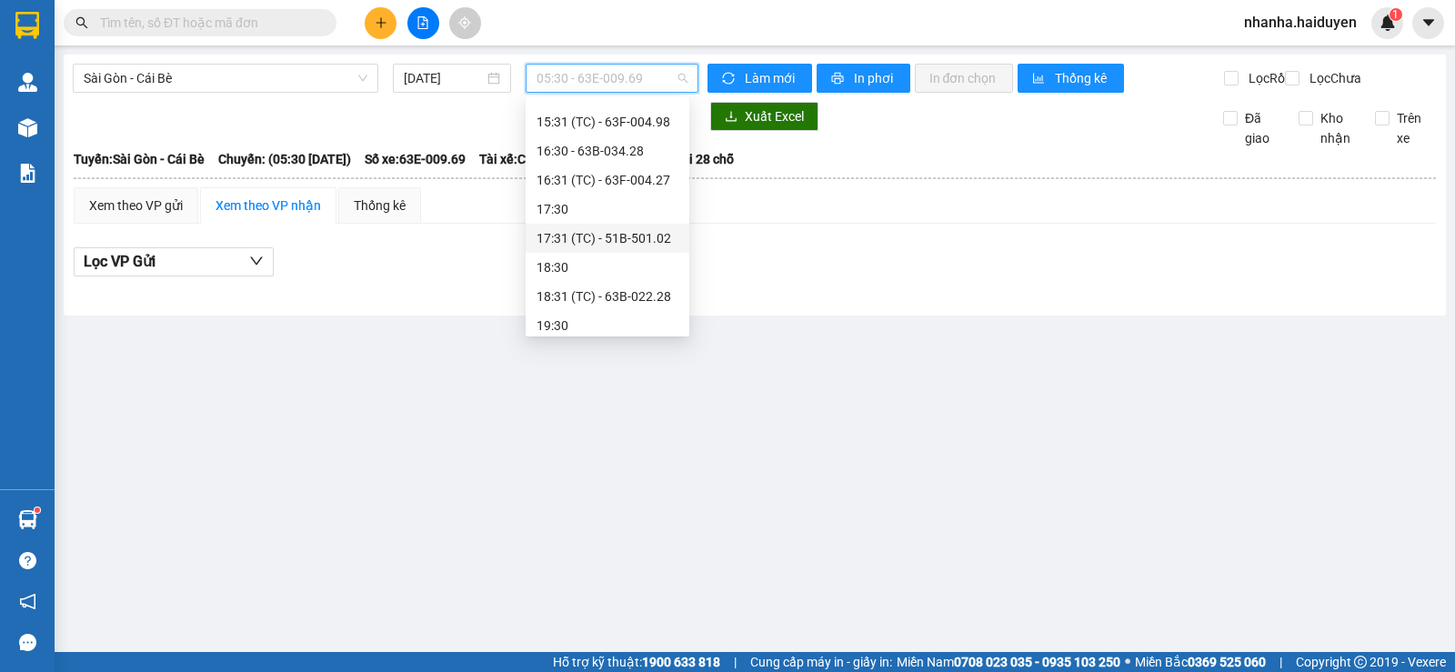
scroll to position [553, 0]
click at [573, 324] on div "19:30" at bounding box center [608, 318] width 142 height 20
